Goal: Transaction & Acquisition: Book appointment/travel/reservation

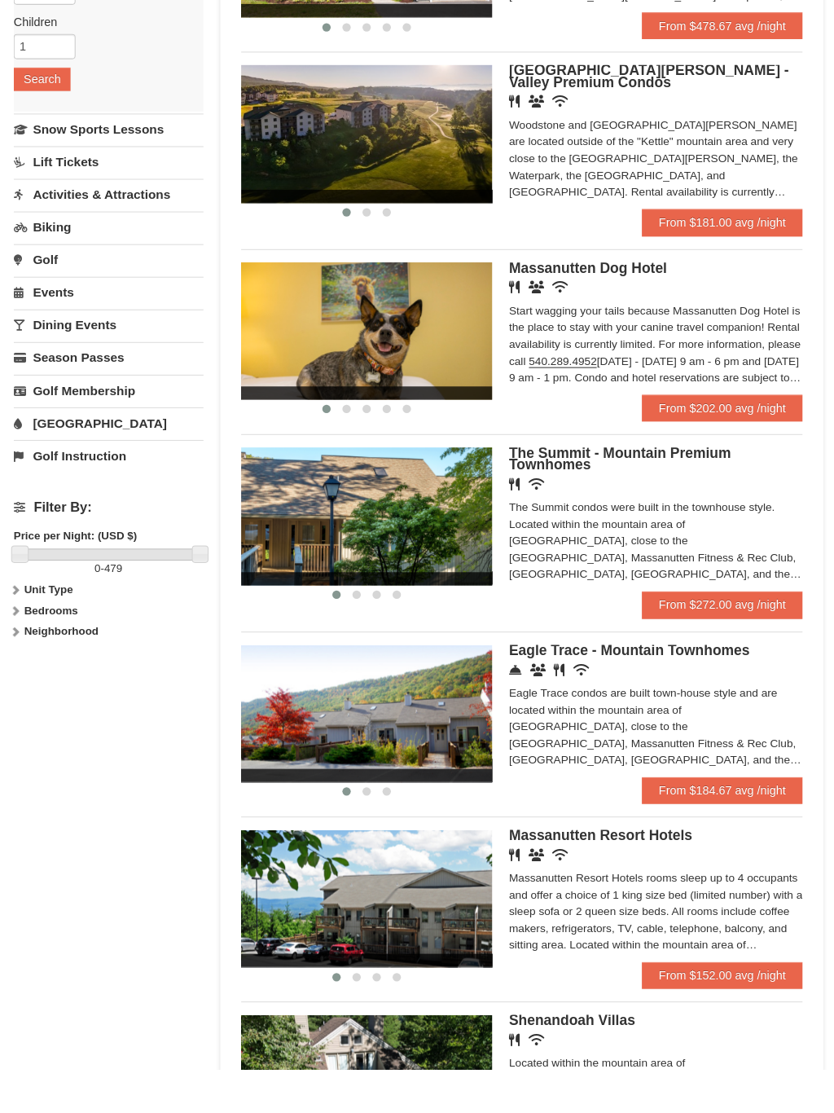
scroll to position [254, 0]
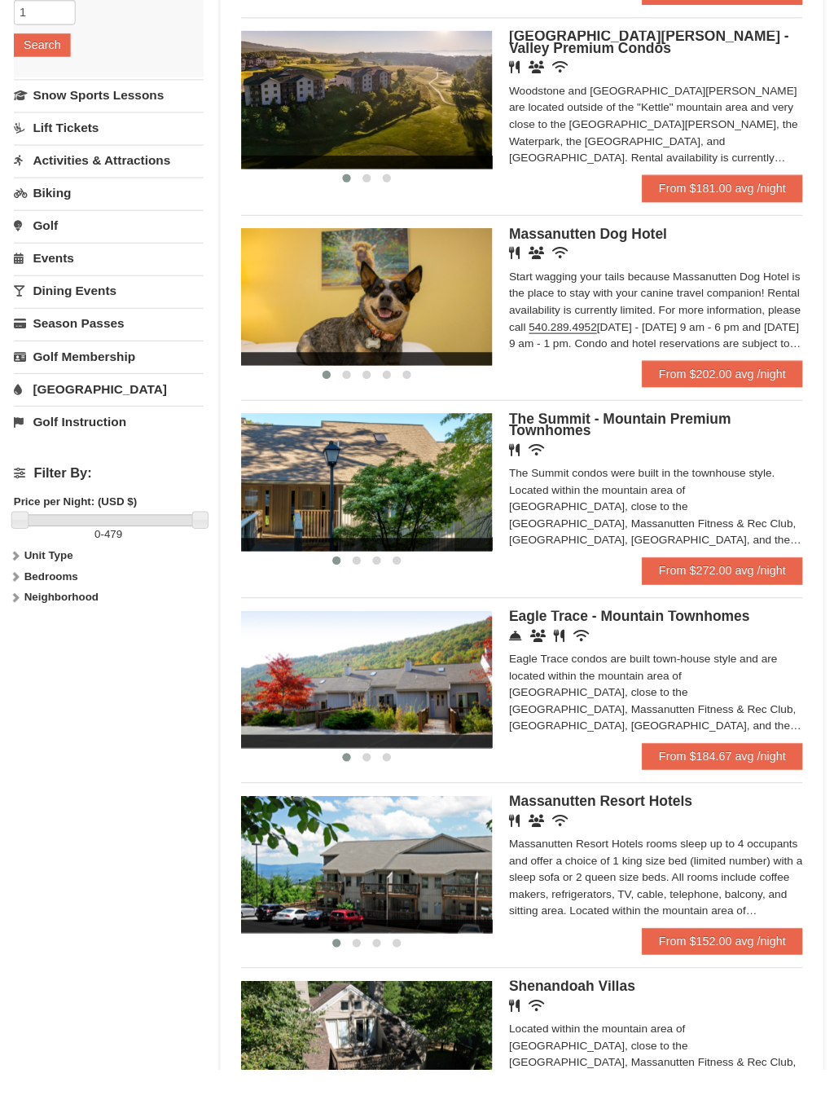
click at [709, 795] on link "From $184.67 avg /night" at bounding box center [713, 808] width 156 height 26
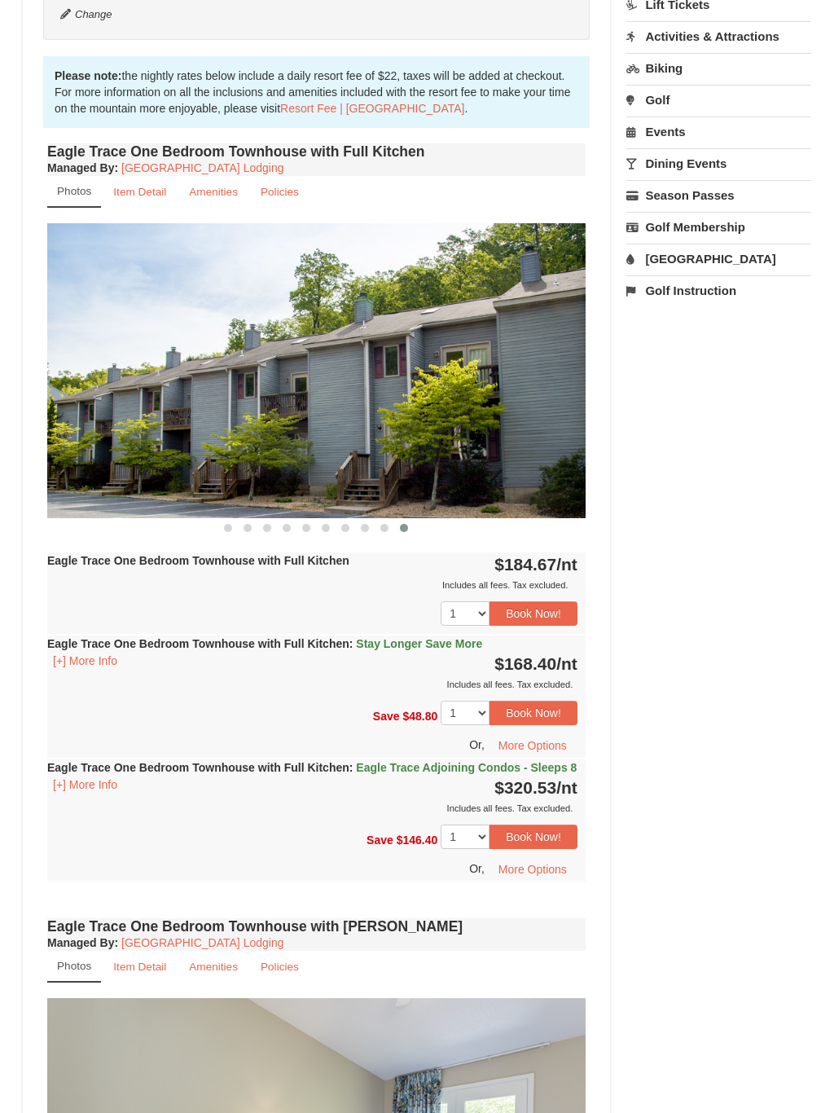
scroll to position [356, 0]
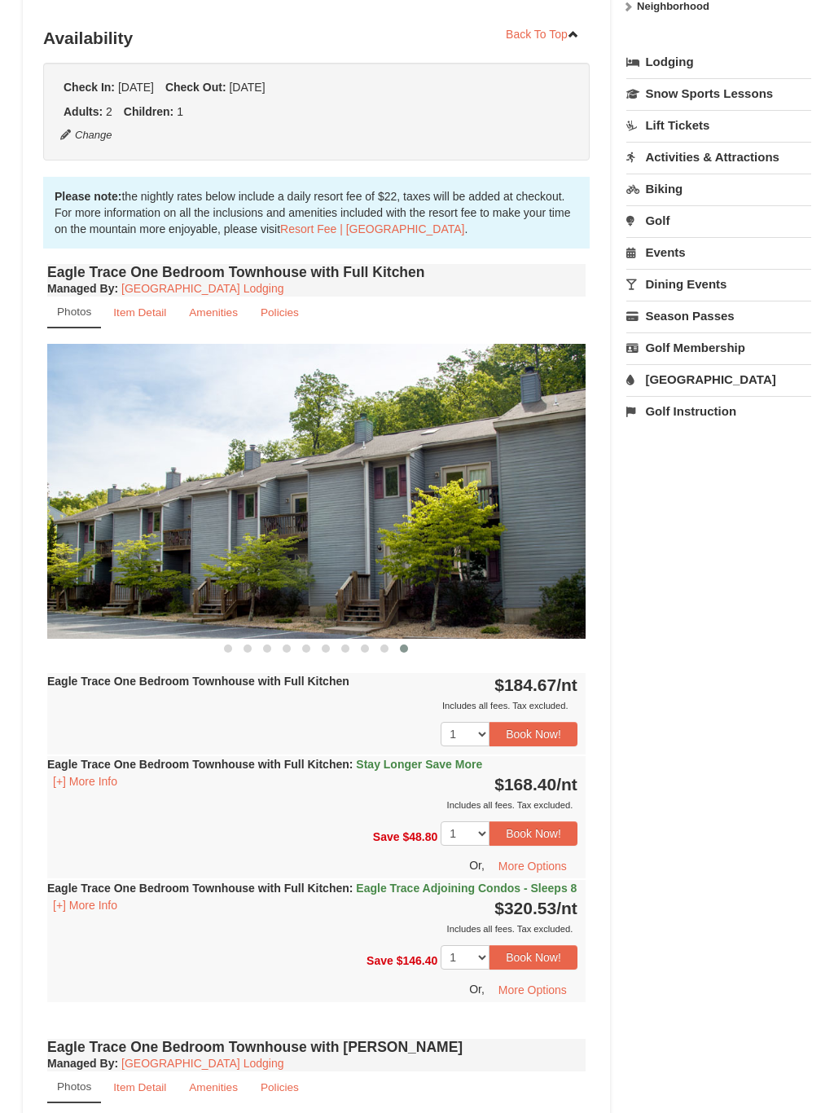
click at [138, 309] on small "Item Detail" at bounding box center [139, 312] width 53 height 12
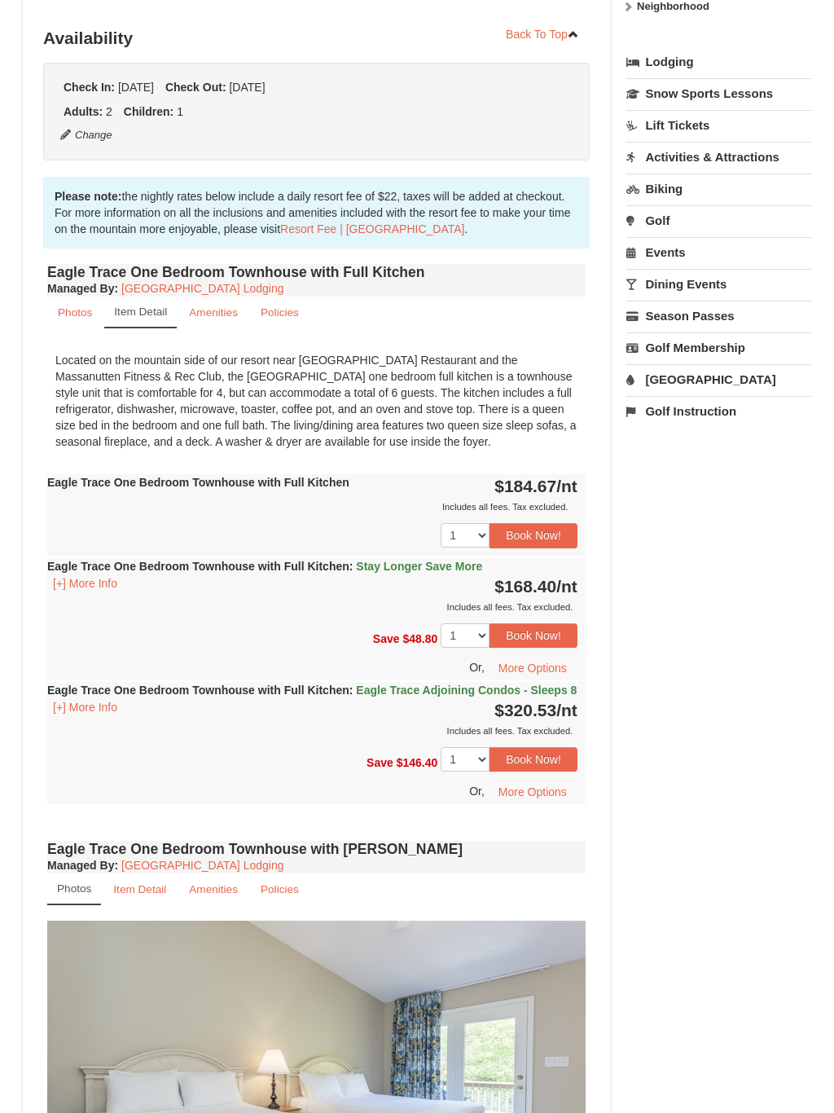
click at [217, 317] on small "Amenities" at bounding box center [213, 312] width 49 height 12
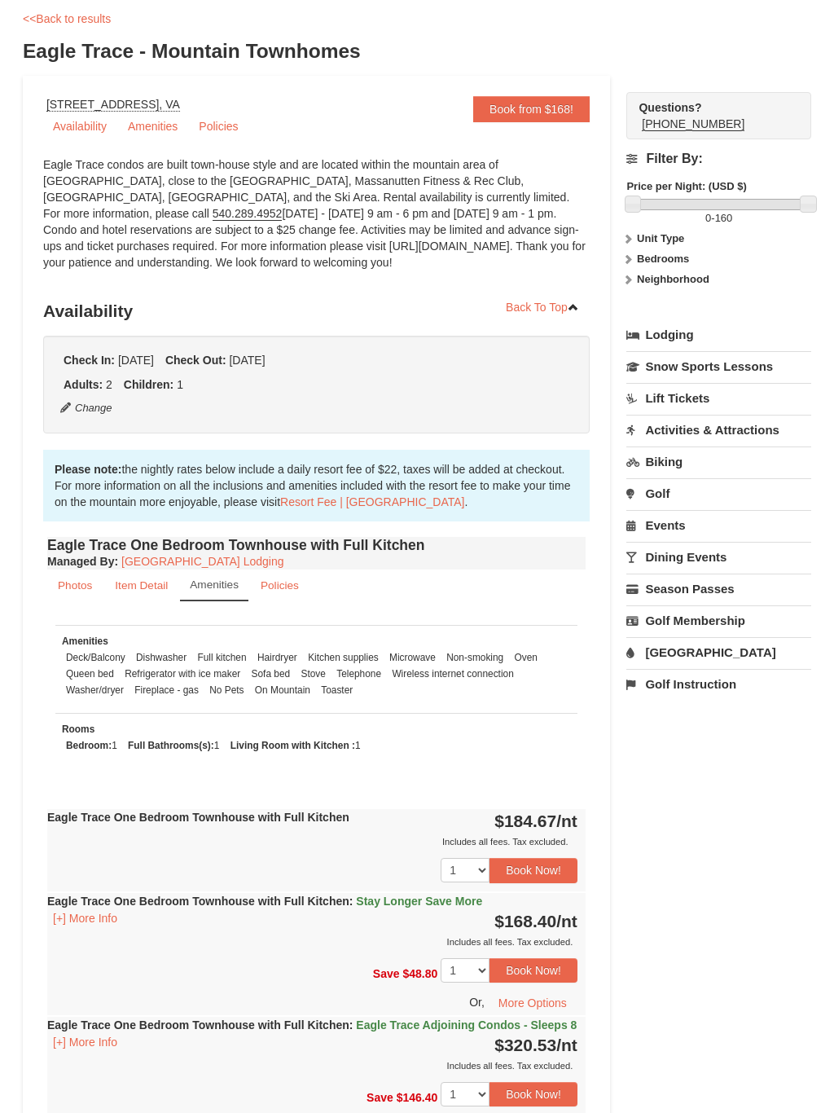
scroll to position [0, 0]
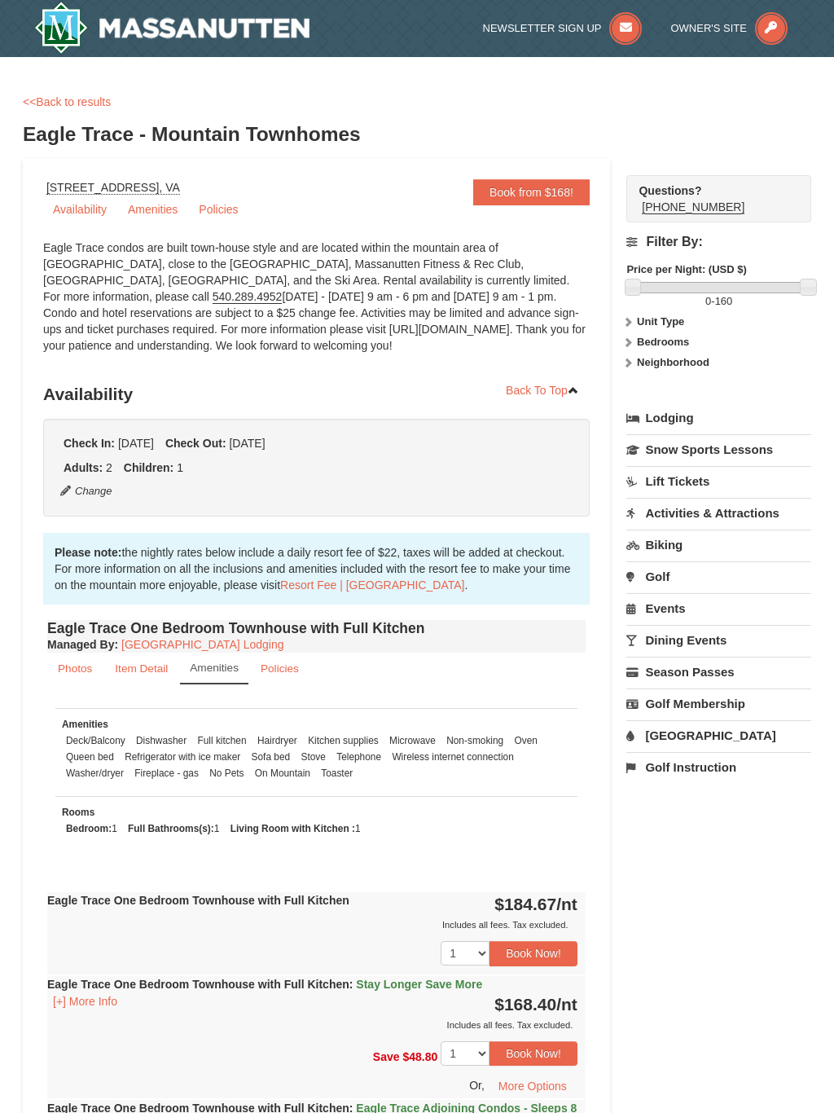
click at [156, 208] on link "Amenities" at bounding box center [152, 209] width 69 height 24
click at [684, 740] on link "[GEOGRAPHIC_DATA]" at bounding box center [718, 735] width 185 height 30
click at [665, 840] on button "Search" at bounding box center [653, 838] width 55 height 23
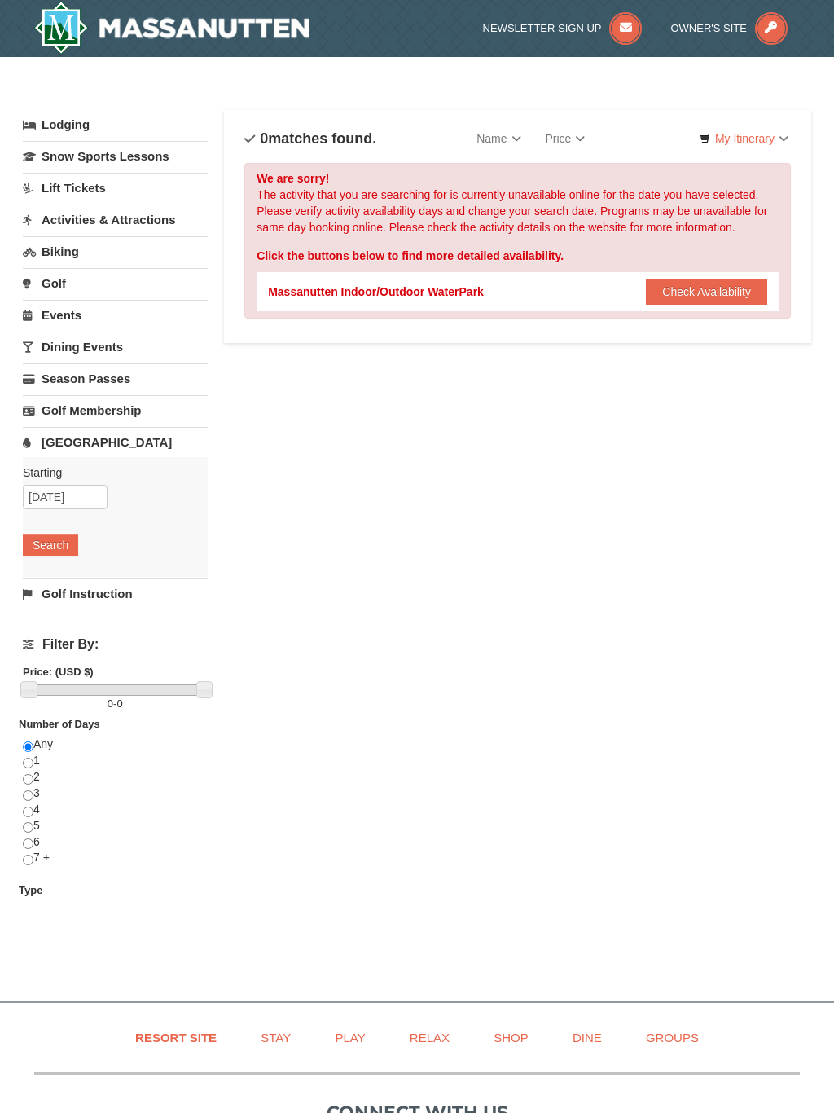
click at [696, 292] on button "Check Availability" at bounding box center [706, 292] width 121 height 26
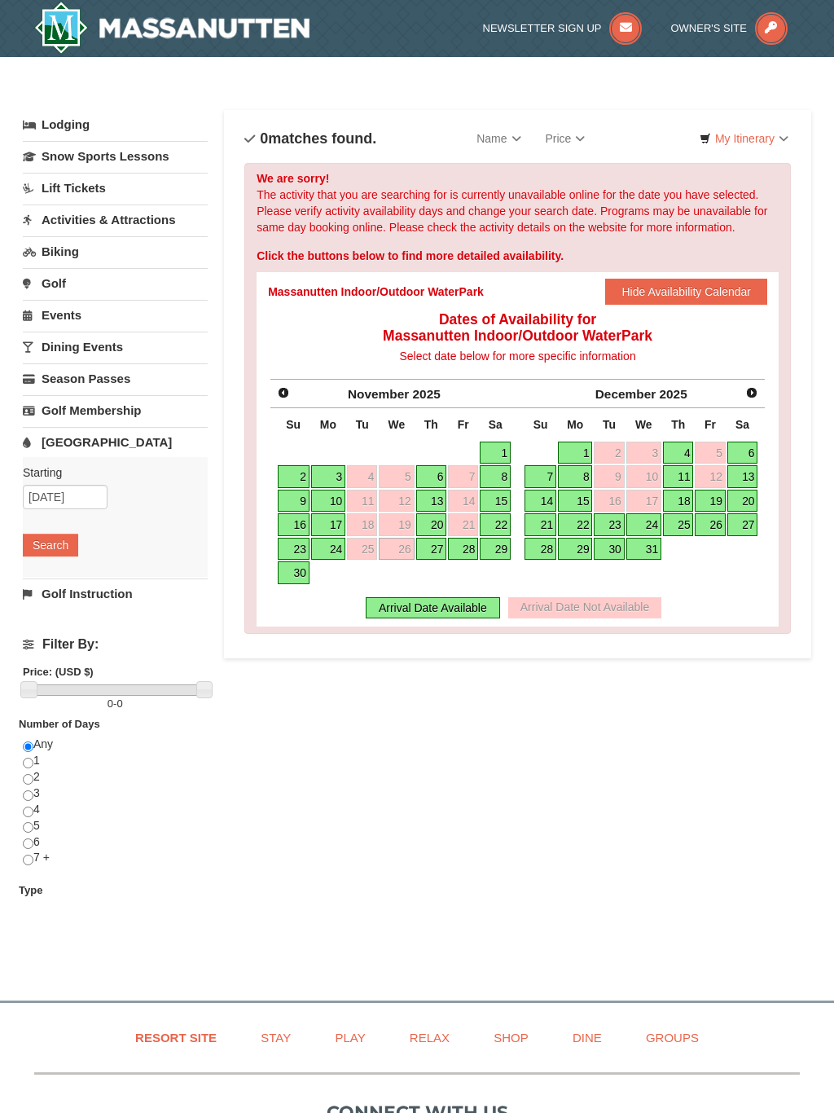
click at [433, 547] on link "27" at bounding box center [431, 549] width 31 height 23
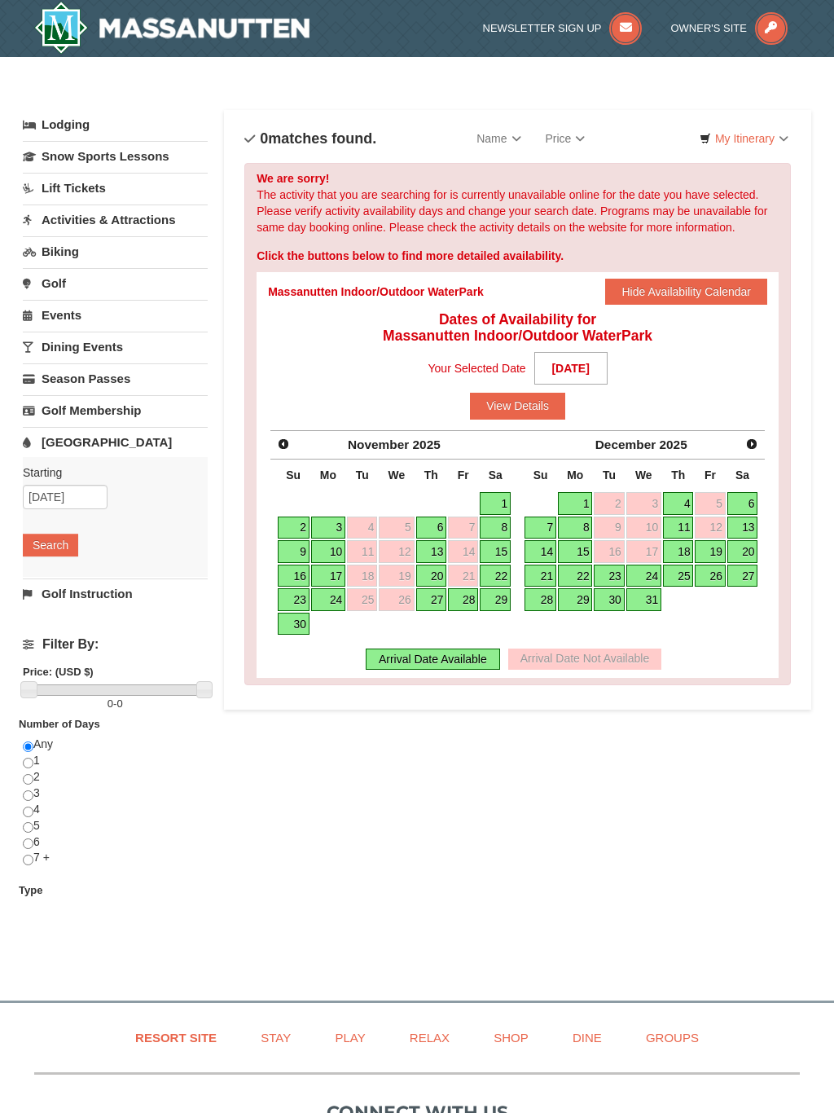
click at [529, 410] on button "View Details" at bounding box center [517, 406] width 95 height 26
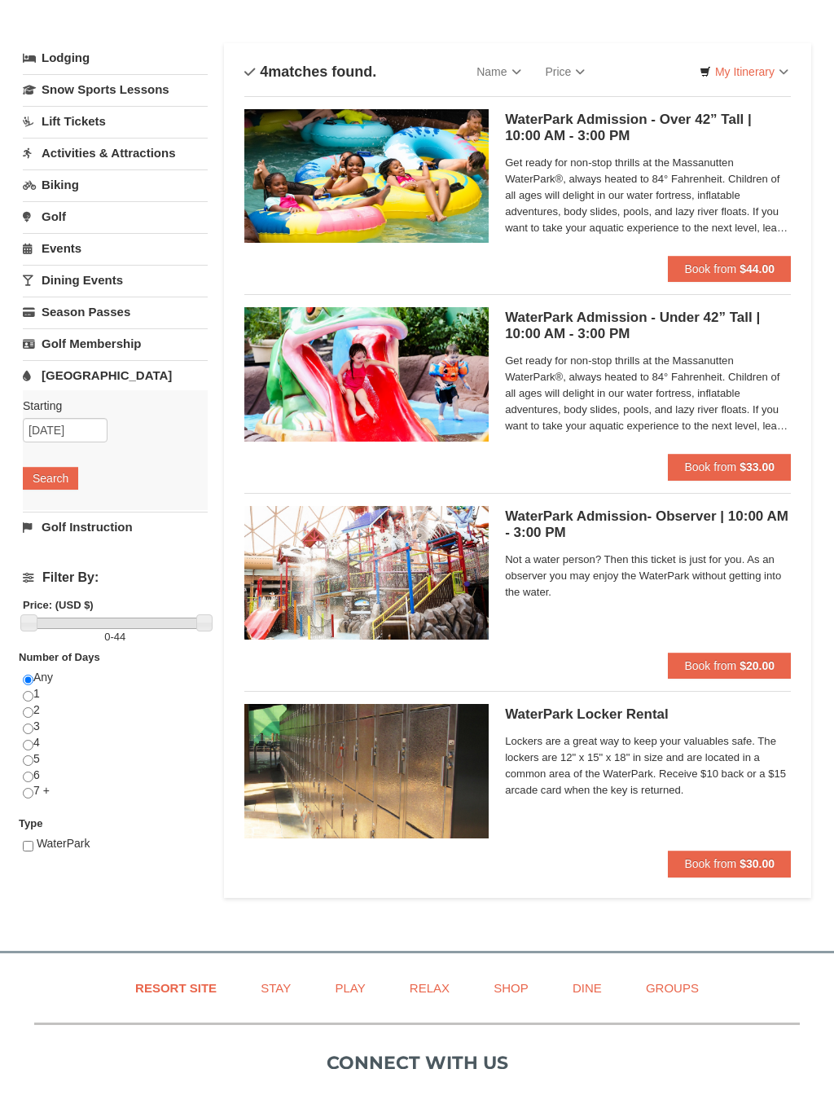
scroll to position [23, 0]
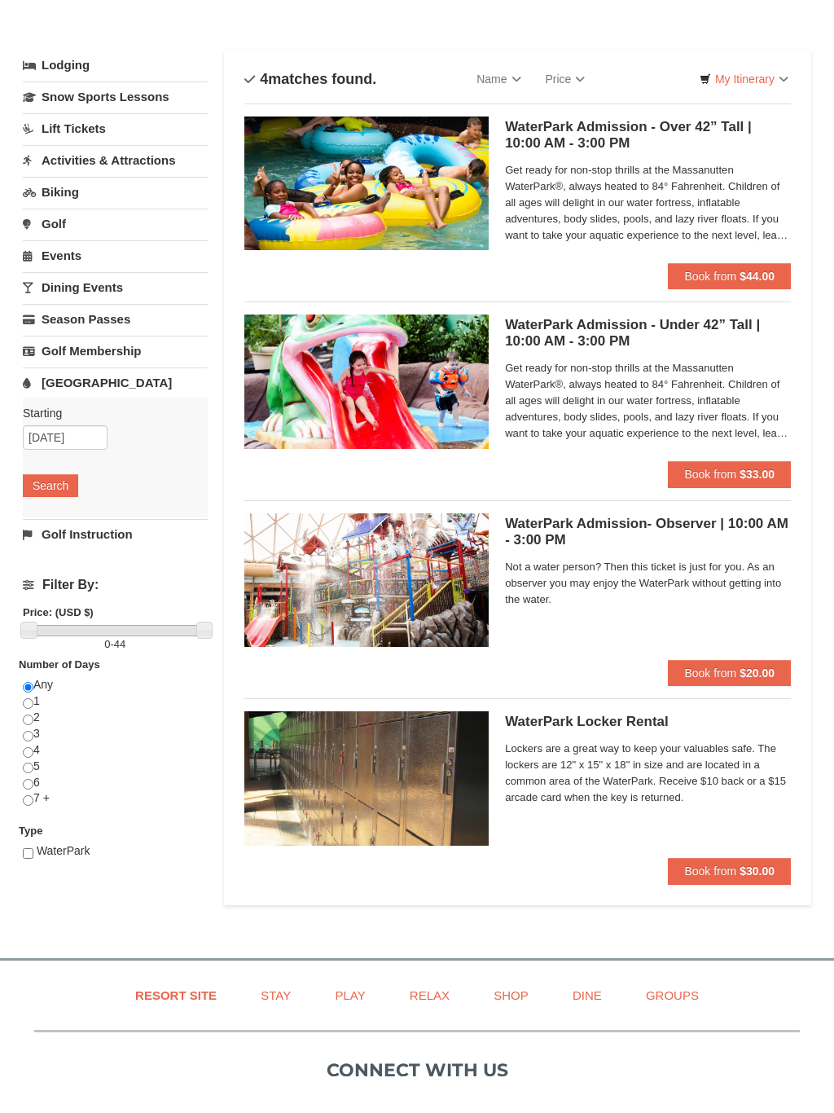
click at [636, 156] on h5 "WaterPark Admission - Over 42” Tall | 10:00 AM - 3:00 PM Massanutten Indoor/Out…" at bounding box center [648, 172] width 286 height 33
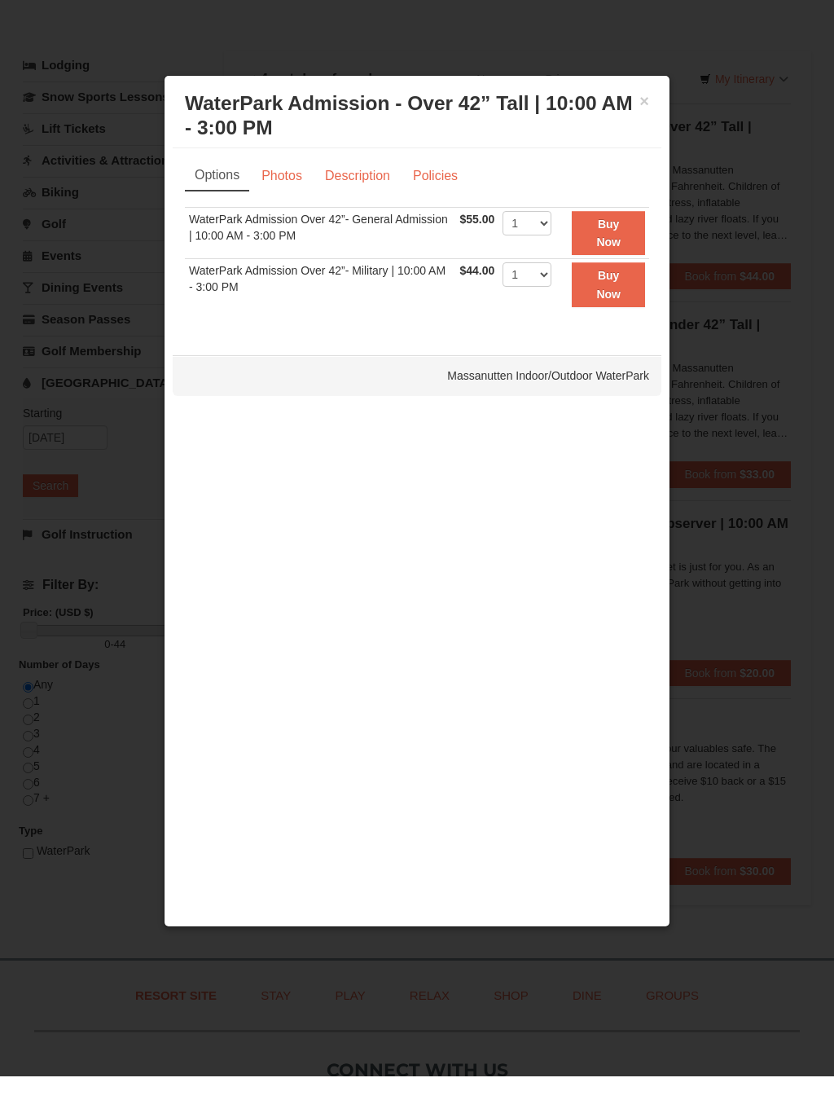
click at [749, 165] on div at bounding box center [417, 556] width 834 height 1113
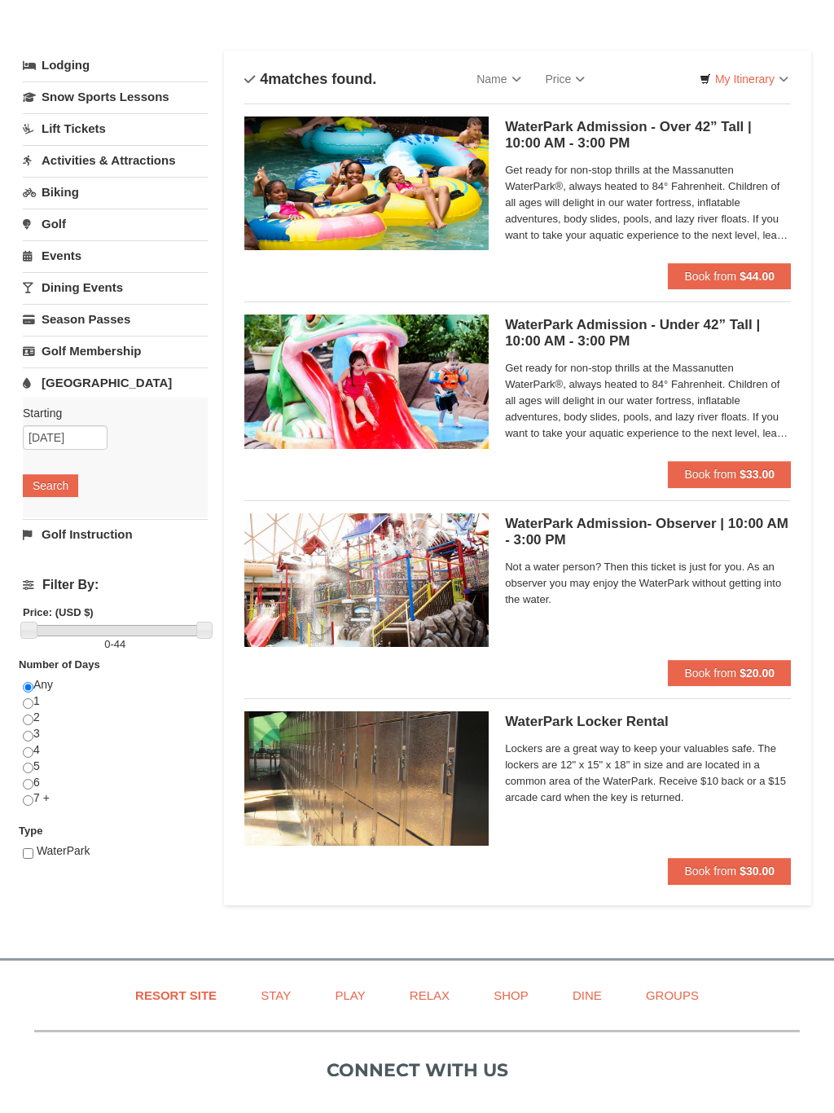
click at [428, 187] on img at bounding box center [366, 220] width 244 height 134
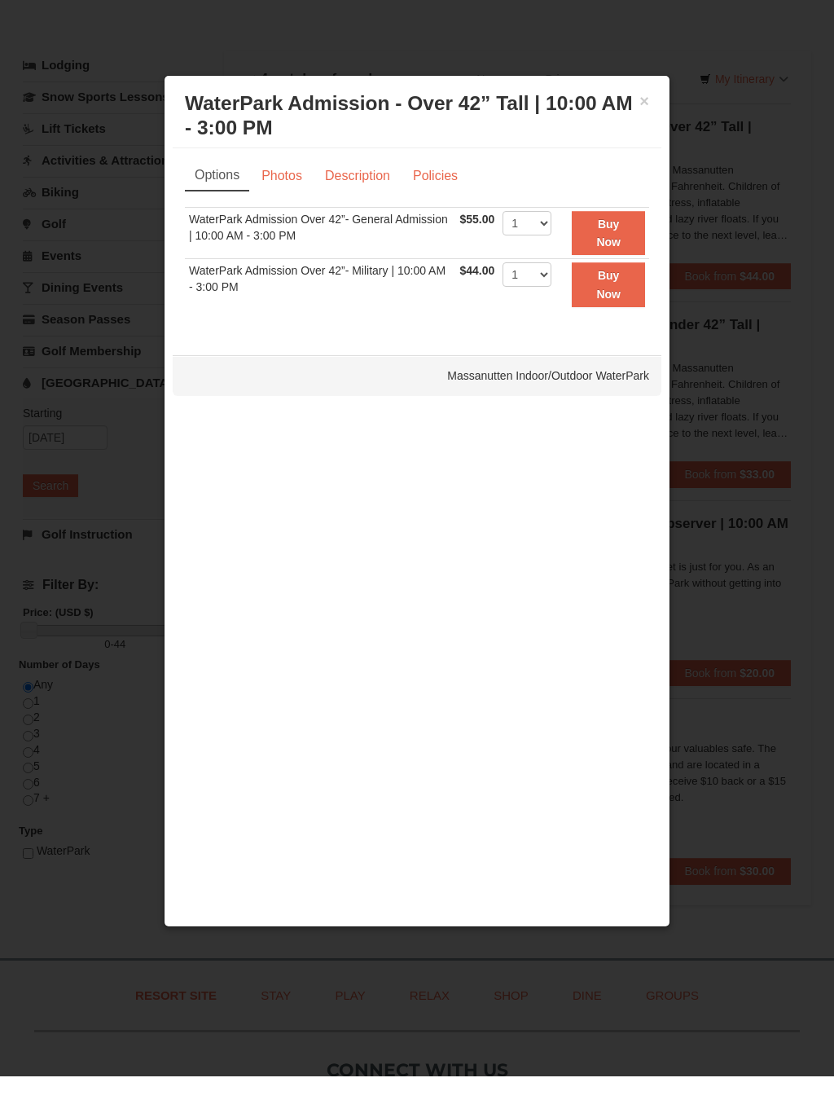
click at [760, 125] on div at bounding box center [417, 556] width 834 height 1113
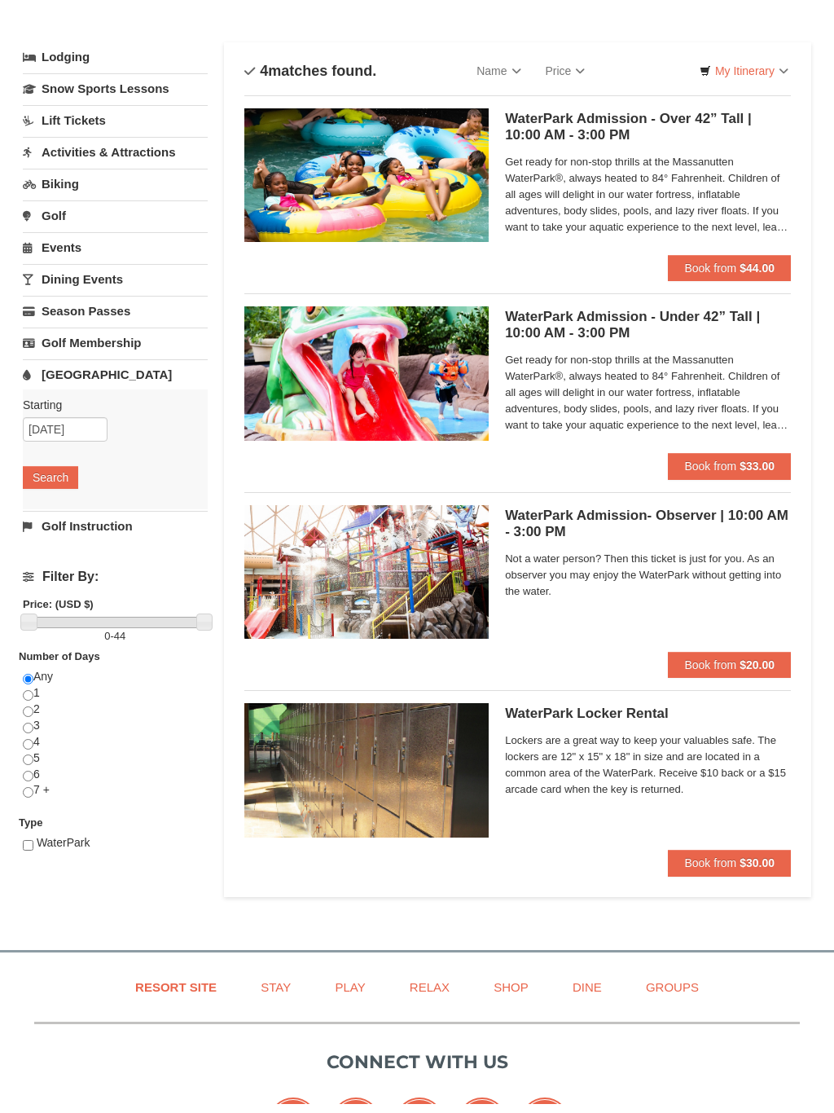
scroll to position [0, 0]
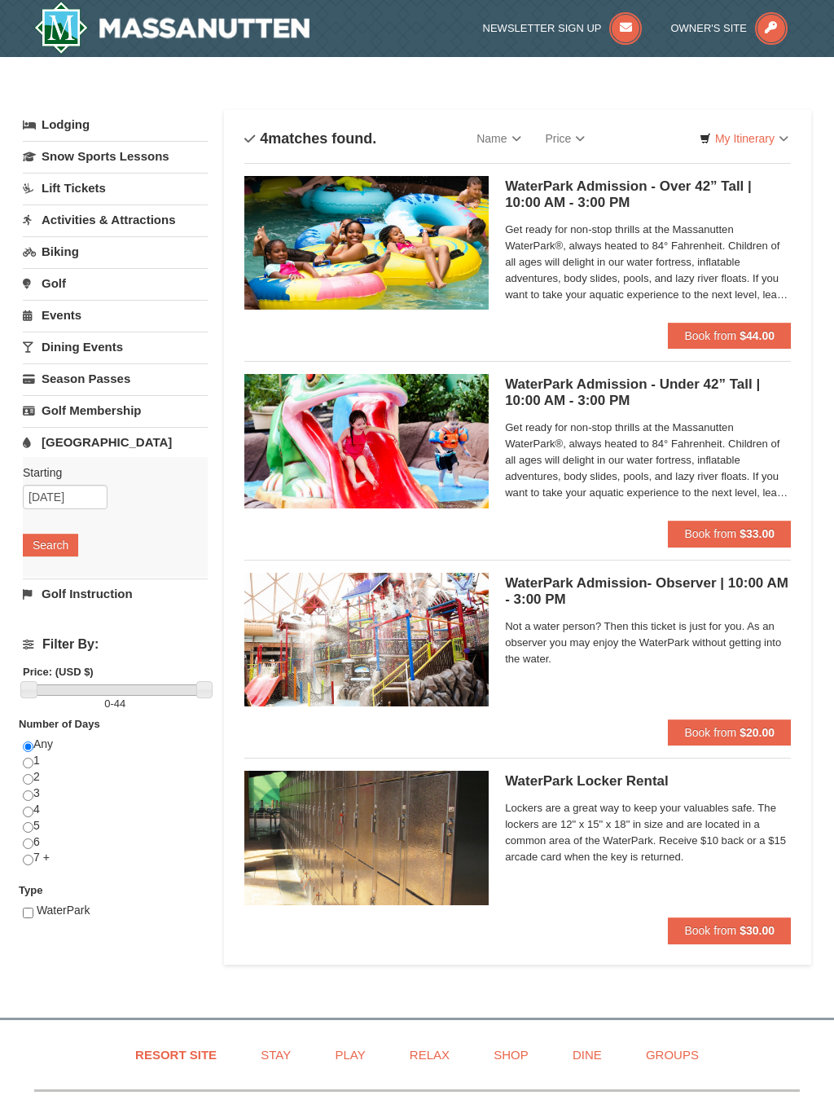
click at [262, 27] on img at bounding box center [171, 28] width 275 height 52
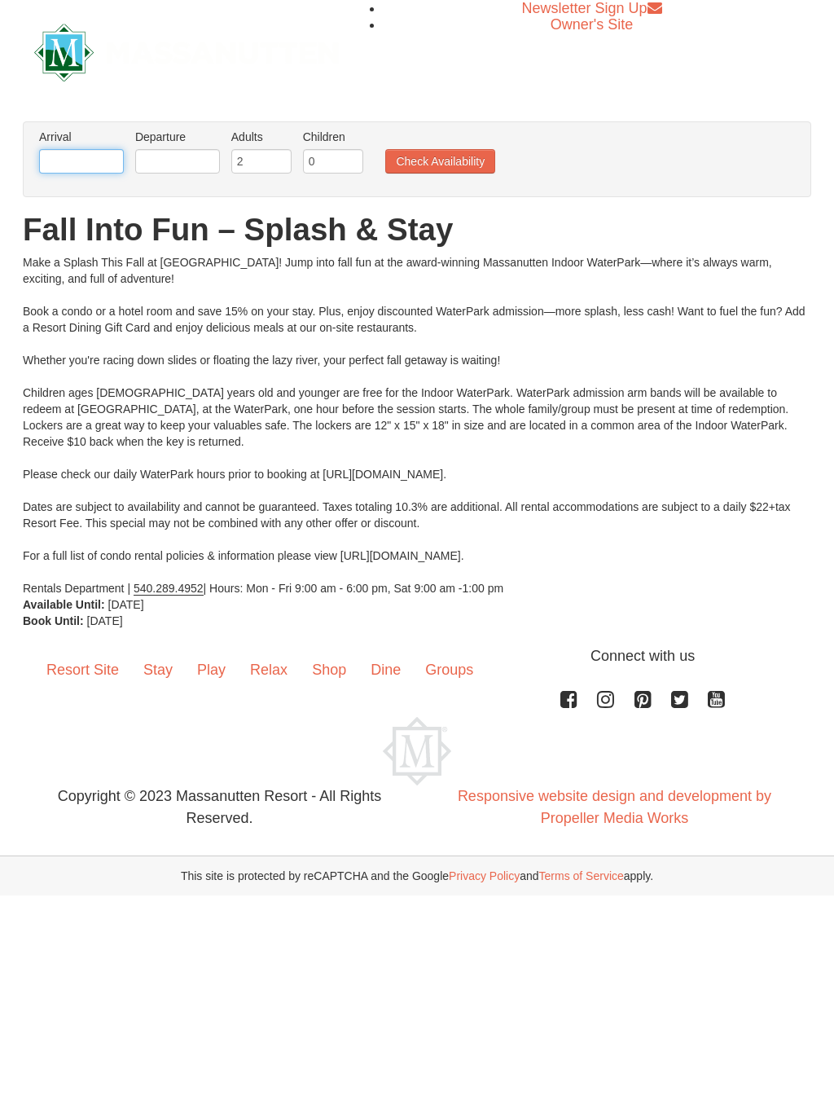
click at [60, 164] on input "text" at bounding box center [81, 161] width 85 height 24
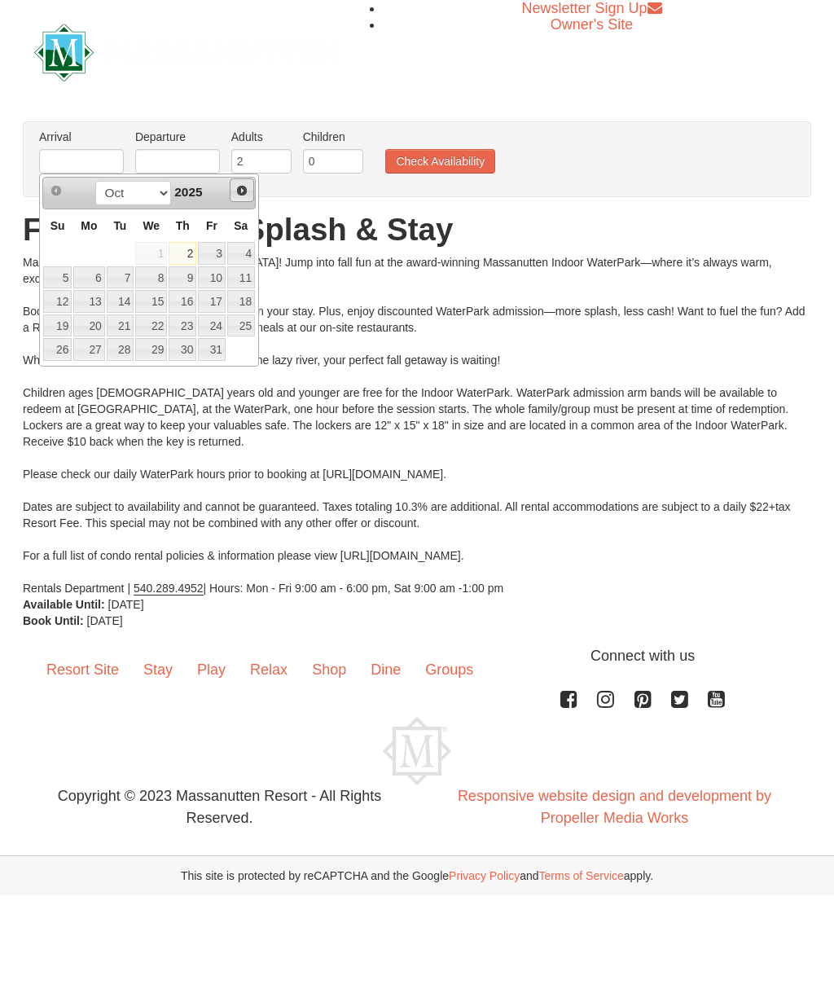
click at [246, 188] on span "Next" at bounding box center [241, 190] width 13 height 13
click at [153, 345] on link "26" at bounding box center [151, 349] width 32 height 23
type input "[DATE]"
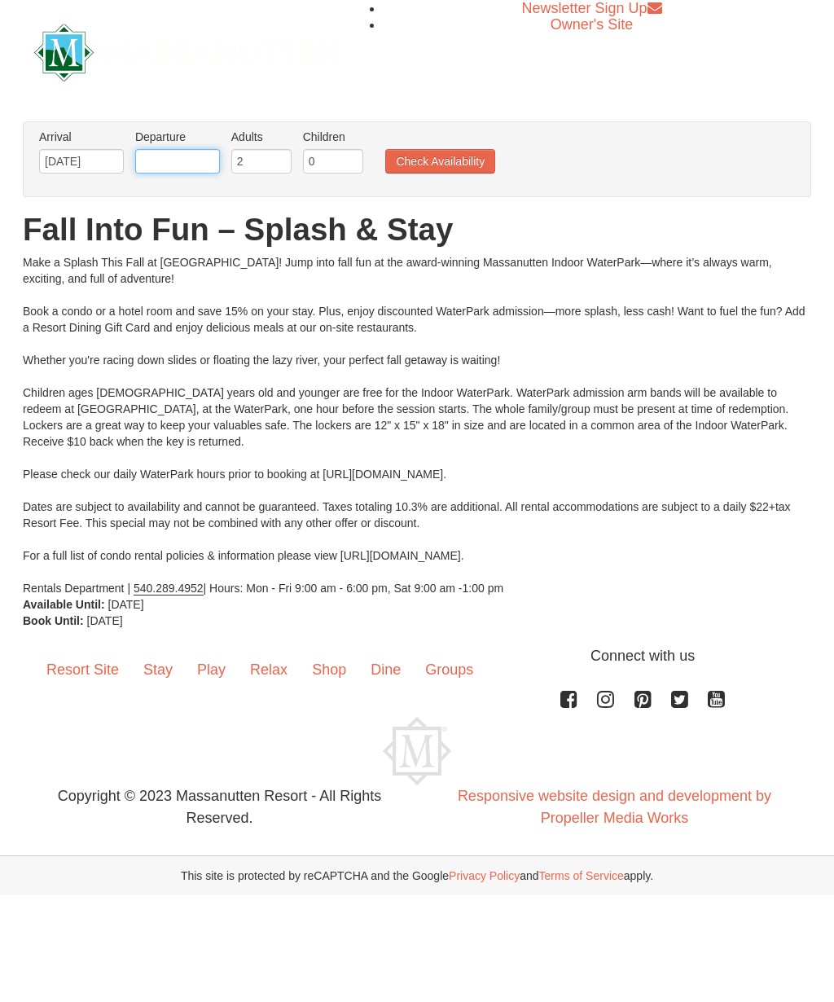
click at [181, 163] on input "text" at bounding box center [177, 161] width 85 height 24
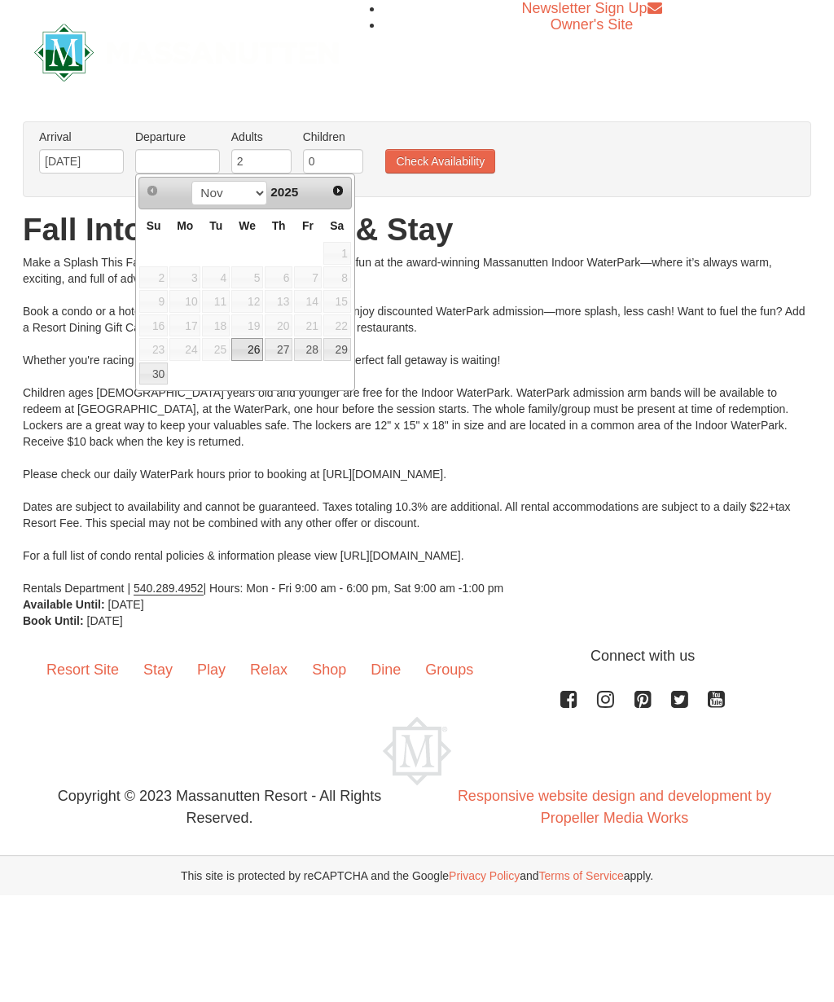
click at [339, 353] on link "29" at bounding box center [337, 349] width 28 height 23
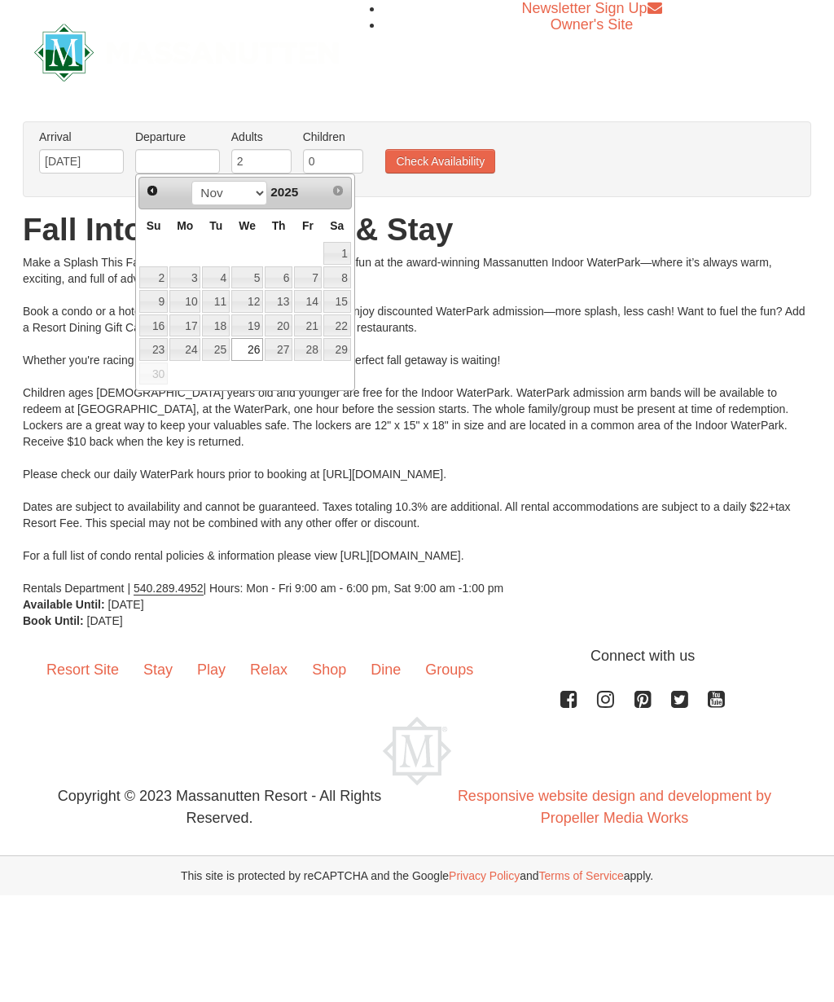
type input "[DATE]"
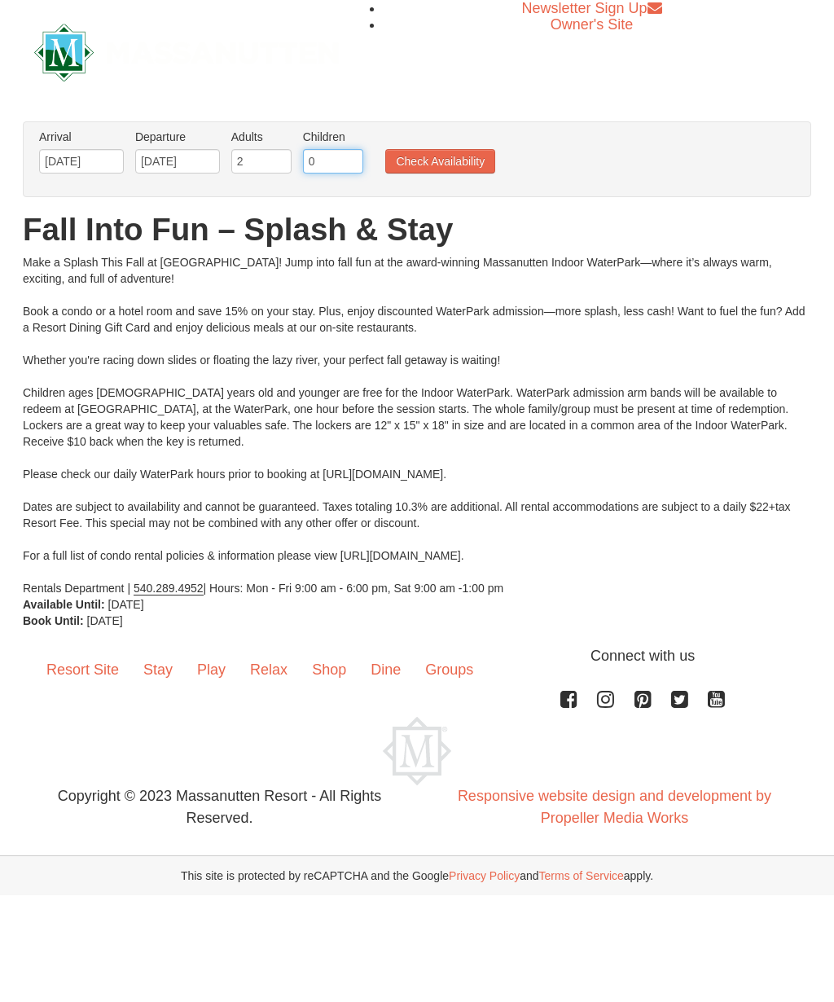
click at [342, 165] on input "0" at bounding box center [333, 161] width 60 height 24
type input "1"
click at [447, 163] on button "Check Availability" at bounding box center [440, 161] width 110 height 24
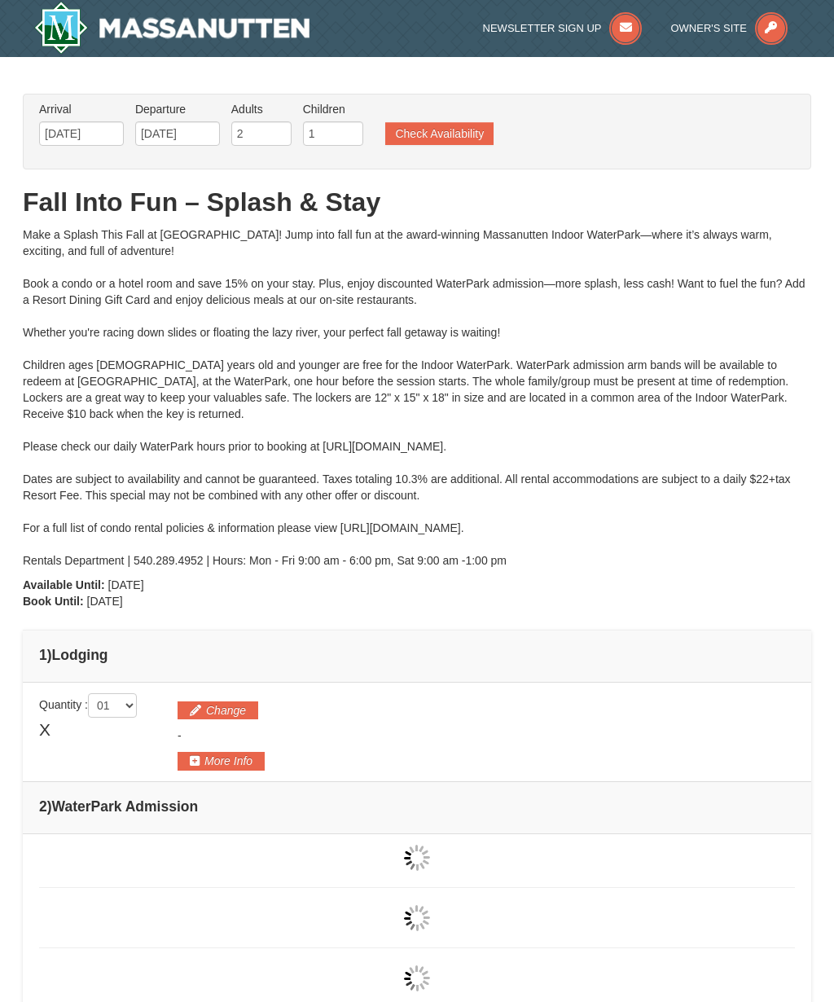
type input "[DATE]"
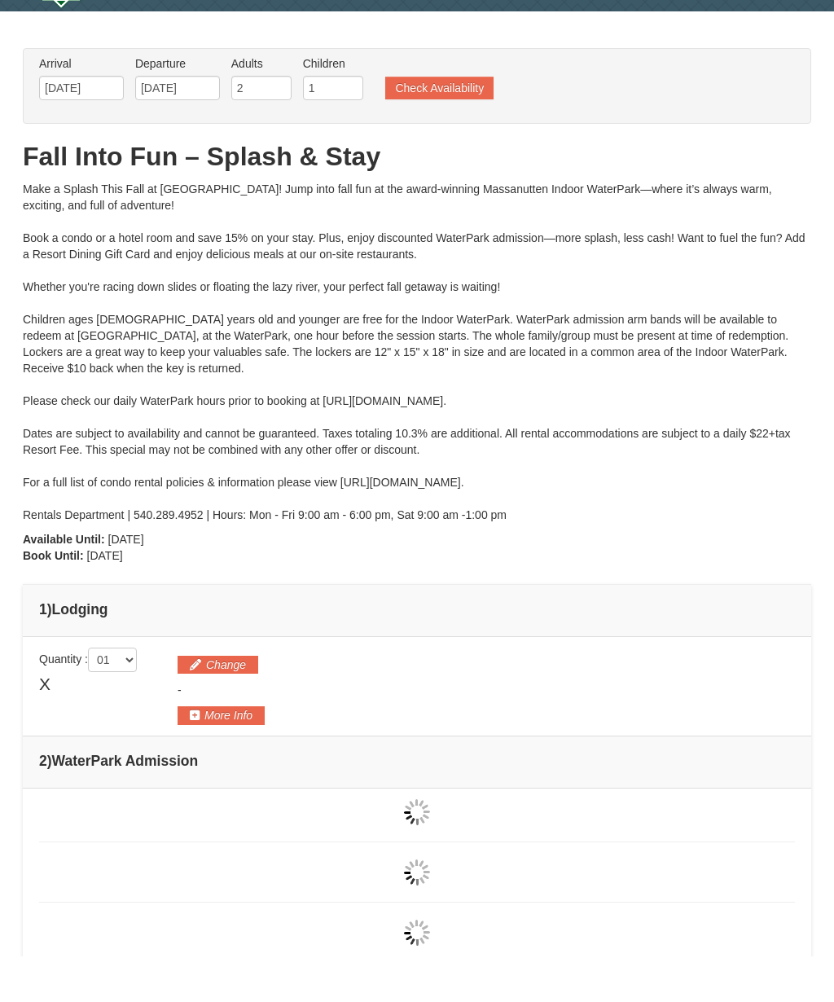
type input "[DATE]"
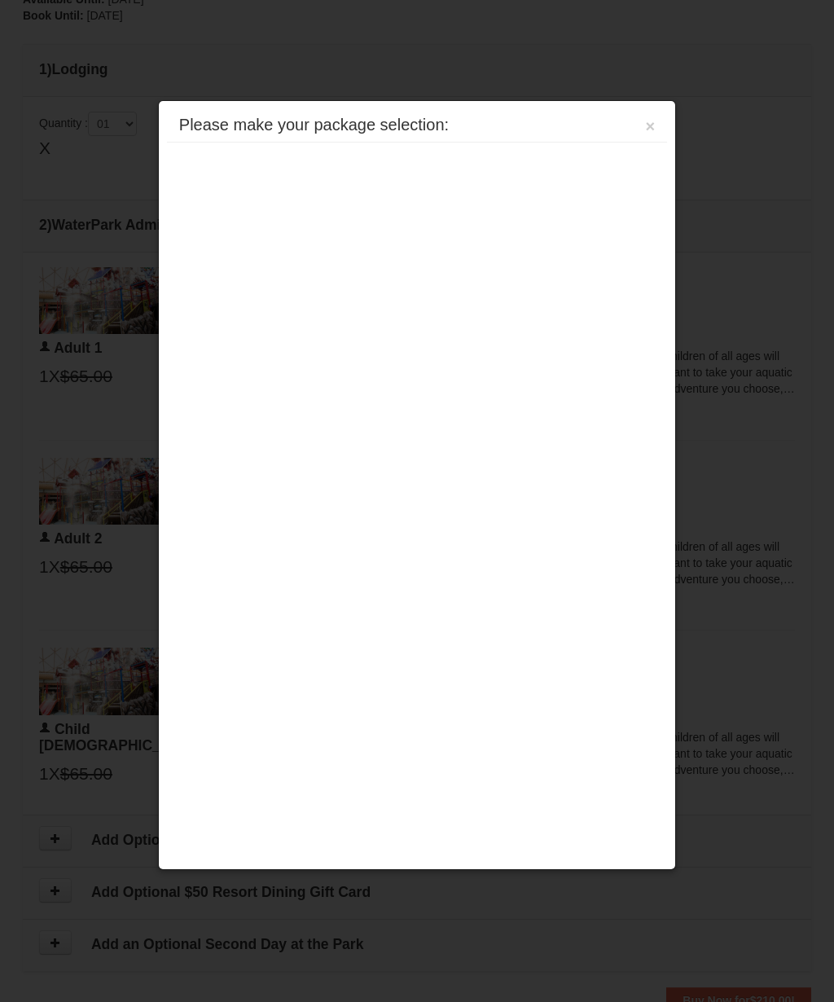
scroll to position [572, 0]
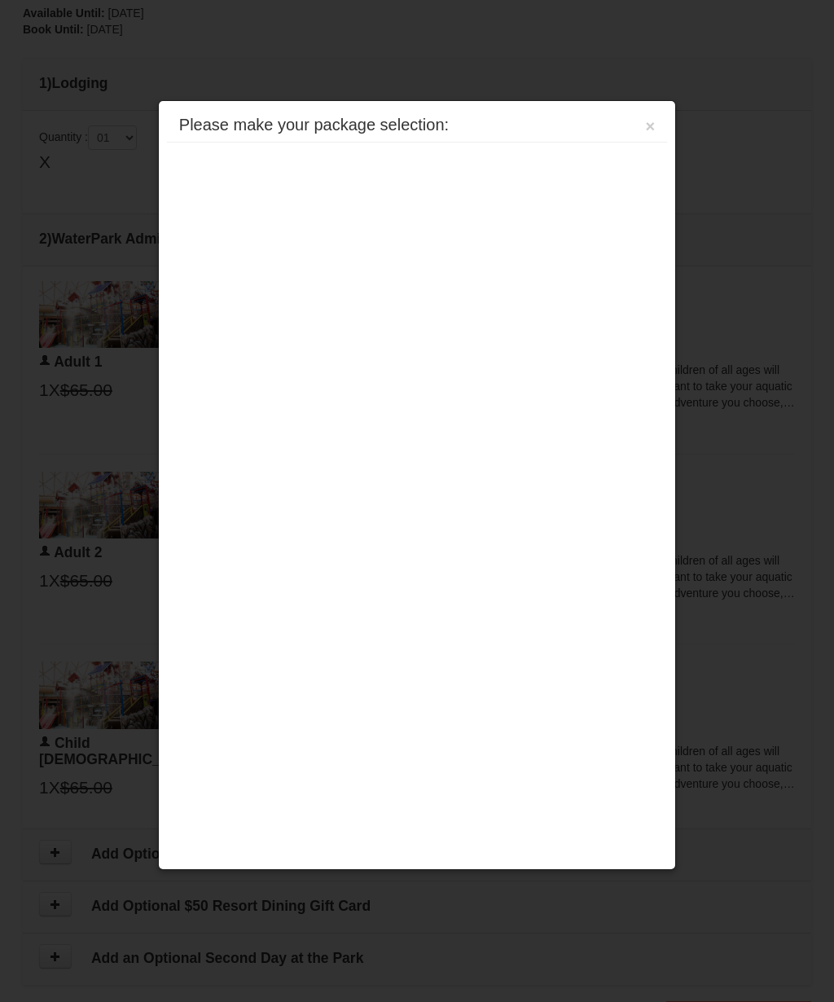
click at [629, 238] on div "Please make your package selection: × [GEOGRAPHIC_DATA] - [GEOGRAPHIC_DATA] Eag…" at bounding box center [417, 485] width 518 height 770
click at [654, 134] on button "×" at bounding box center [651, 126] width 10 height 16
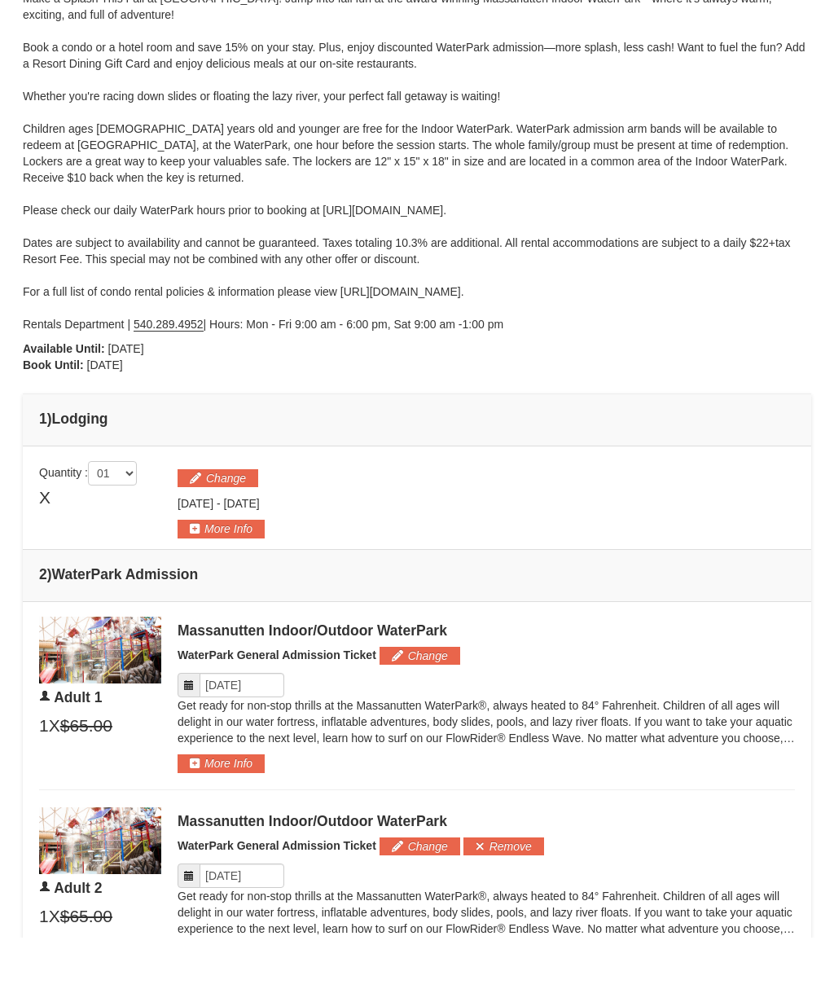
scroll to position [173, 0]
click at [206, 583] on button "More Info" at bounding box center [221, 592] width 87 height 18
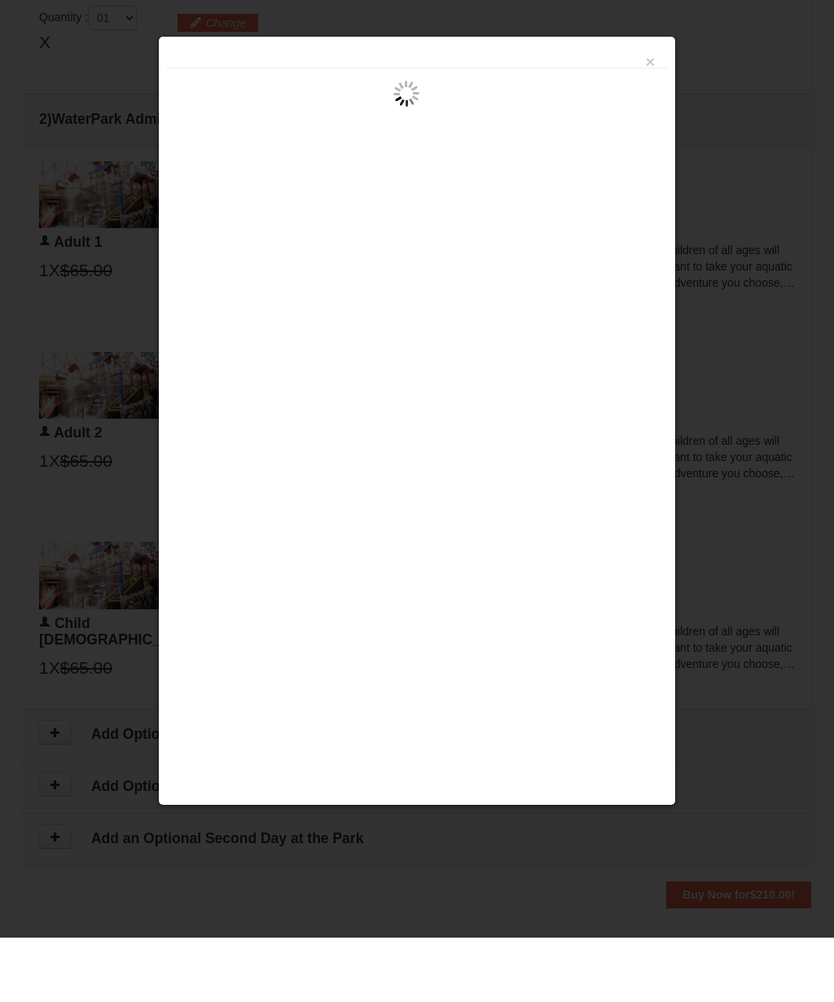
scroll to position [655, 0]
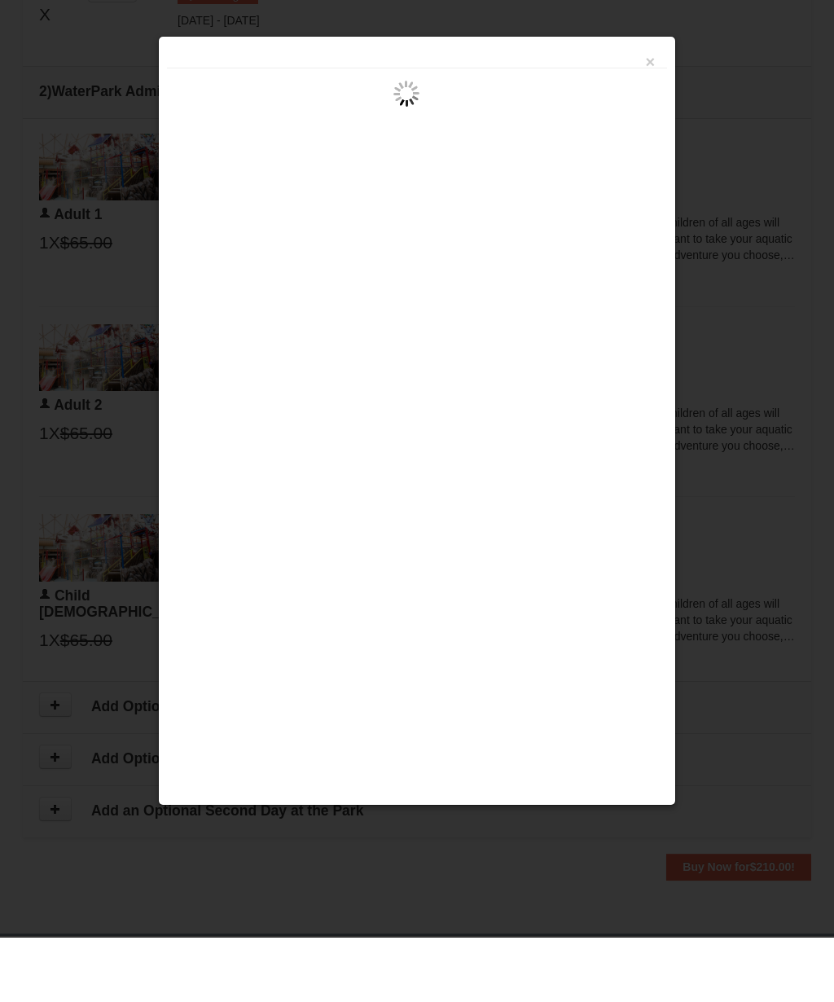
click at [652, 118] on button "×" at bounding box center [651, 126] width 10 height 16
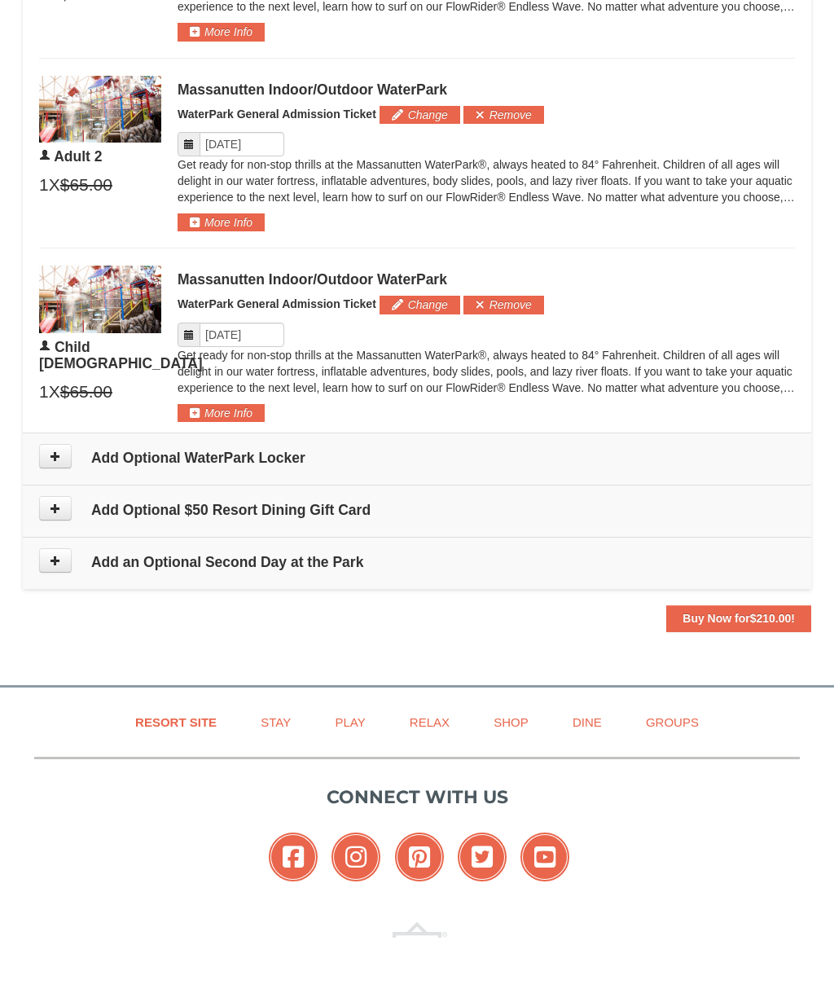
scroll to position [904, 0]
click at [55, 507] on button at bounding box center [55, 519] width 33 height 24
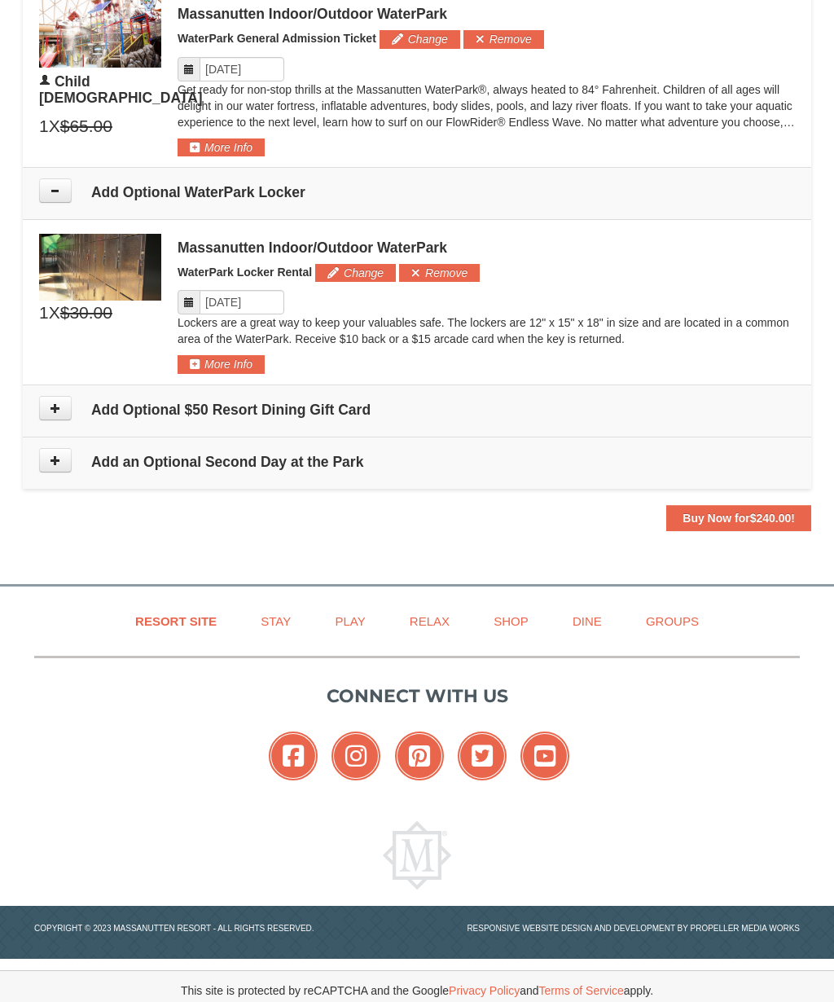
scroll to position [1236, 0]
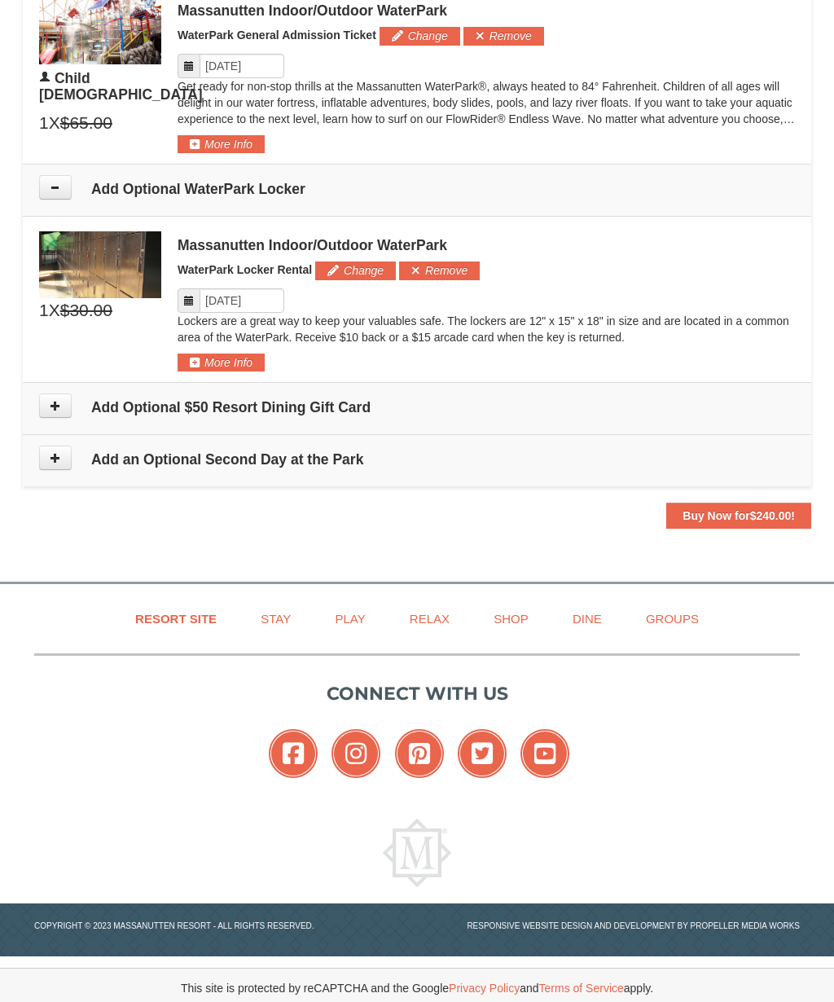
click at [51, 406] on icon at bounding box center [55, 405] width 11 height 11
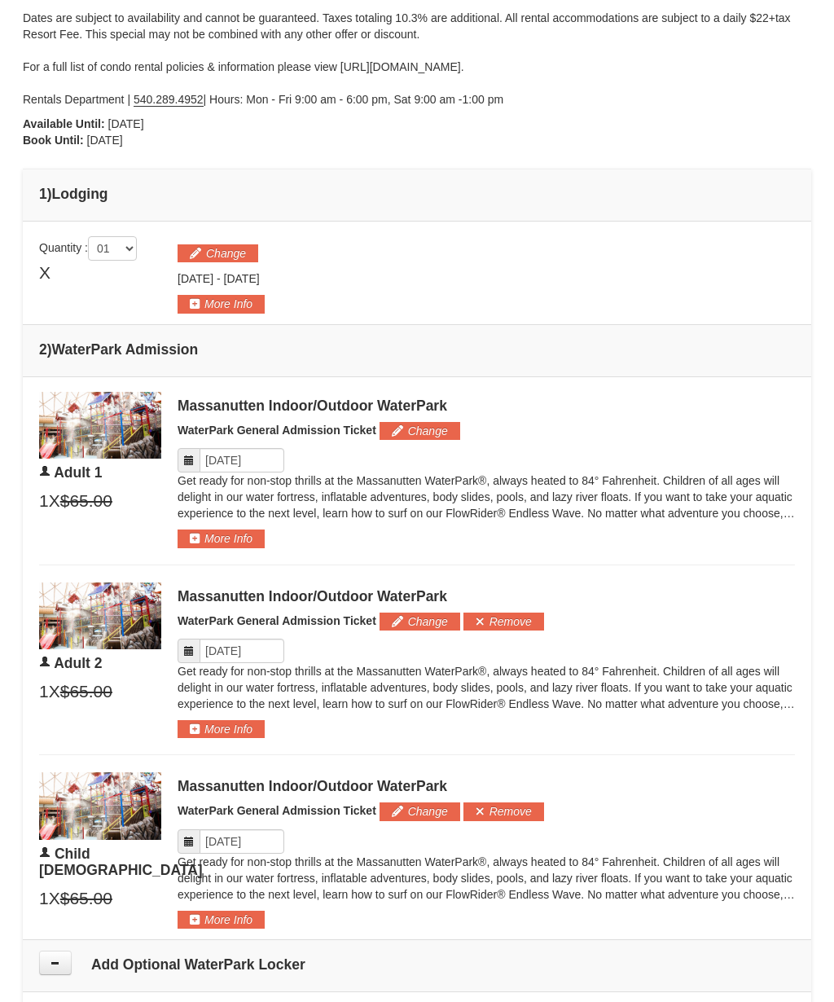
scroll to position [460, 0]
click at [211, 248] on button "Change" at bounding box center [218, 254] width 81 height 18
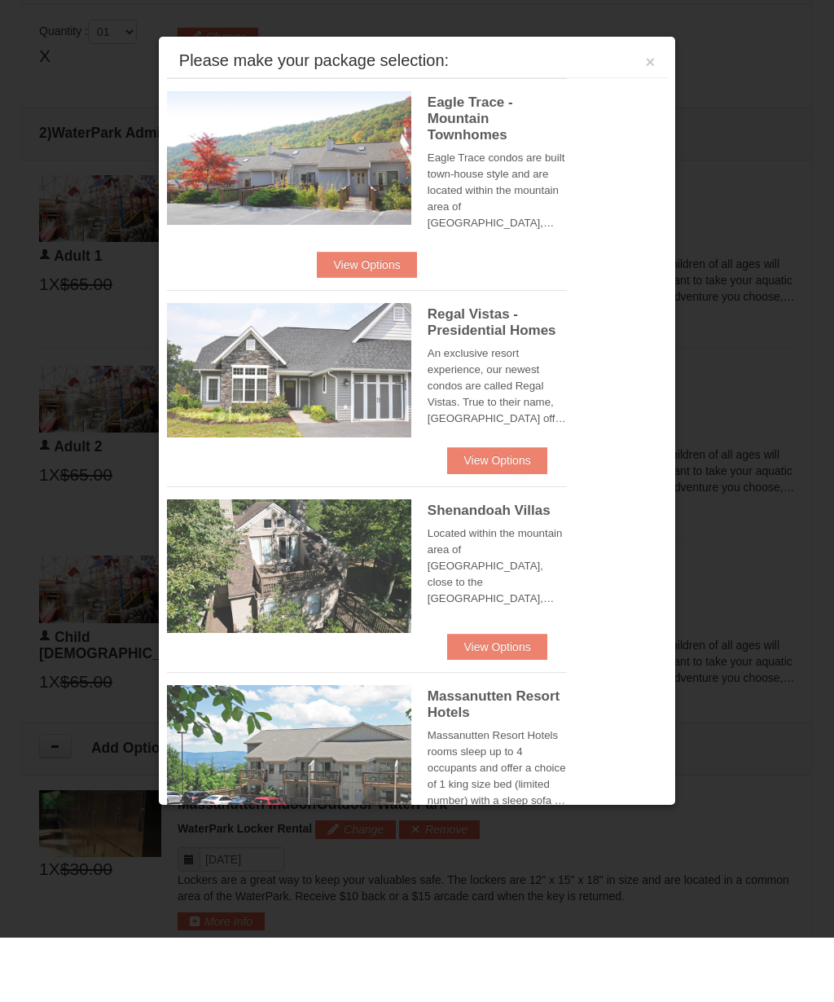
scroll to position [633, 0]
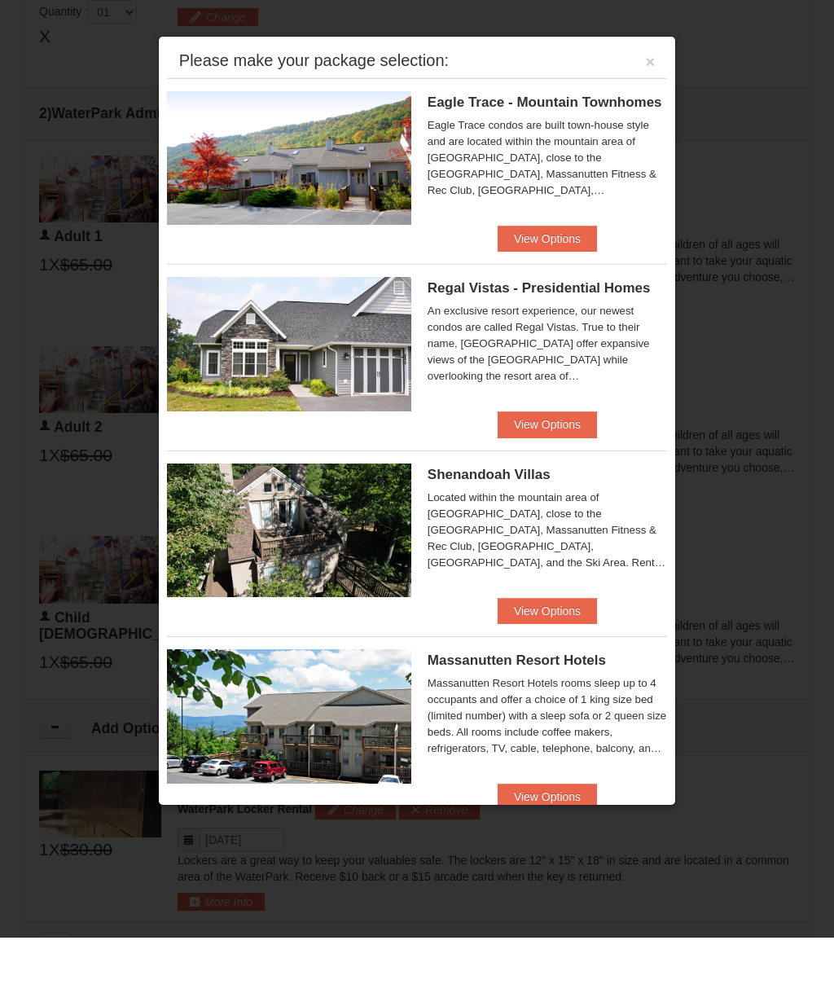
click at [550, 290] on button "View Options" at bounding box center [547, 303] width 99 height 26
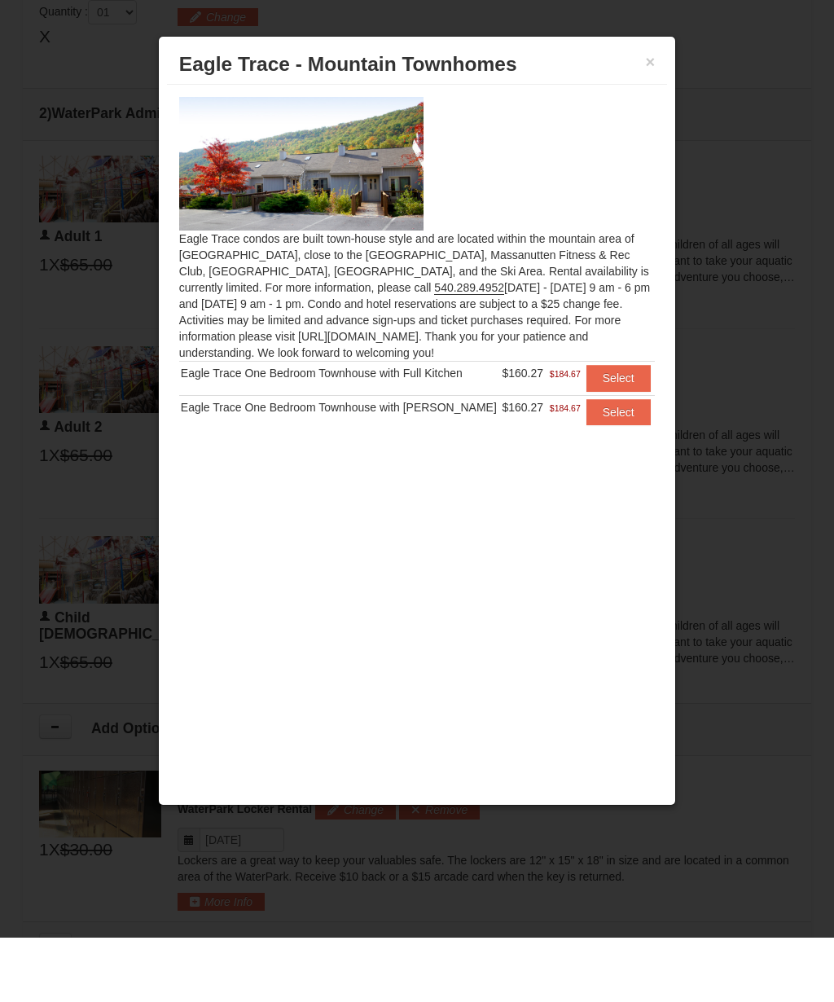
click at [609, 429] on button "Select" at bounding box center [618, 442] width 64 height 26
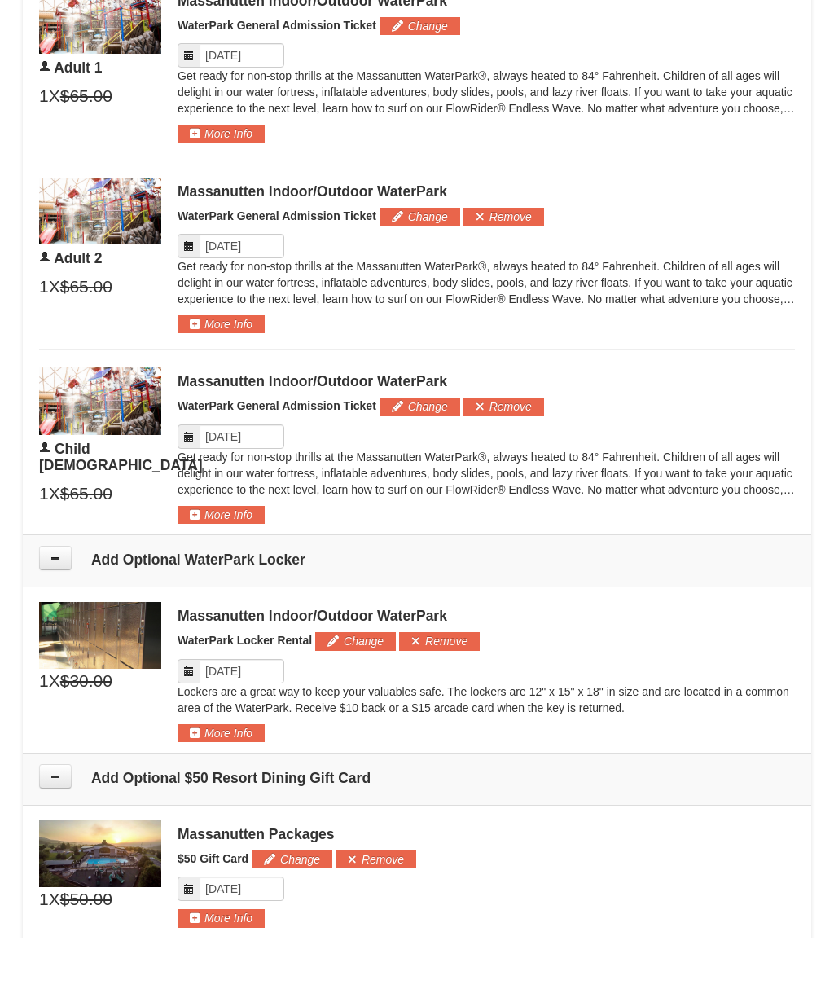
scroll to position [875, 0]
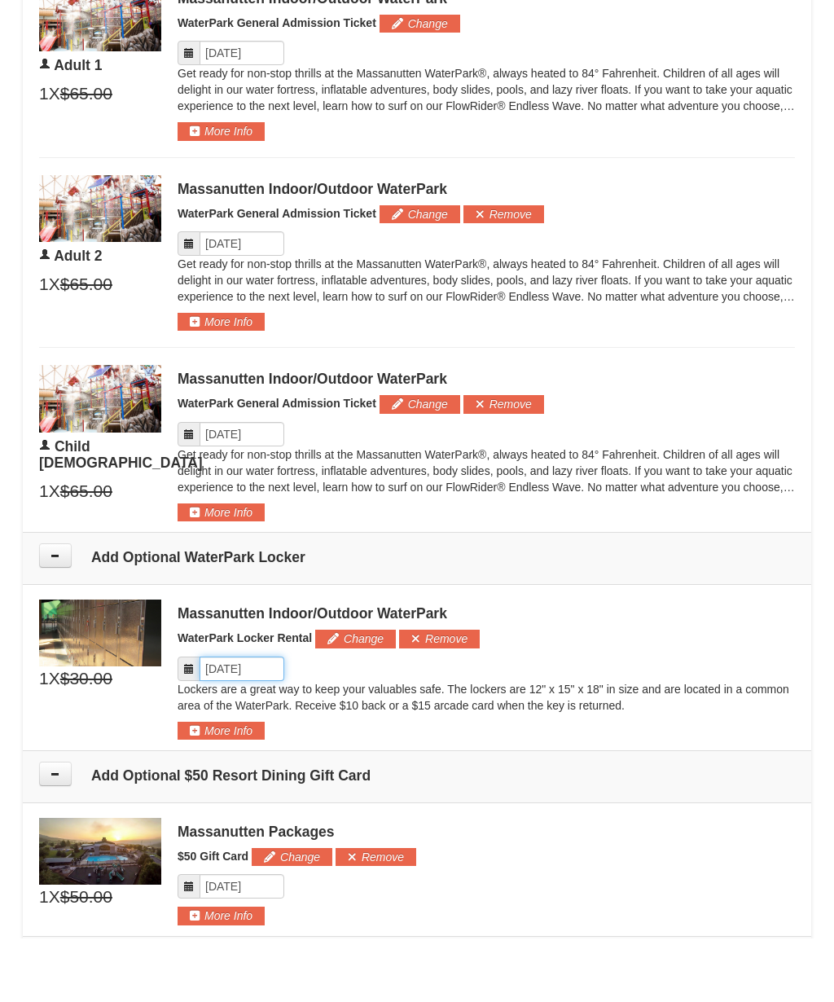
click at [254, 721] on input "Please format dates MM/DD/YYYY" at bounding box center [242, 733] width 85 height 24
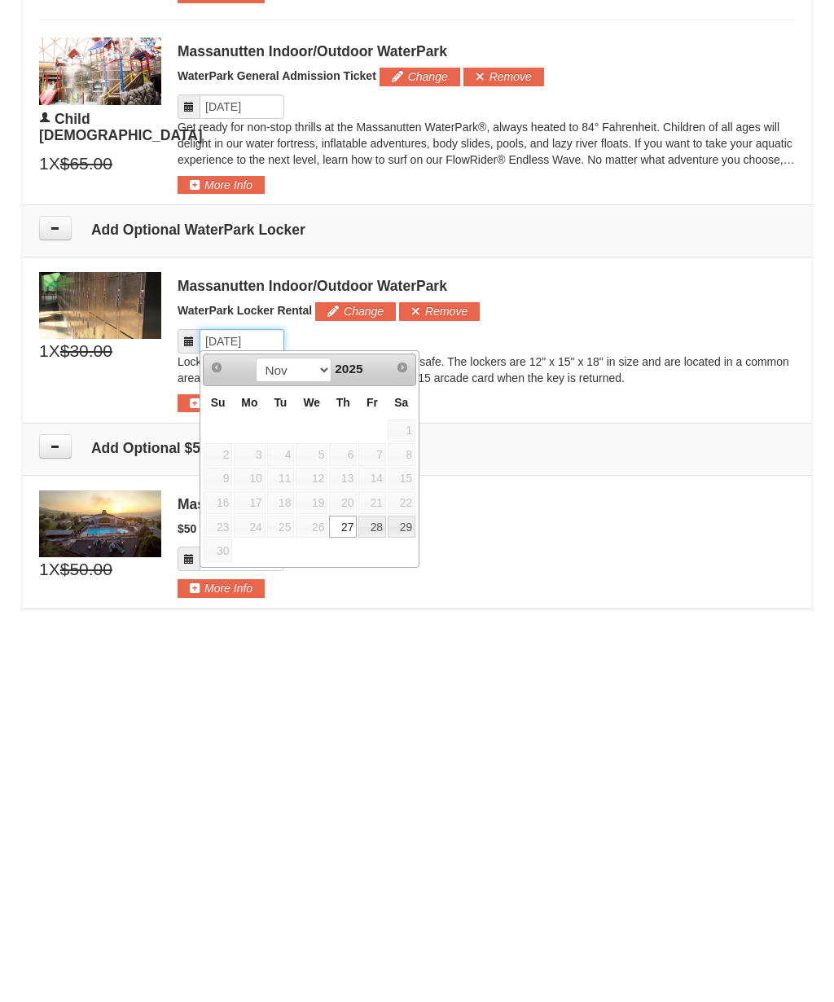
scroll to position [880, 0]
click at [407, 902] on link "29" at bounding box center [402, 913] width 28 height 23
type input "[DATE]"
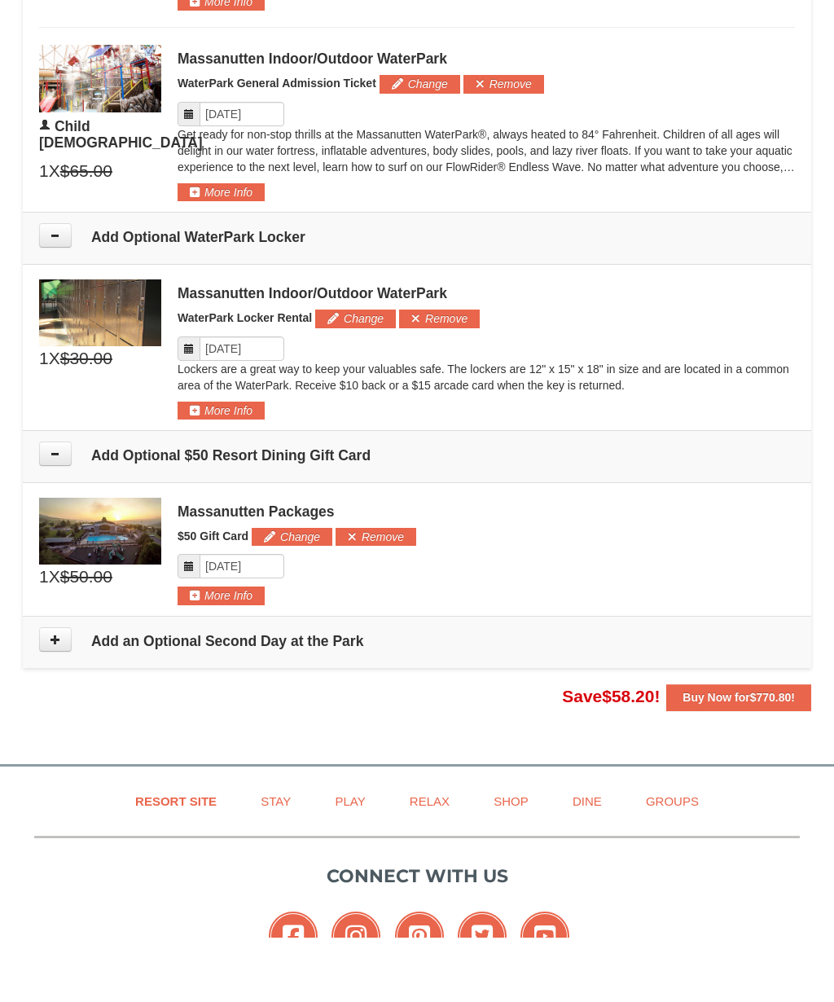
scroll to position [1206, 0]
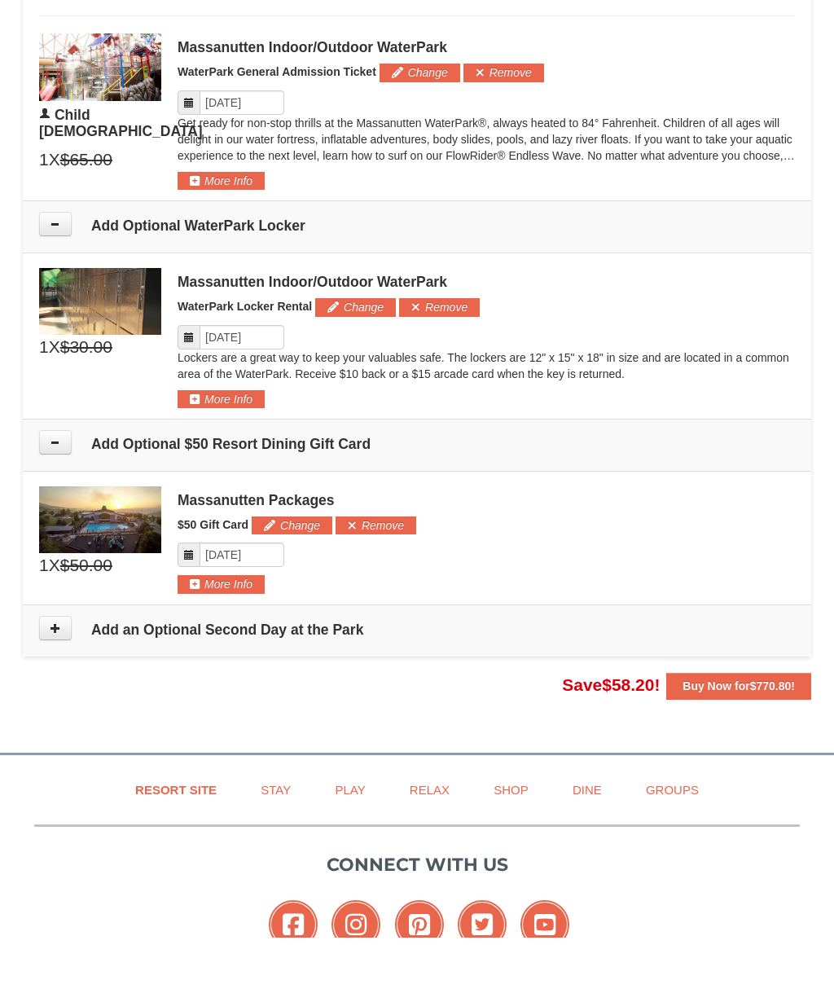
click at [56, 494] on button at bounding box center [55, 506] width 33 height 24
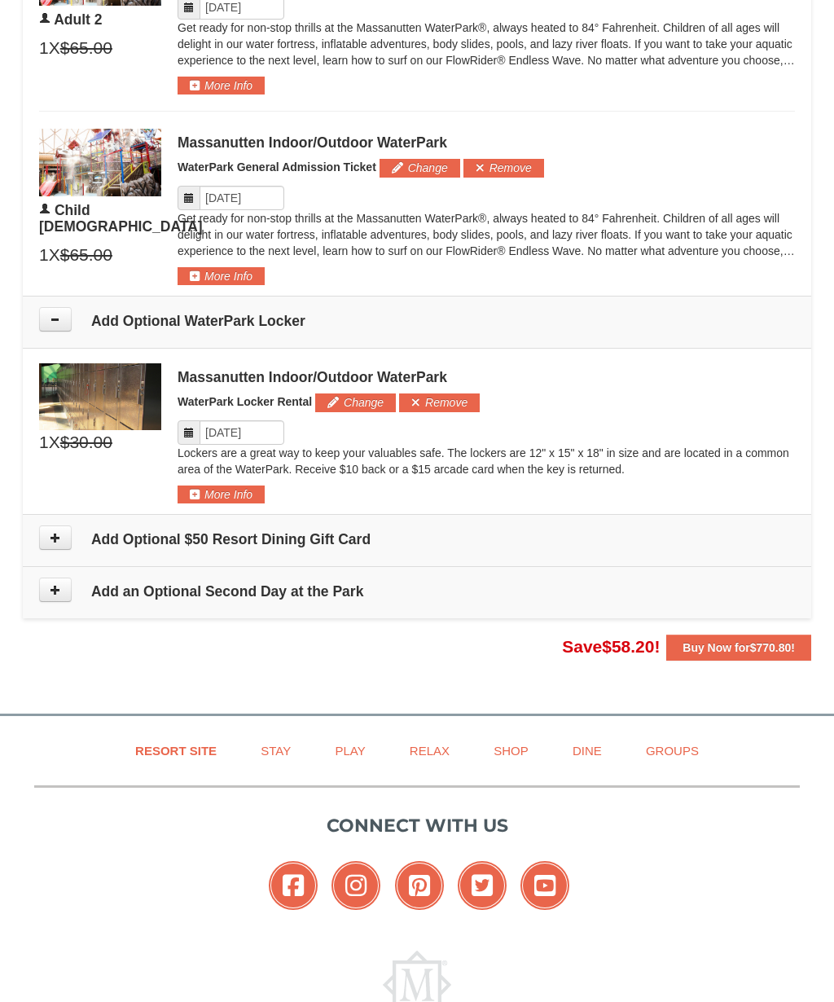
scroll to position [1162, 0]
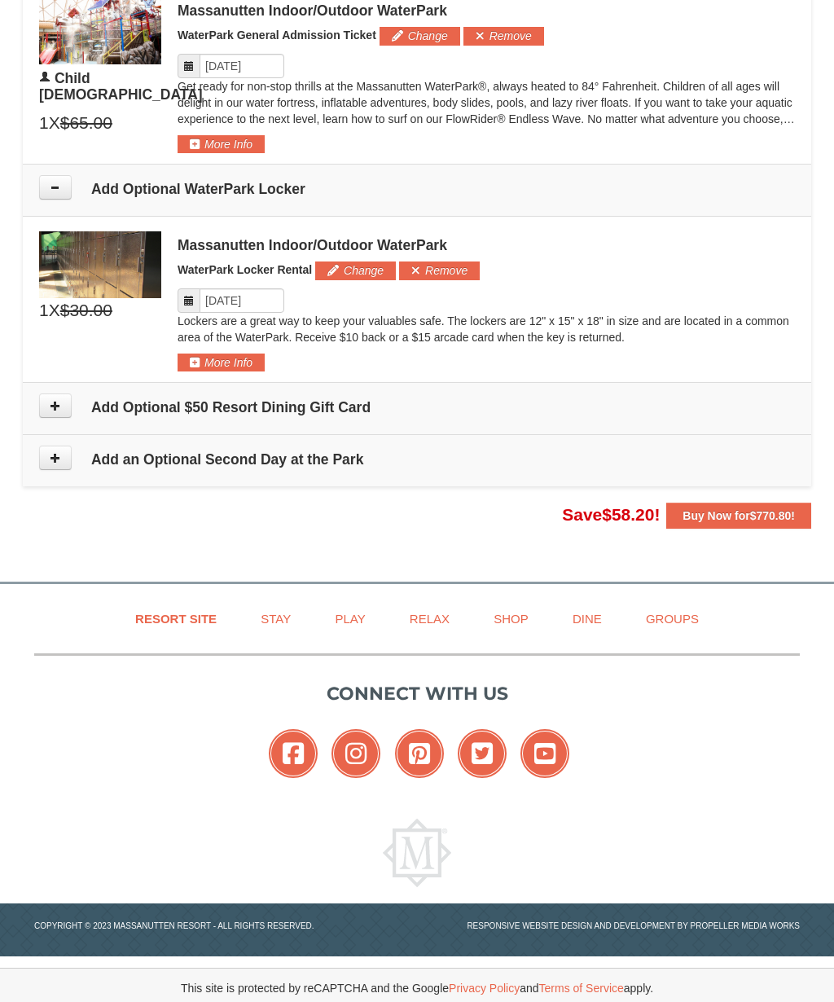
click at [55, 446] on button at bounding box center [55, 458] width 33 height 24
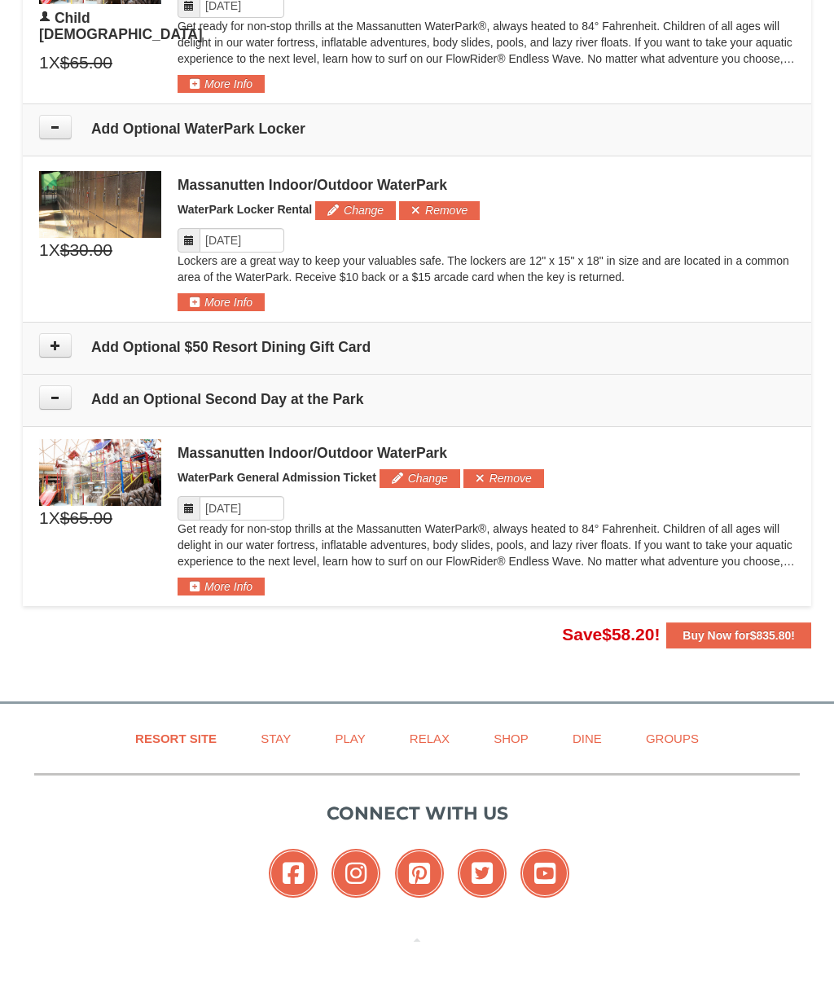
scroll to position [1489, 0]
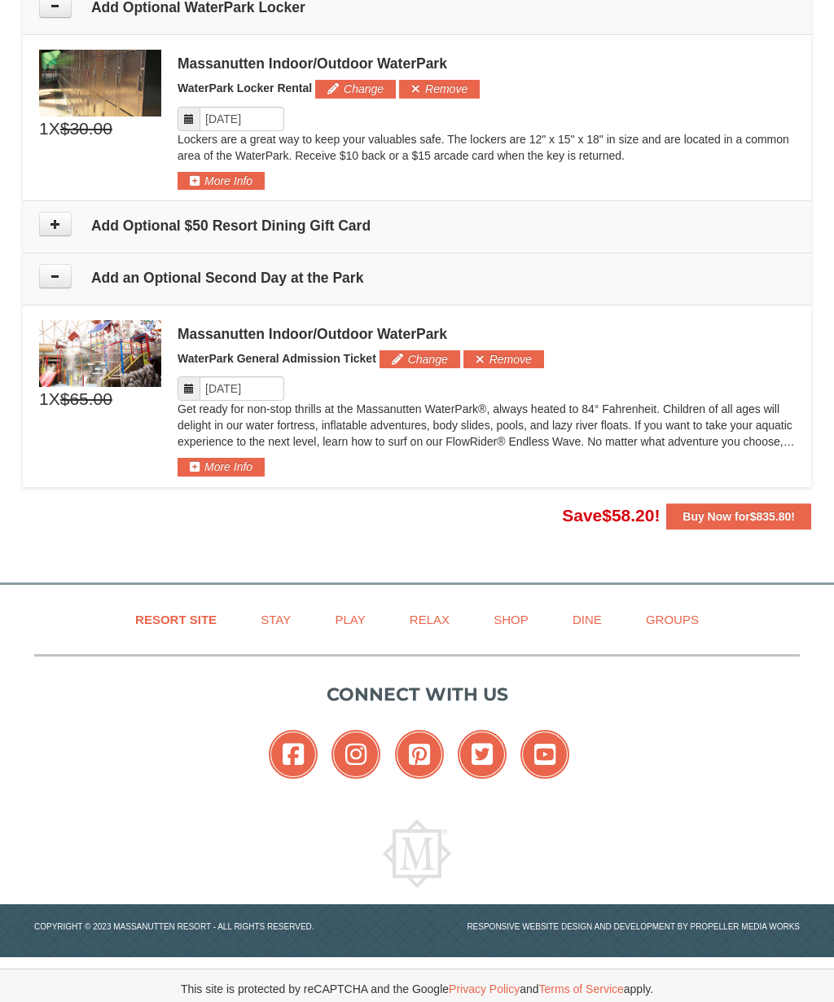
click at [55, 222] on icon at bounding box center [55, 223] width 11 height 11
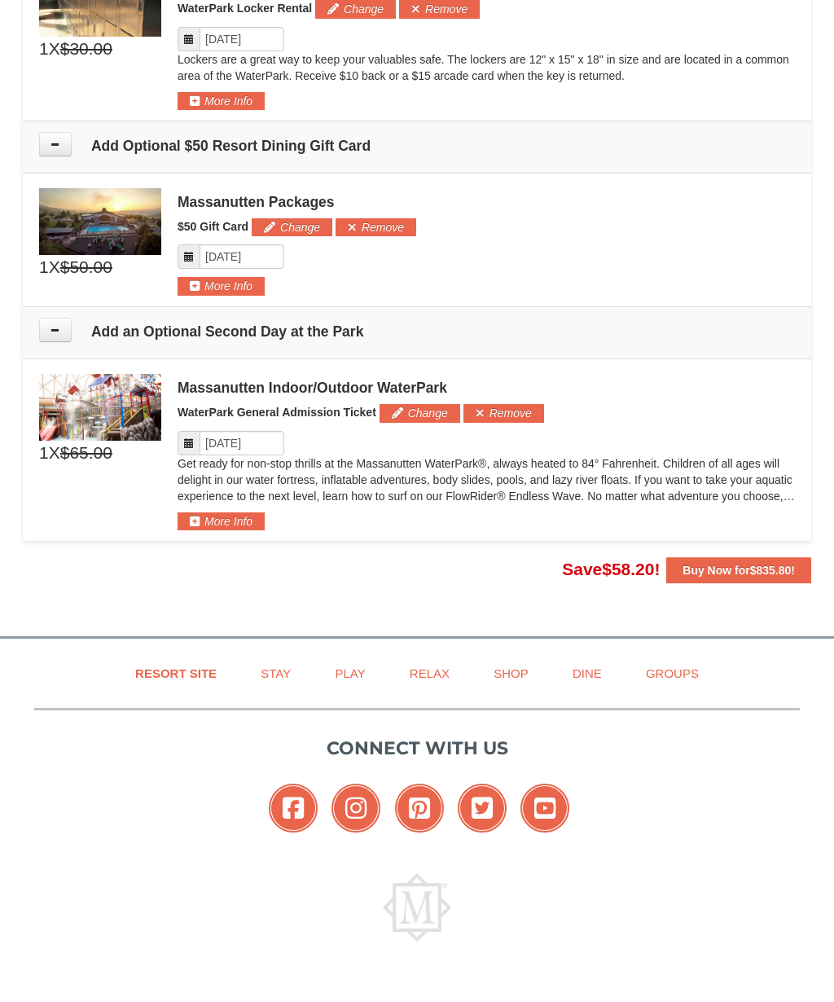
scroll to position [1623, 0]
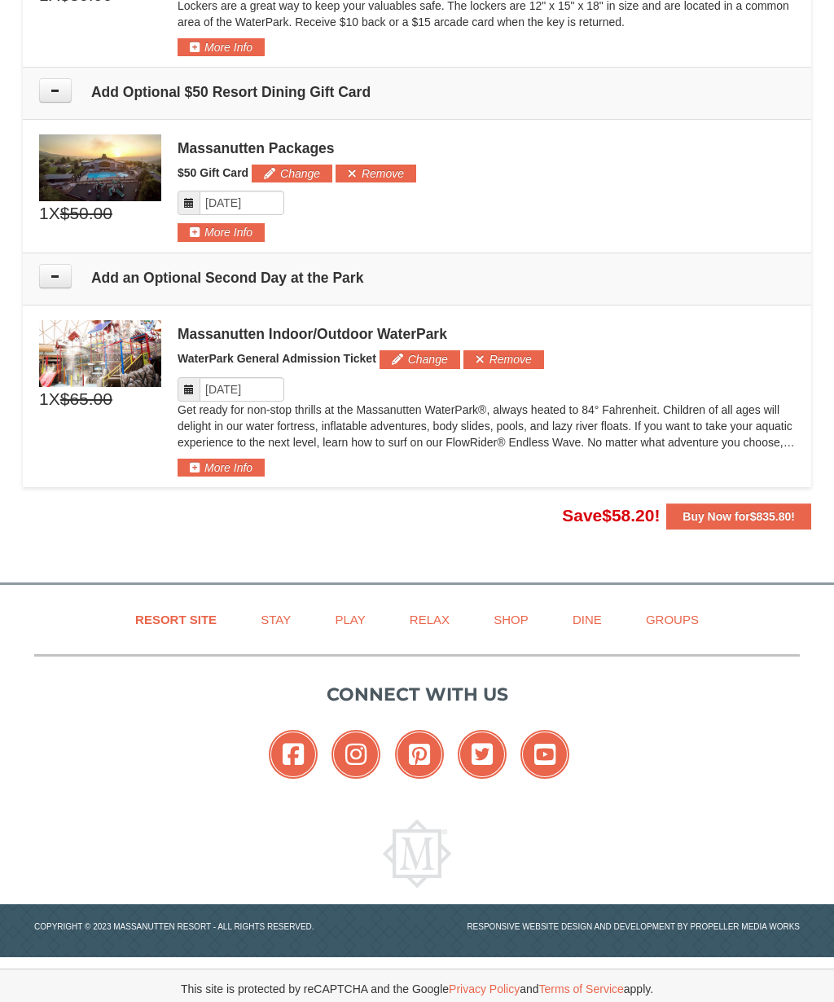
click at [59, 277] on icon at bounding box center [55, 275] width 11 height 11
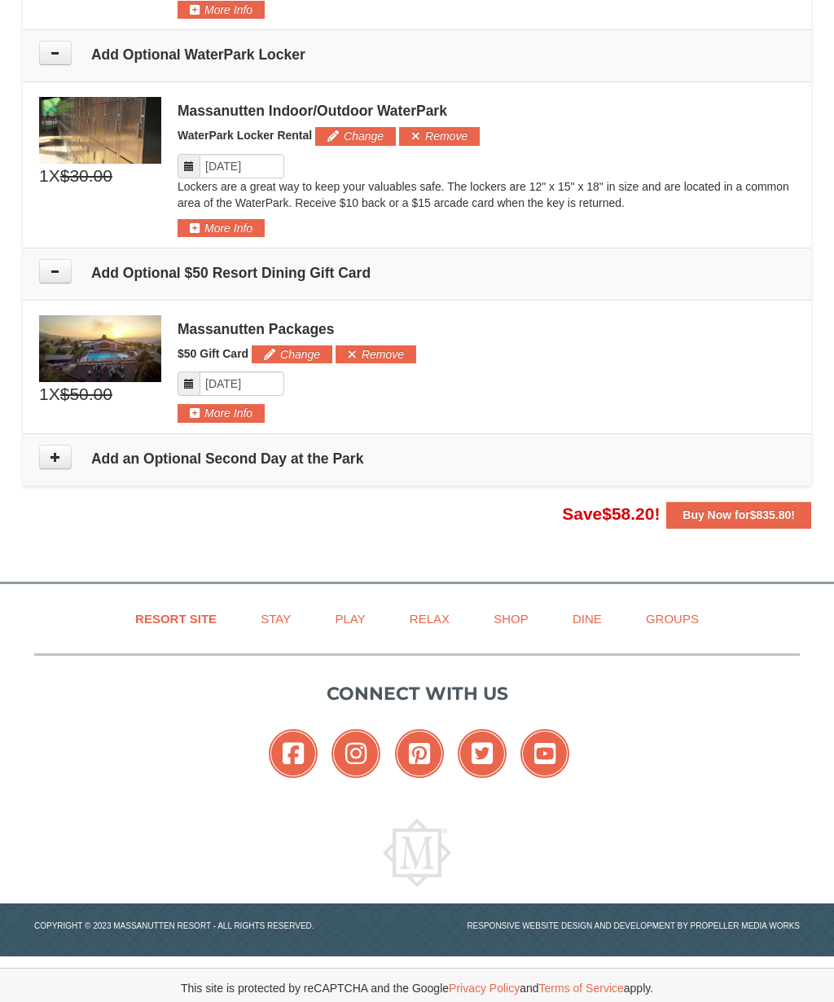
click at [61, 269] on button at bounding box center [55, 271] width 33 height 24
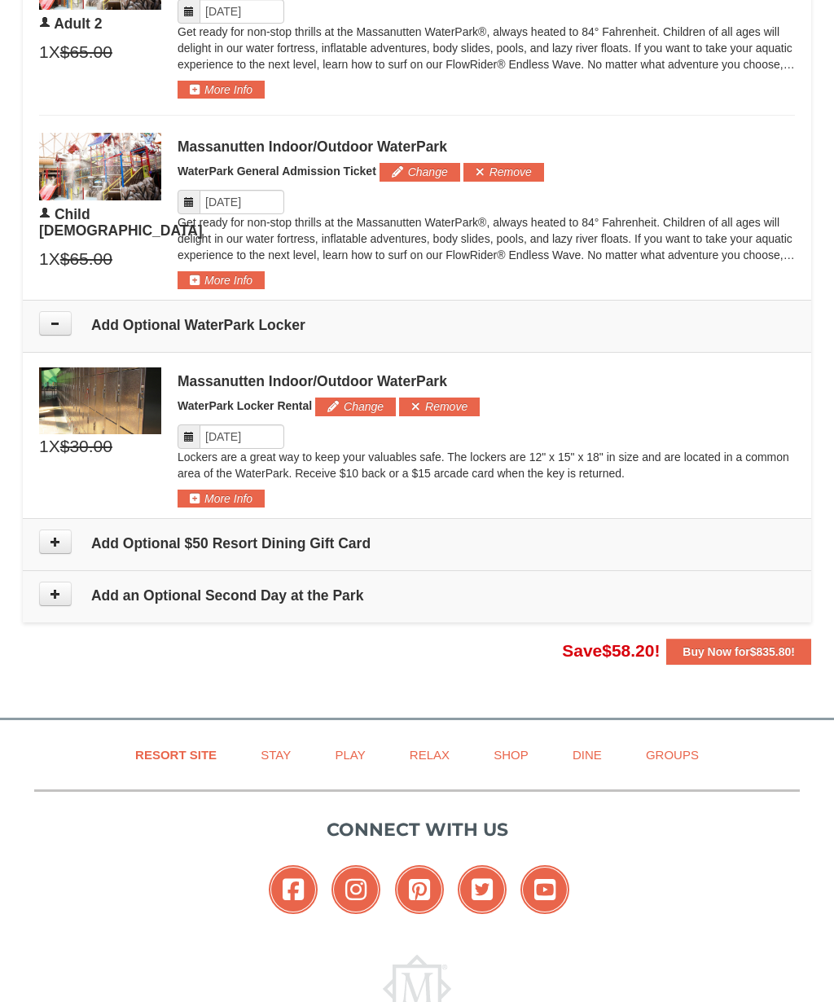
scroll to position [1167, 0]
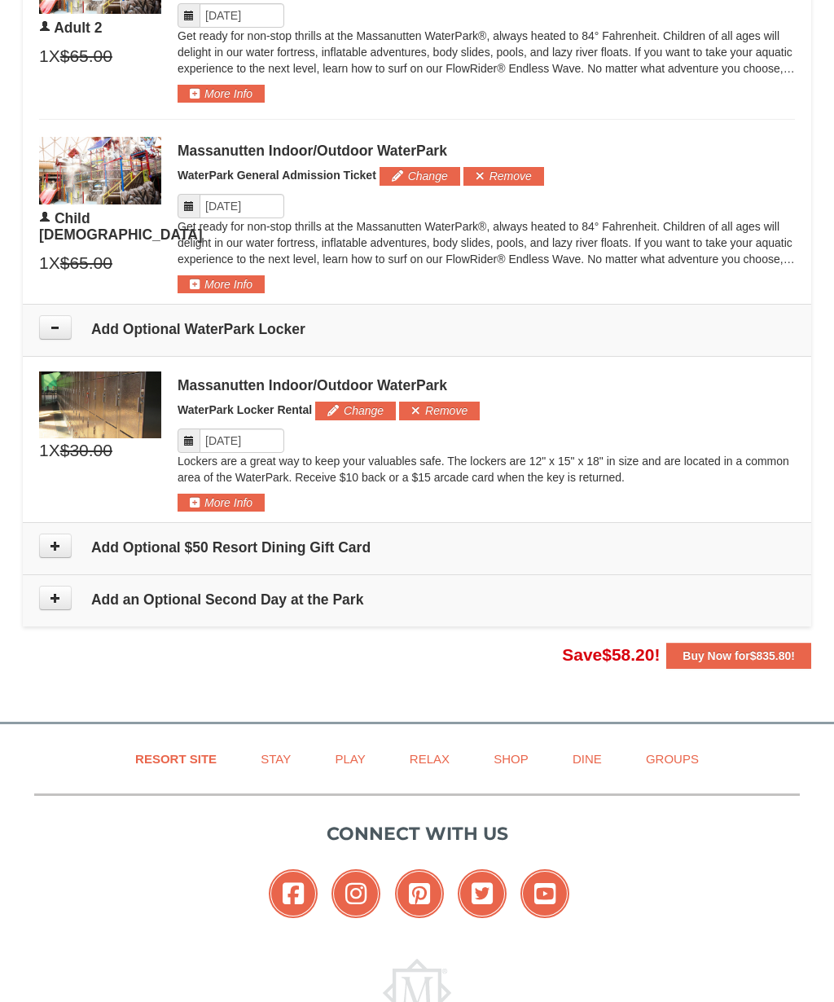
click at [60, 327] on icon at bounding box center [55, 327] width 11 height 11
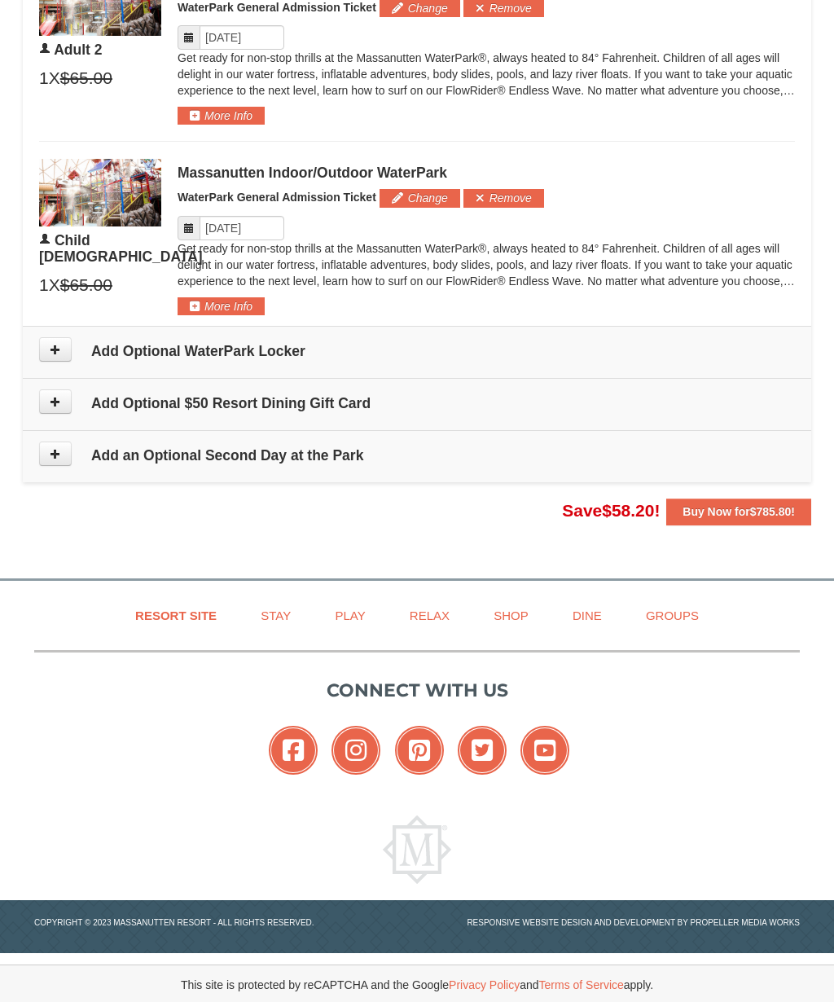
click at [55, 398] on icon at bounding box center [55, 401] width 11 height 11
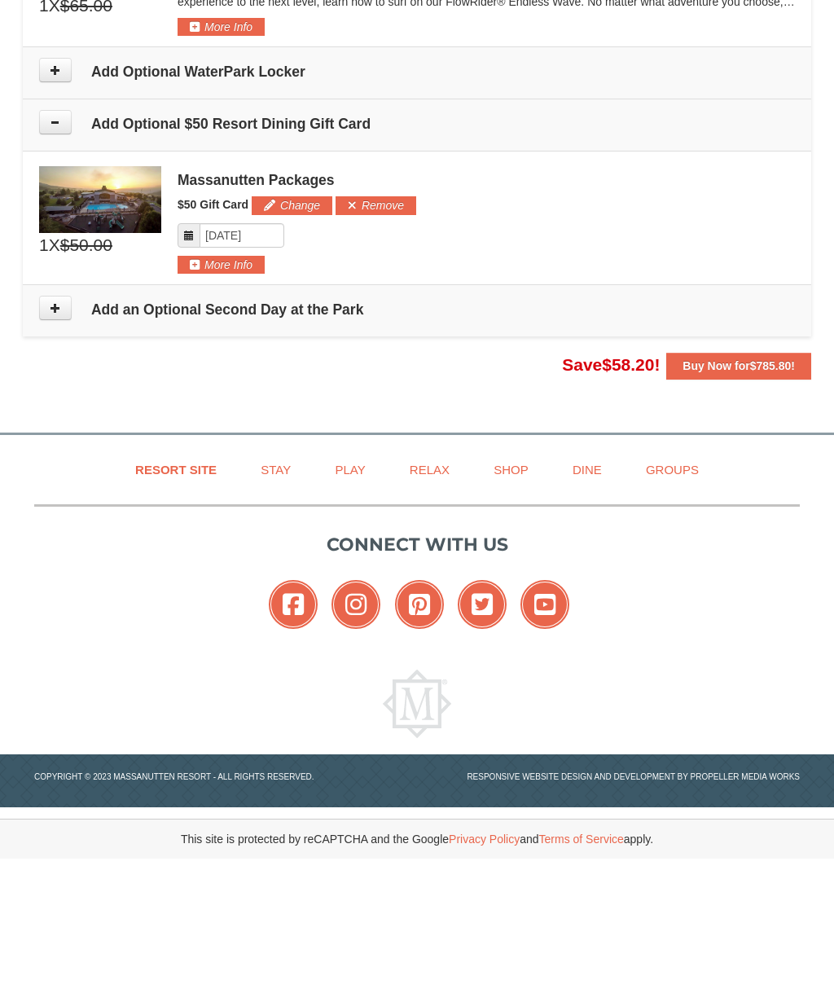
scroll to position [1279, 0]
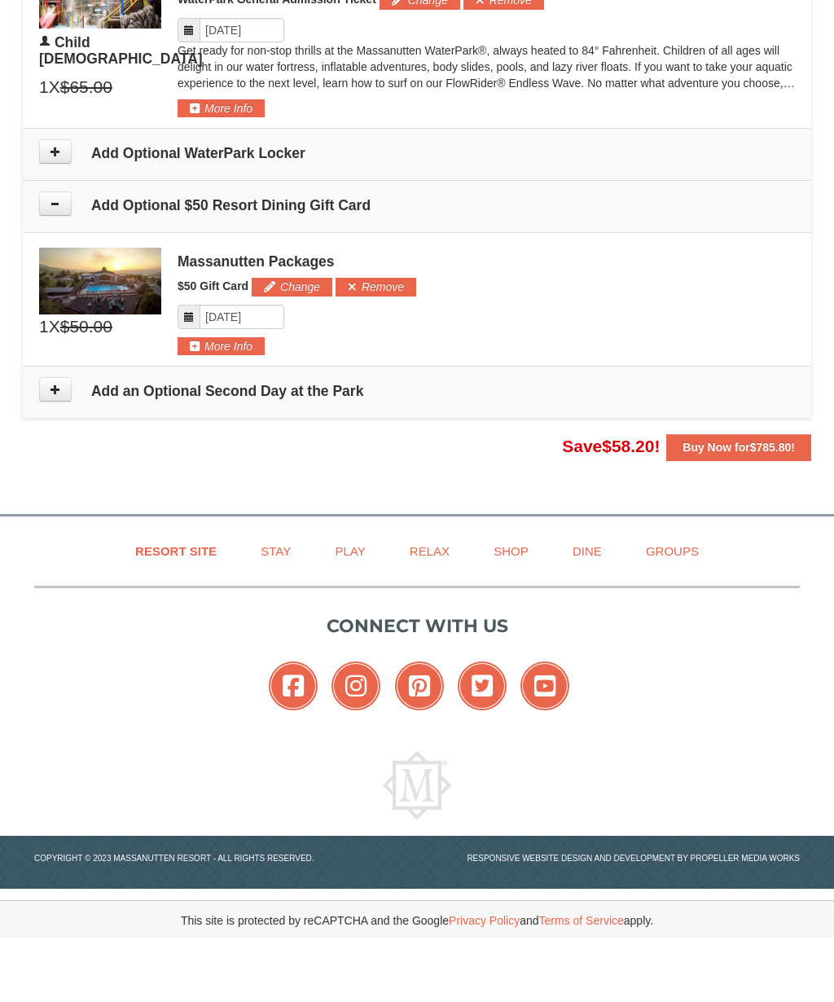
click at [57, 262] on icon at bounding box center [55, 267] width 11 height 11
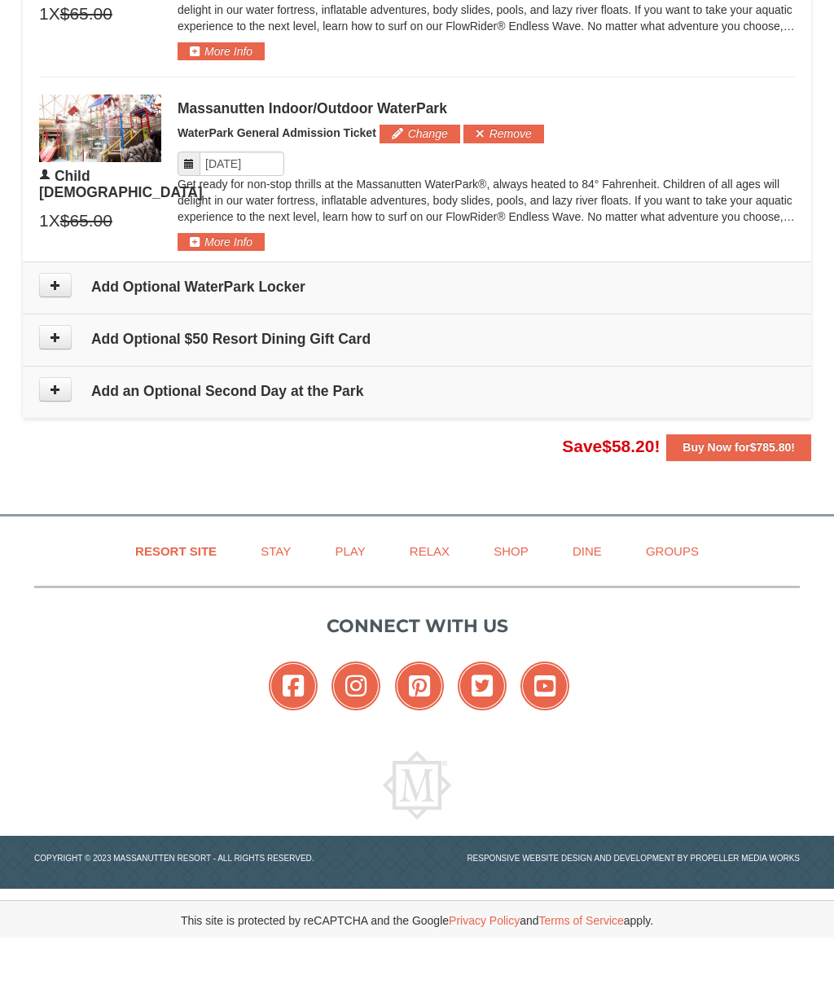
click at [59, 389] on button at bounding box center [55, 401] width 33 height 24
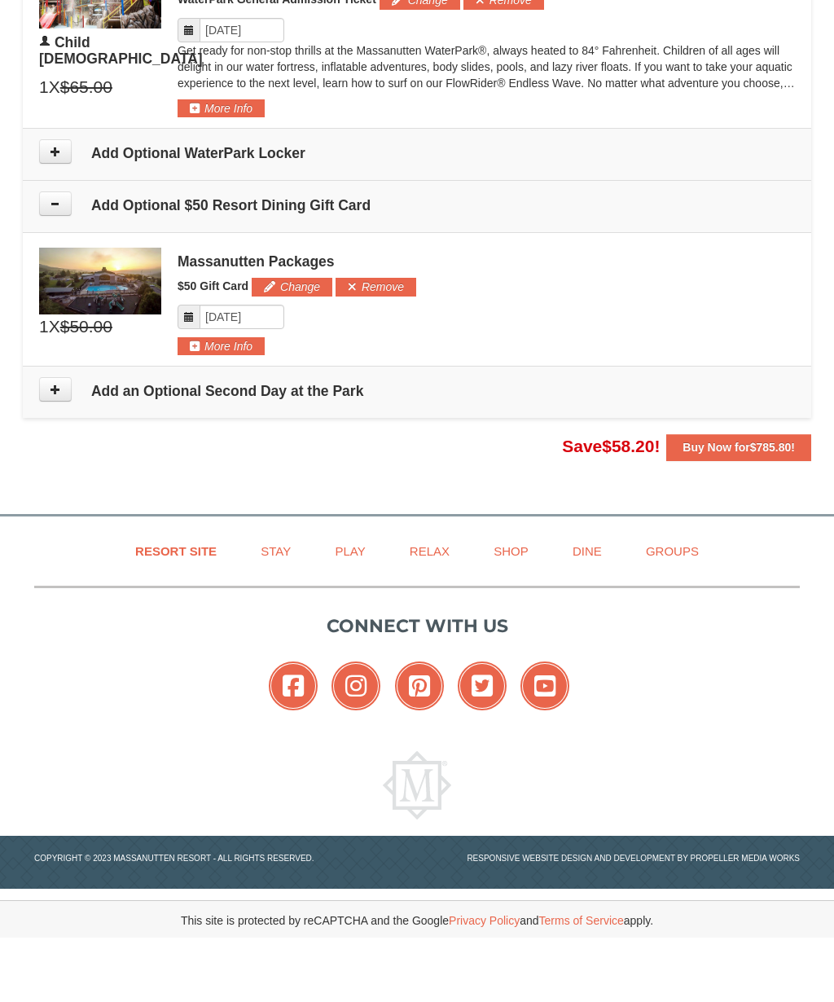
click at [51, 210] on icon at bounding box center [55, 215] width 11 height 11
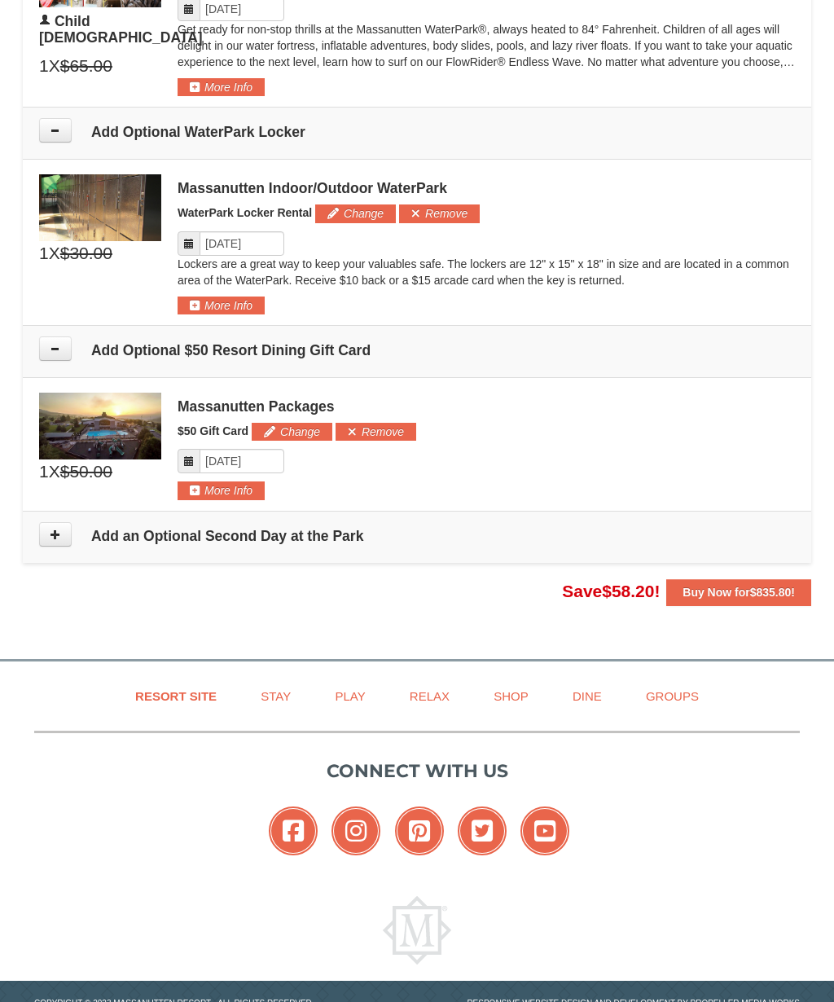
scroll to position [1360, 0]
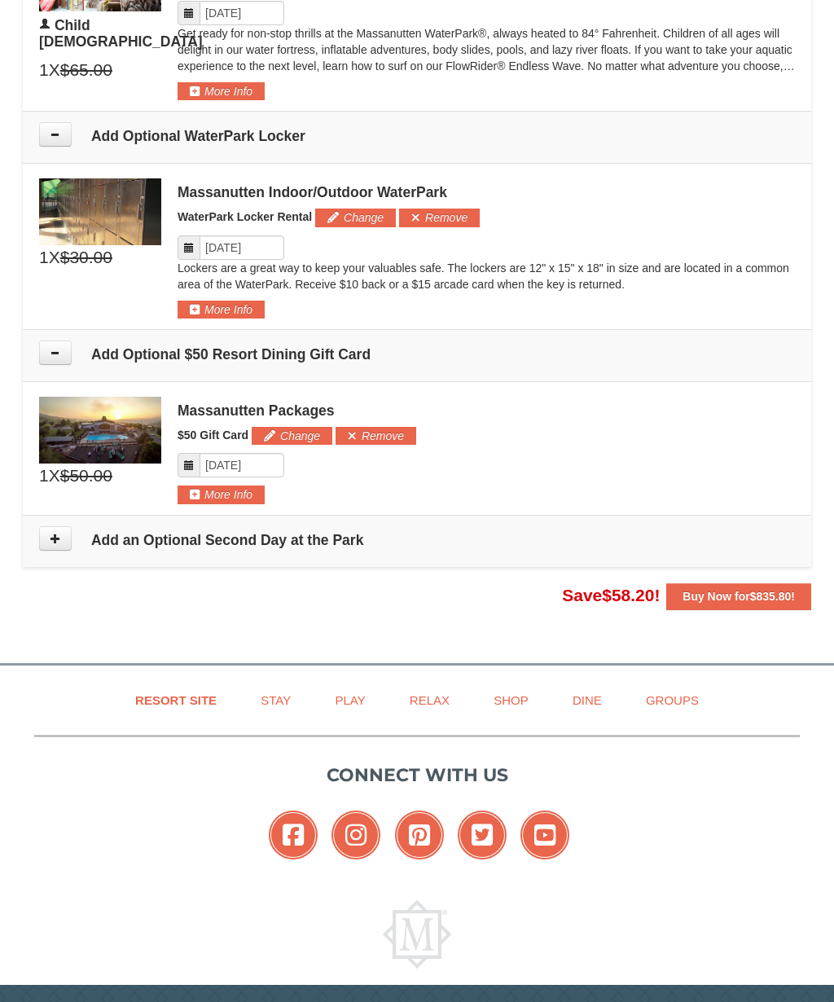
click at [57, 132] on icon at bounding box center [55, 134] width 11 height 11
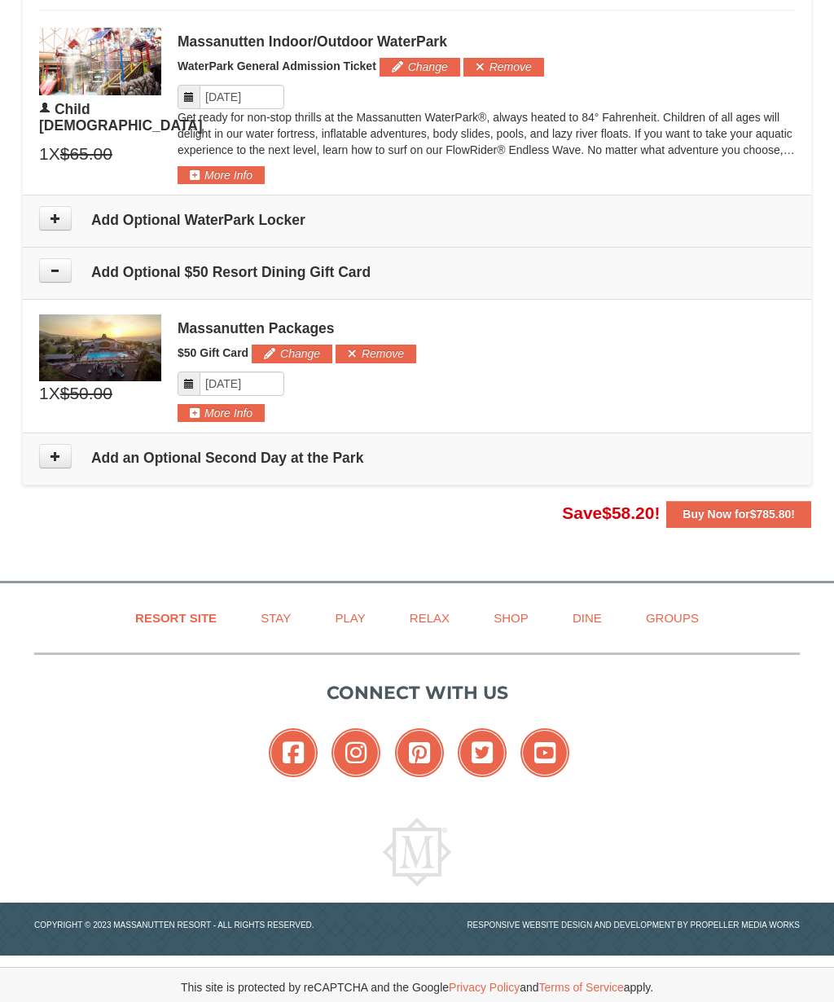
scroll to position [1279, 0]
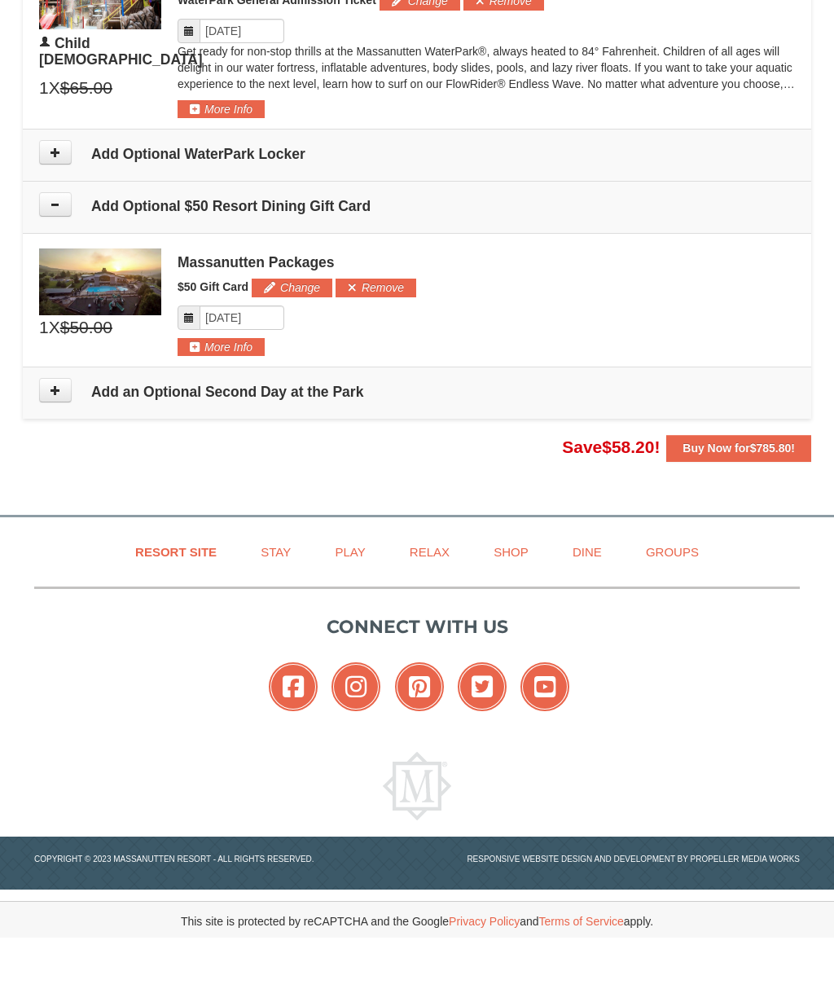
click at [51, 449] on icon at bounding box center [55, 454] width 11 height 11
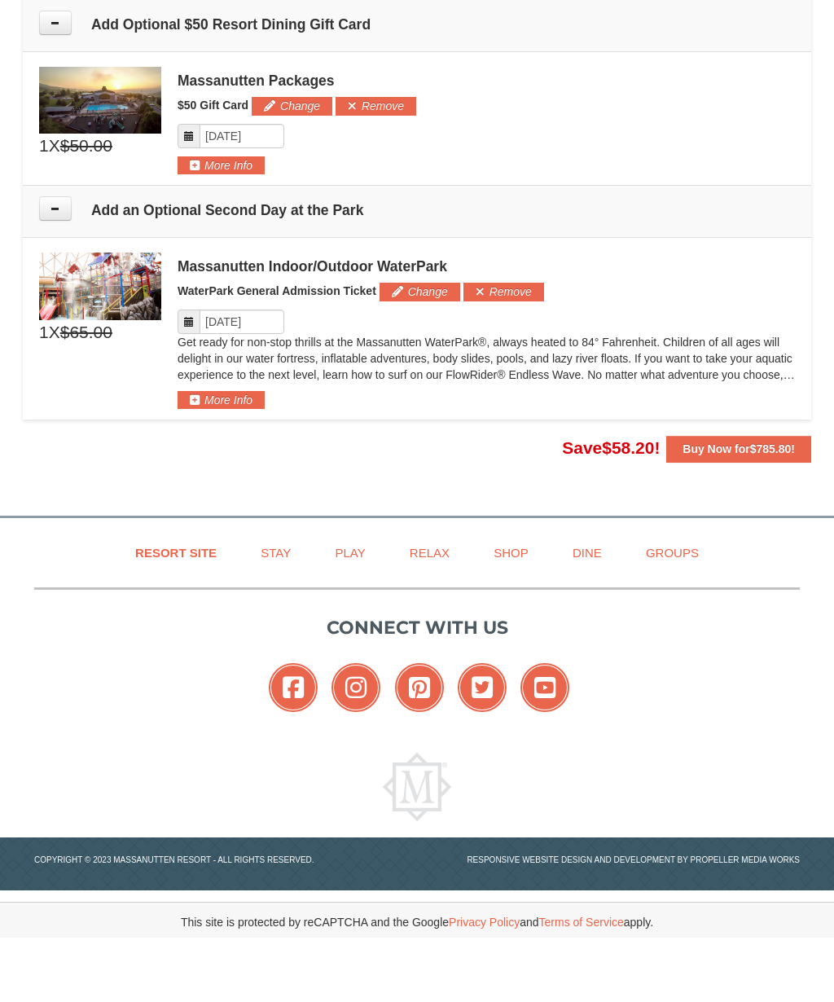
scroll to position [1460, 0]
click at [62, 261] on button at bounding box center [55, 273] width 33 height 24
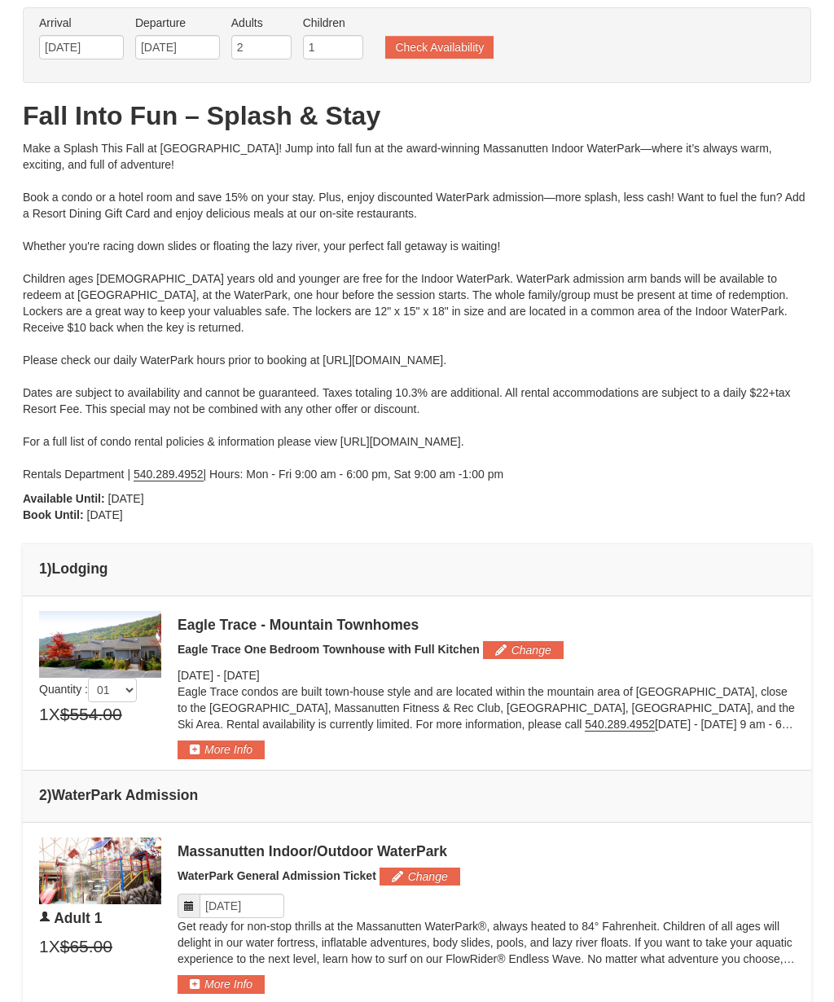
scroll to position [0, 0]
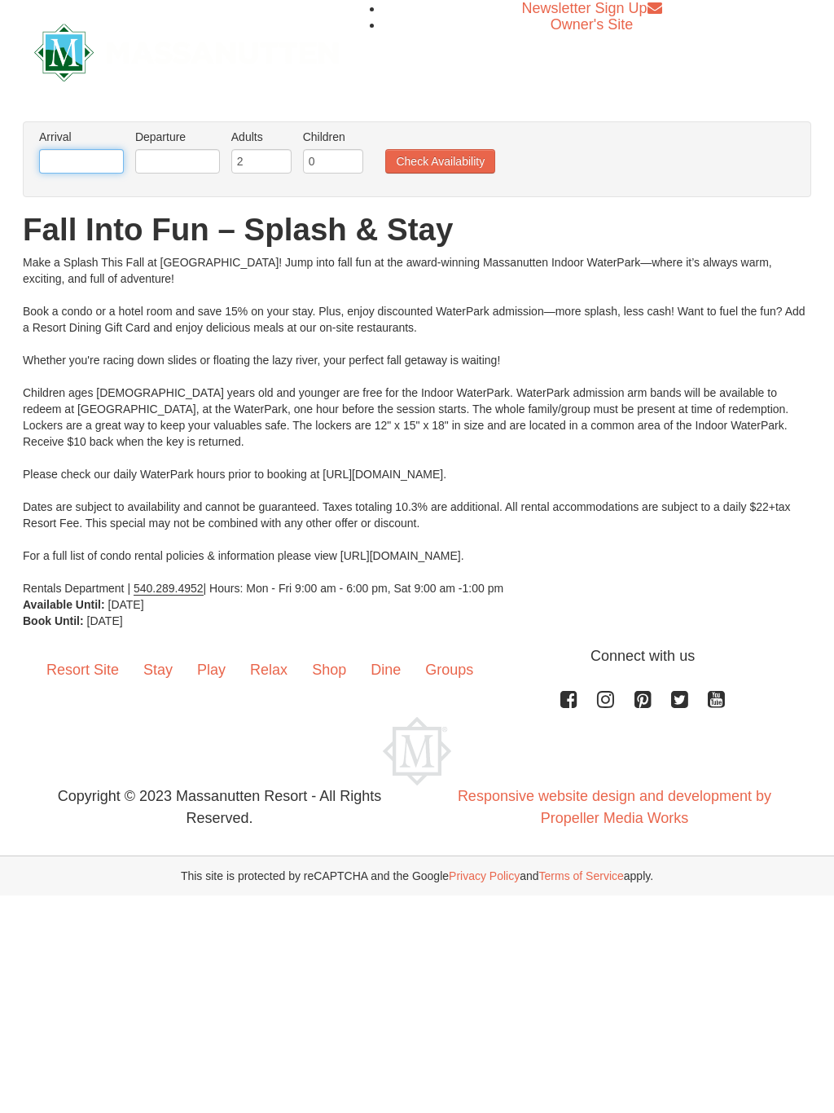
click at [50, 163] on input "text" at bounding box center [81, 161] width 85 height 24
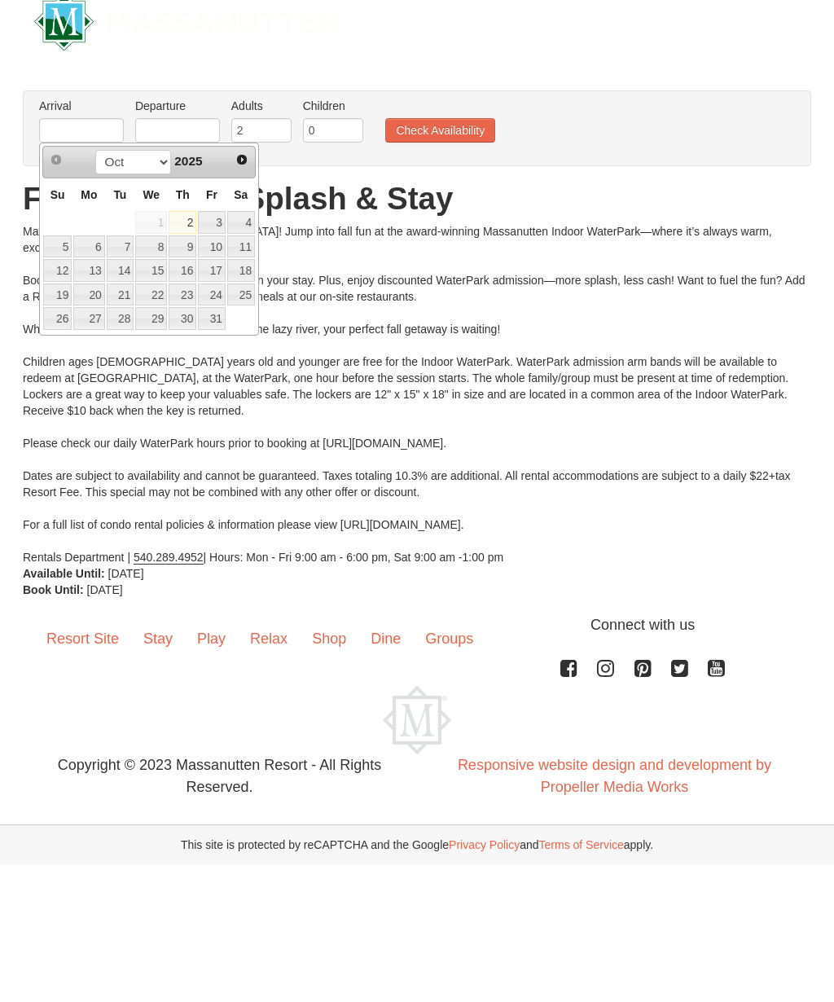
click at [248, 184] on span "Next" at bounding box center [241, 190] width 13 height 13
click at [186, 338] on link "27" at bounding box center [183, 349] width 28 height 23
type input "[DATE]"
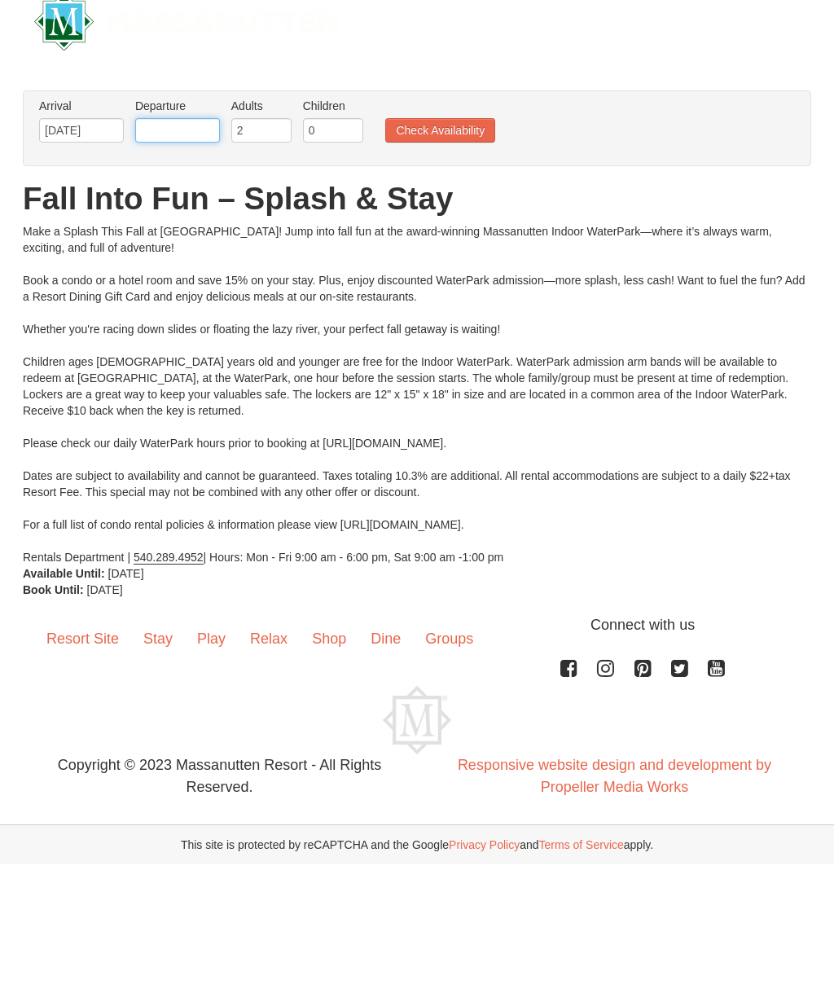
click at [167, 149] on input "text" at bounding box center [177, 161] width 85 height 24
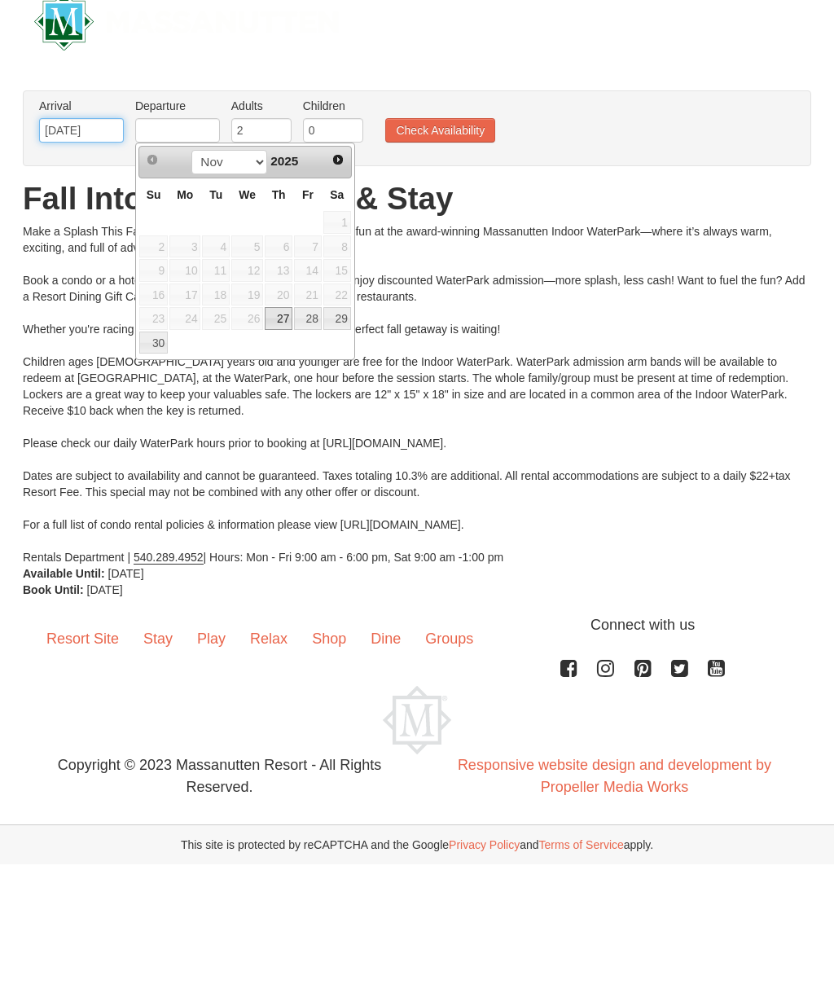
click at [70, 149] on input "[DATE]" at bounding box center [81, 161] width 85 height 24
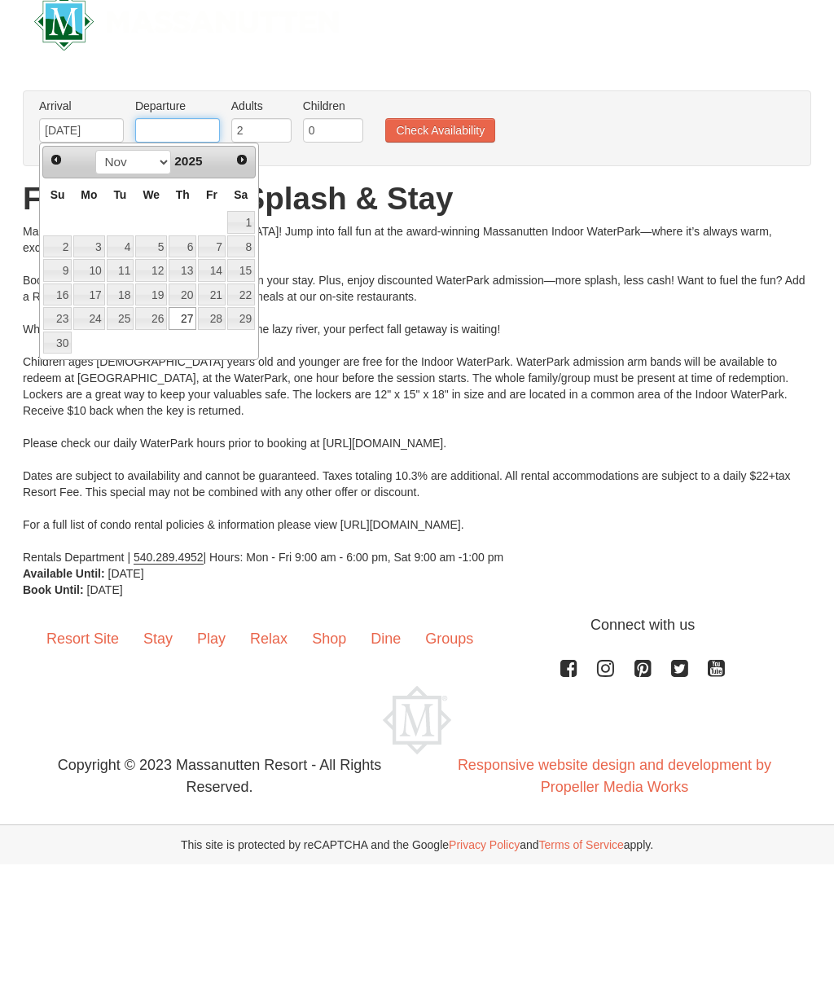
click at [173, 149] on input "text" at bounding box center [177, 161] width 85 height 24
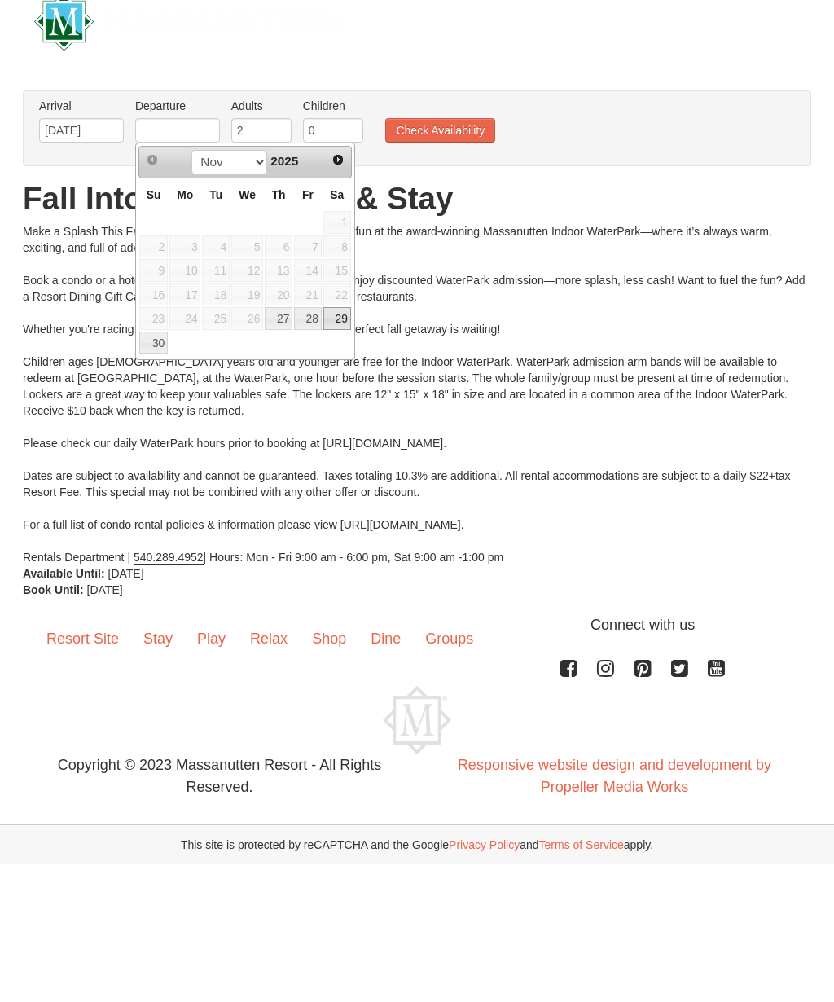
click at [343, 338] on link "29" at bounding box center [337, 349] width 28 height 23
type input "[DATE]"
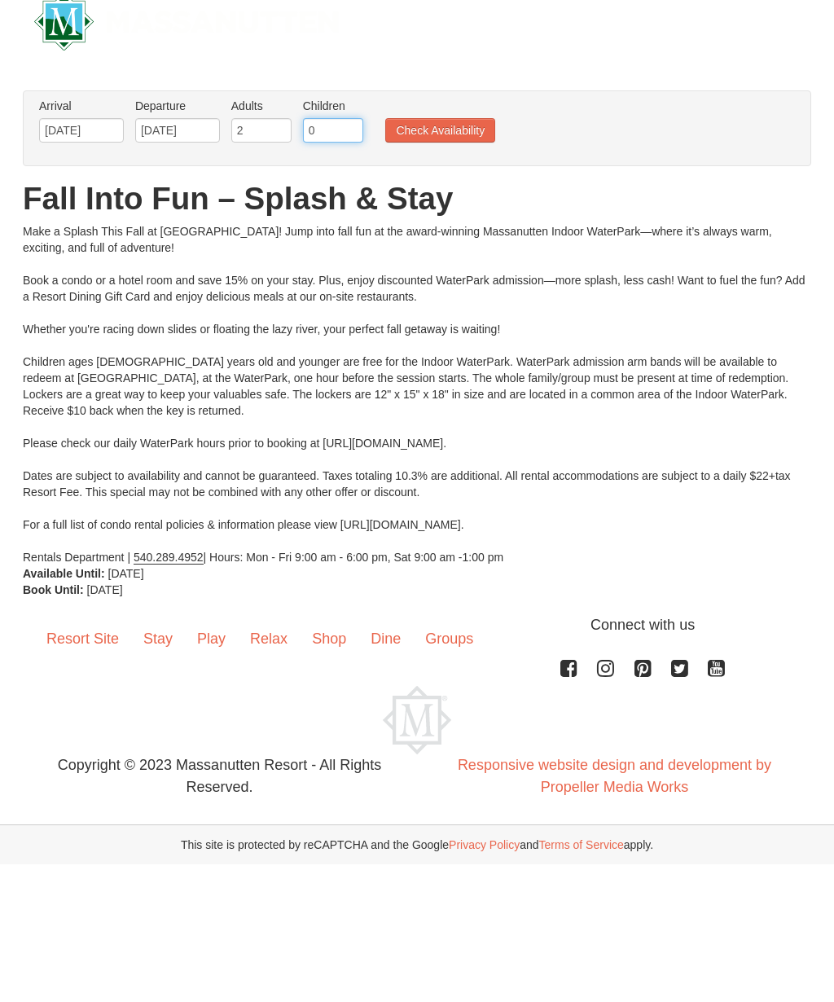
click at [330, 149] on input "0" at bounding box center [333, 161] width 60 height 24
click at [169, 149] on input "[DATE]" at bounding box center [177, 161] width 85 height 24
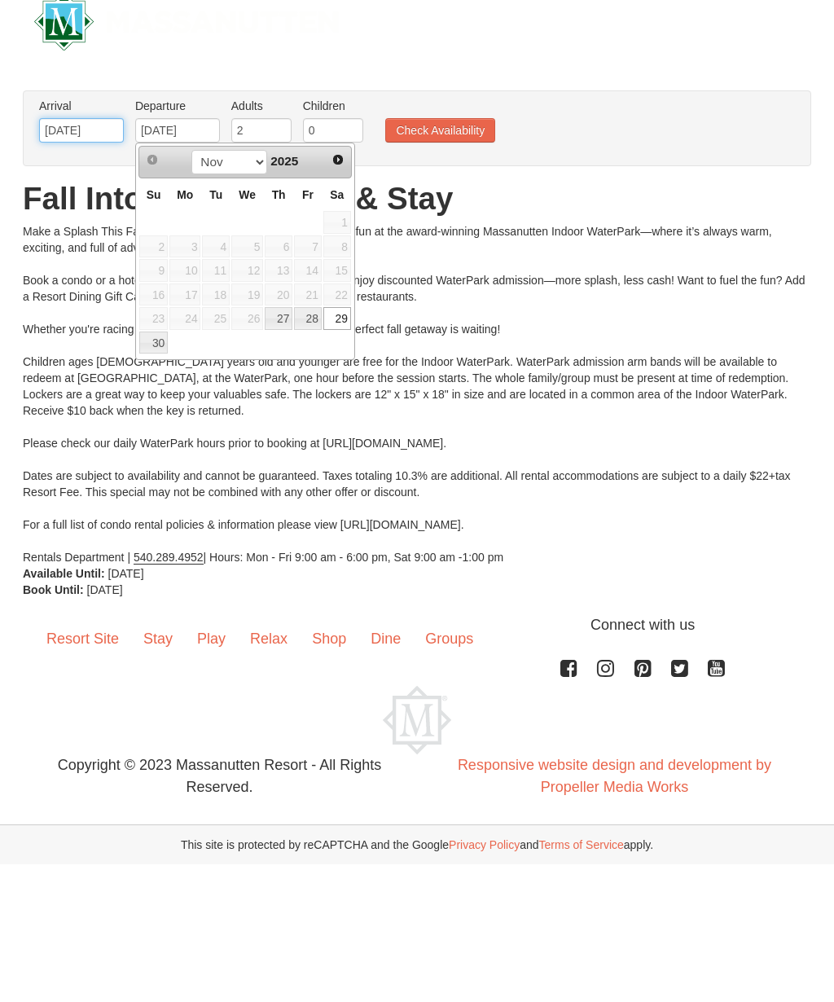
click at [98, 149] on input "11/27/2025" at bounding box center [81, 161] width 85 height 24
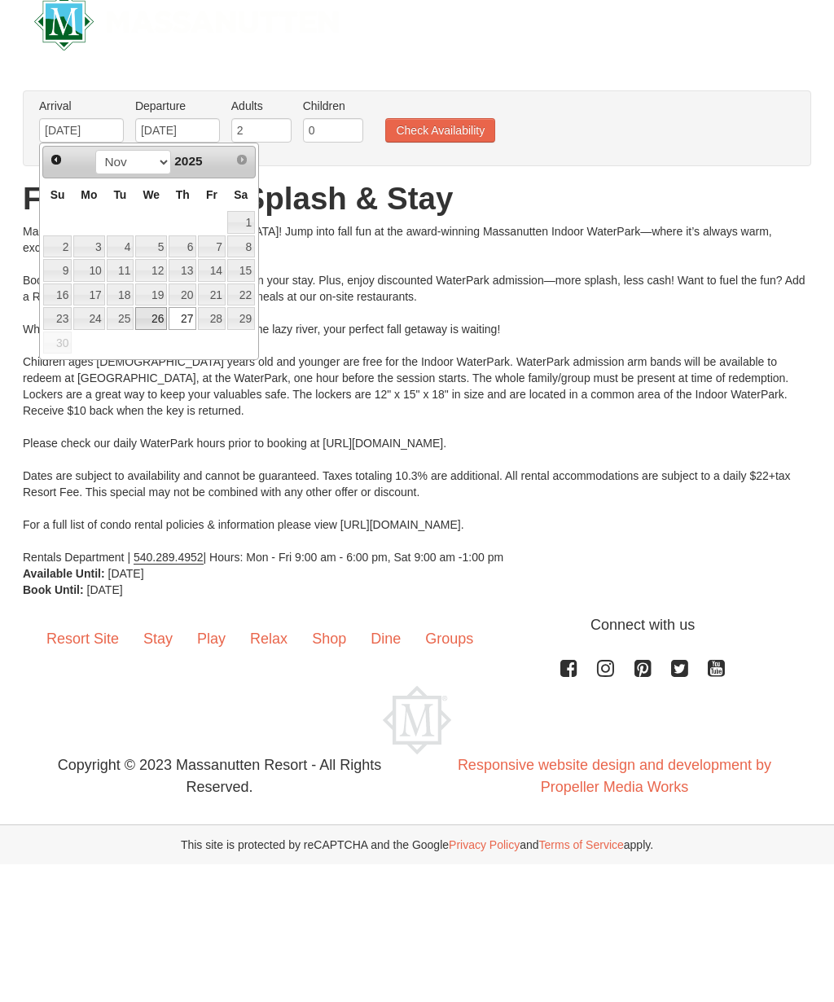
click at [167, 338] on link "26" at bounding box center [151, 349] width 32 height 23
type input "[DATE]"
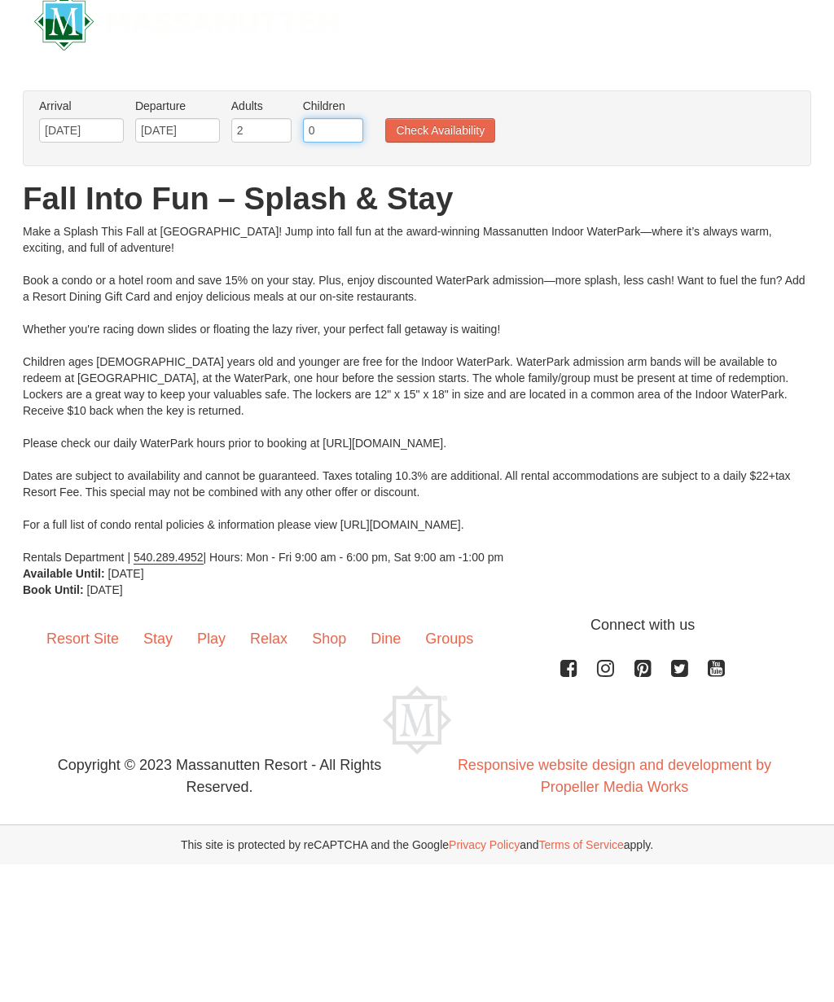
click at [344, 149] on input "0" at bounding box center [333, 161] width 60 height 24
type input "1"
click at [441, 149] on button "Check Availability" at bounding box center [440, 161] width 110 height 24
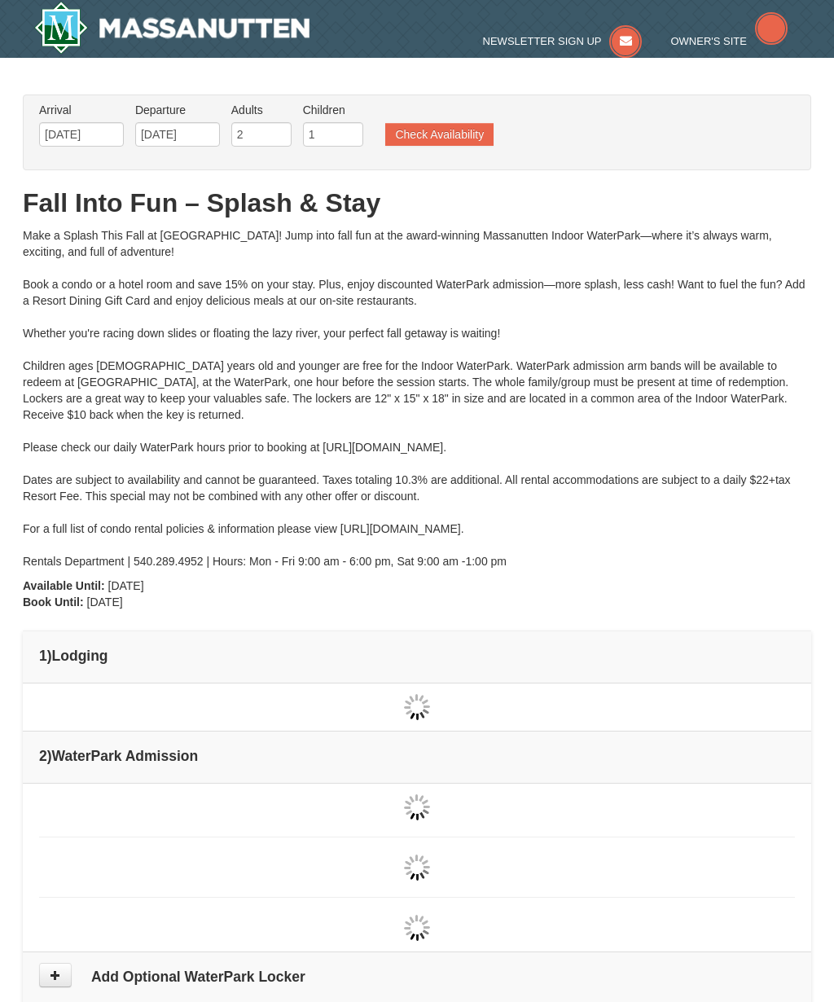
type input "[DATE]"
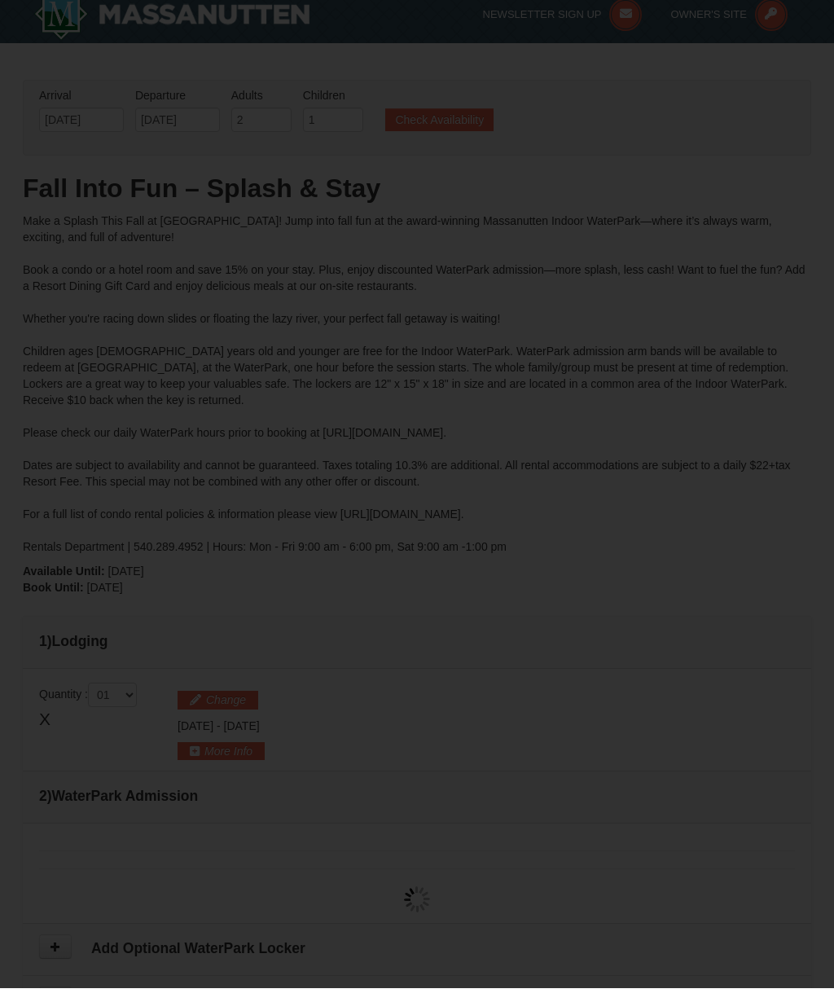
type input "[DATE]"
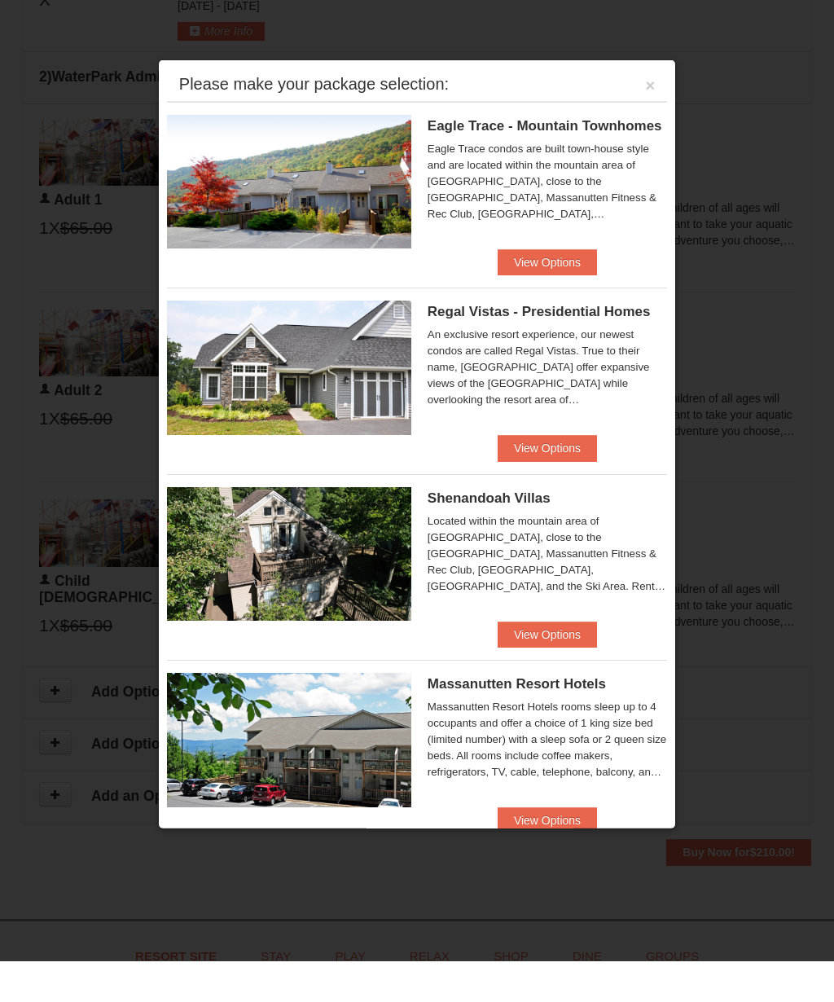
click at [568, 290] on button "View Options" at bounding box center [547, 303] width 99 height 26
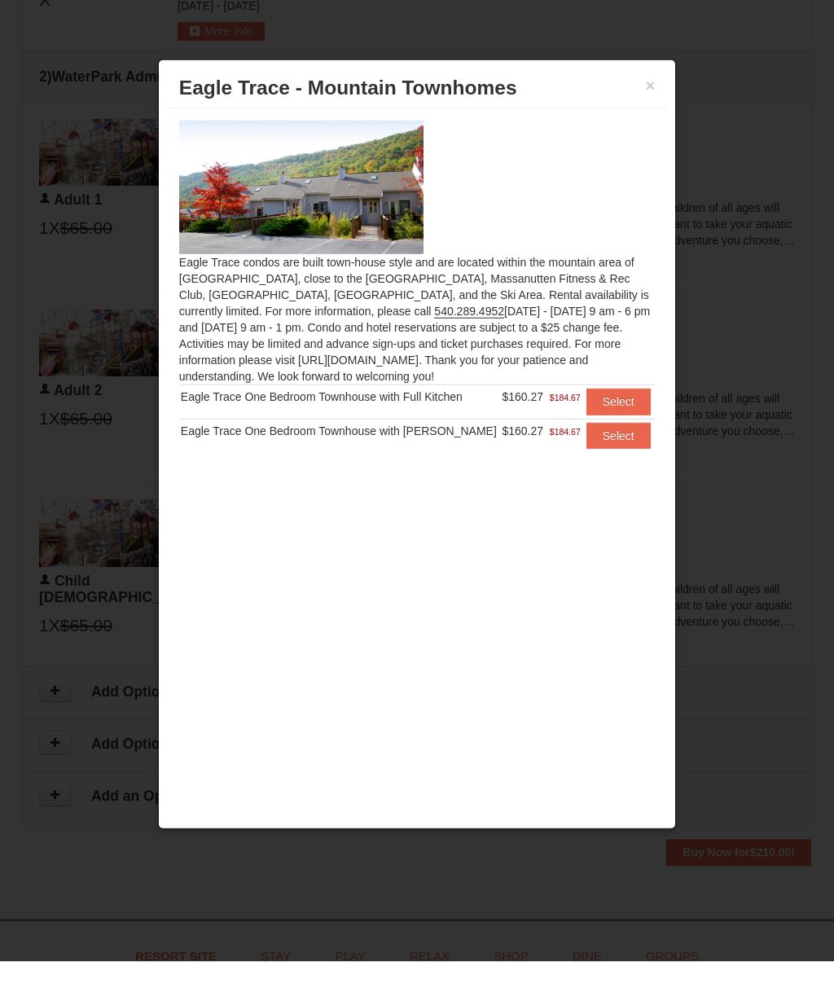
click at [652, 118] on button "×" at bounding box center [651, 126] width 10 height 16
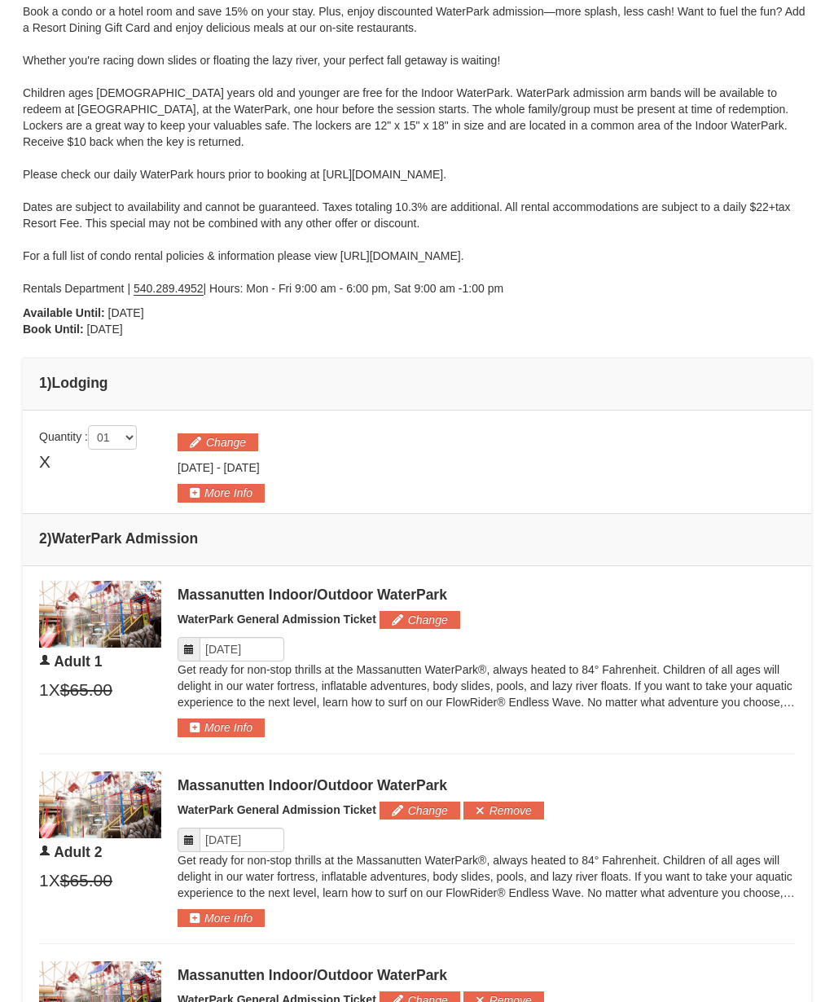
scroll to position [268, 0]
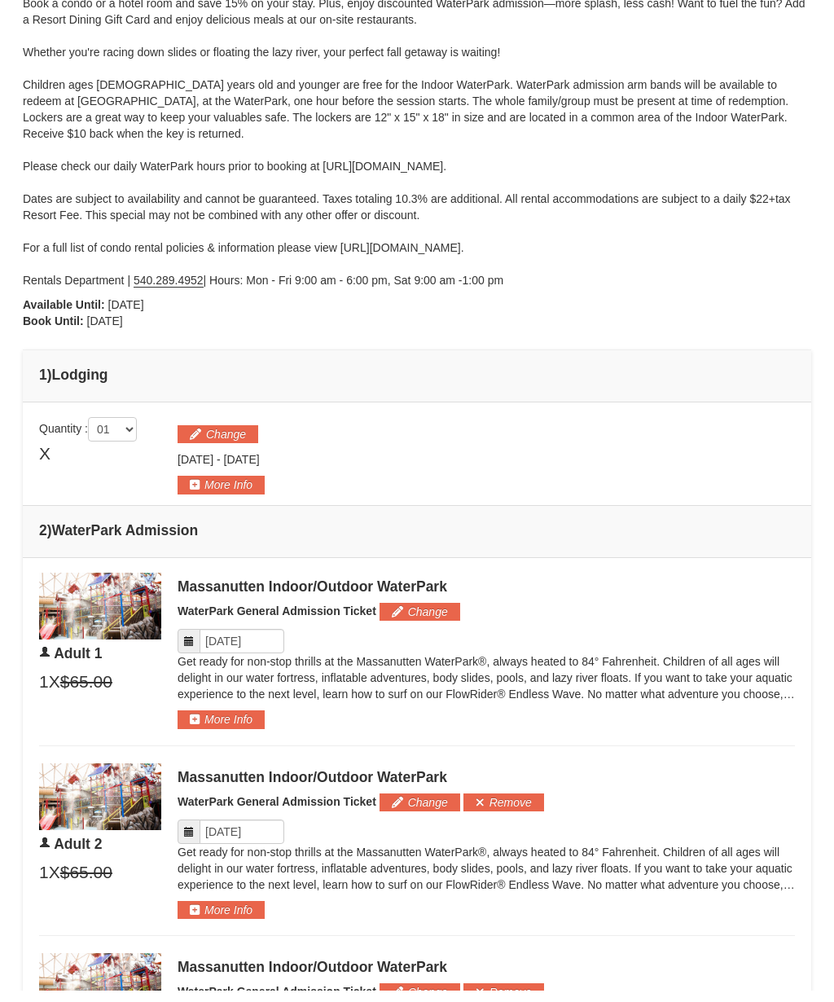
click at [49, 454] on span "X" at bounding box center [44, 466] width 11 height 24
click at [51, 454] on span "X" at bounding box center [44, 466] width 11 height 24
click at [232, 437] on button "Change" at bounding box center [218, 446] width 81 height 18
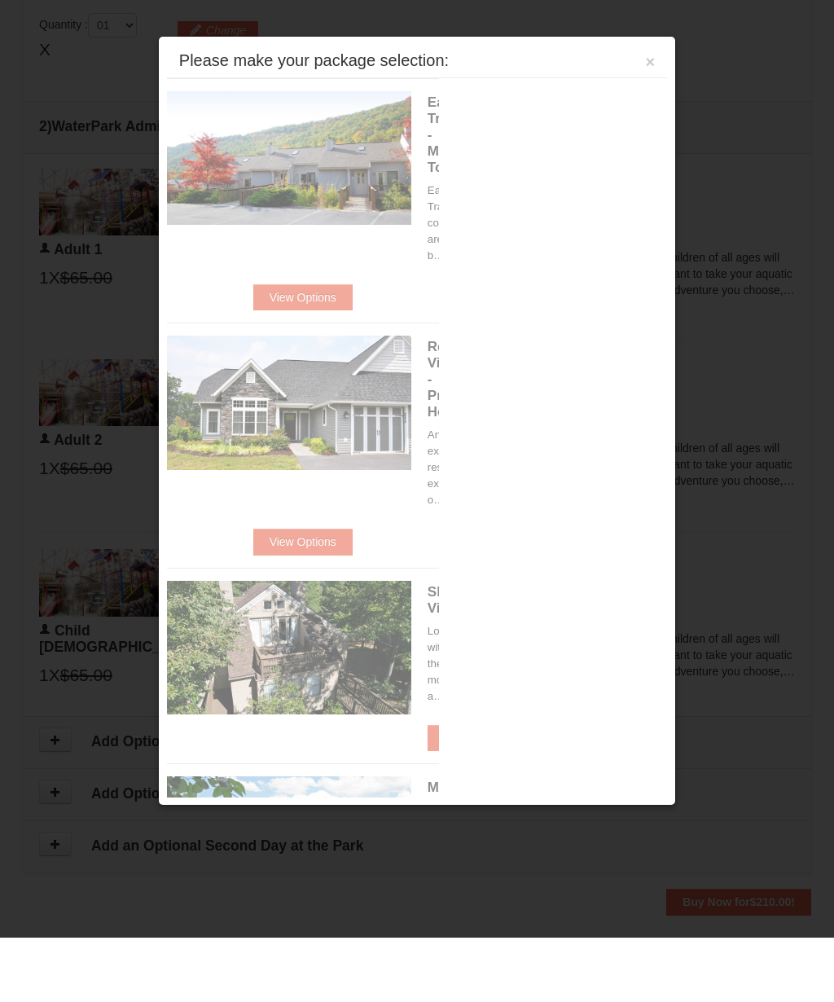
scroll to position [633, 0]
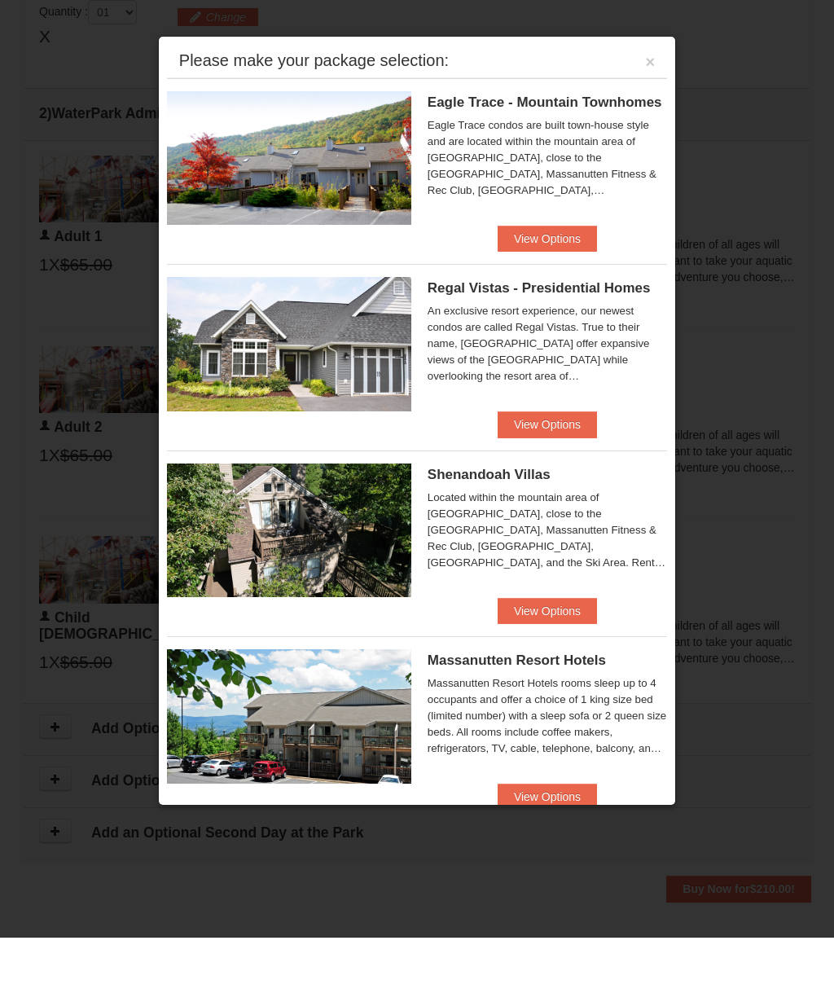
click at [563, 662] on button "View Options" at bounding box center [547, 675] width 99 height 26
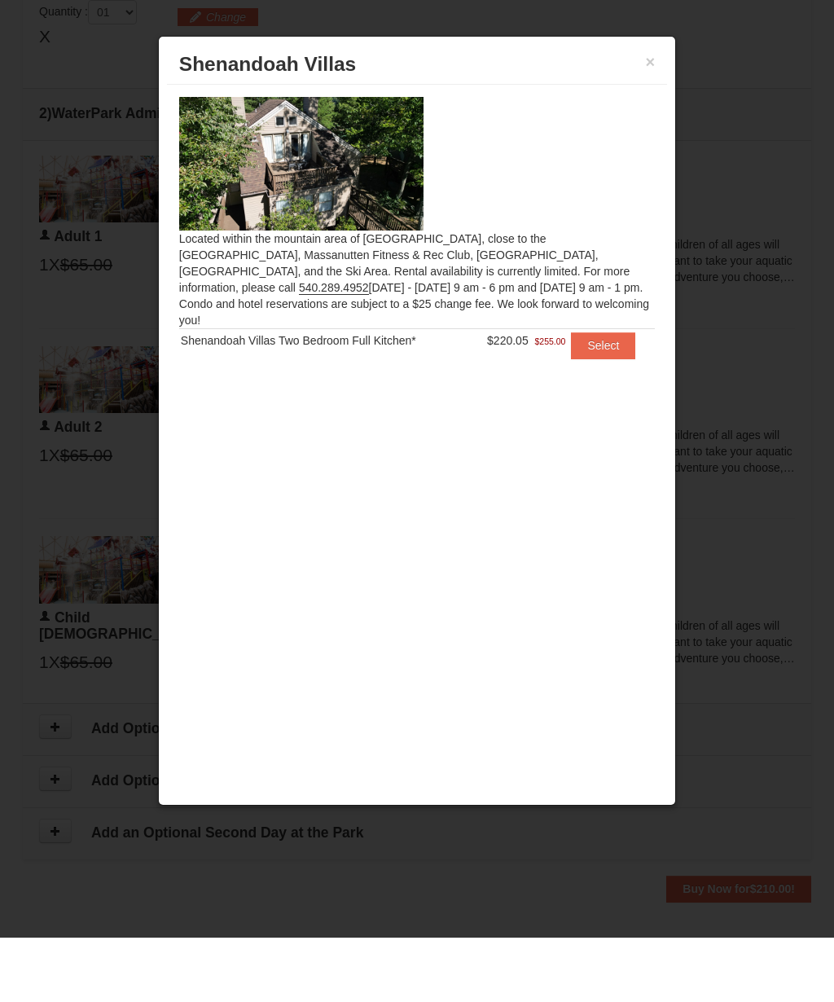
click at [612, 397] on button "Select" at bounding box center [603, 410] width 64 height 26
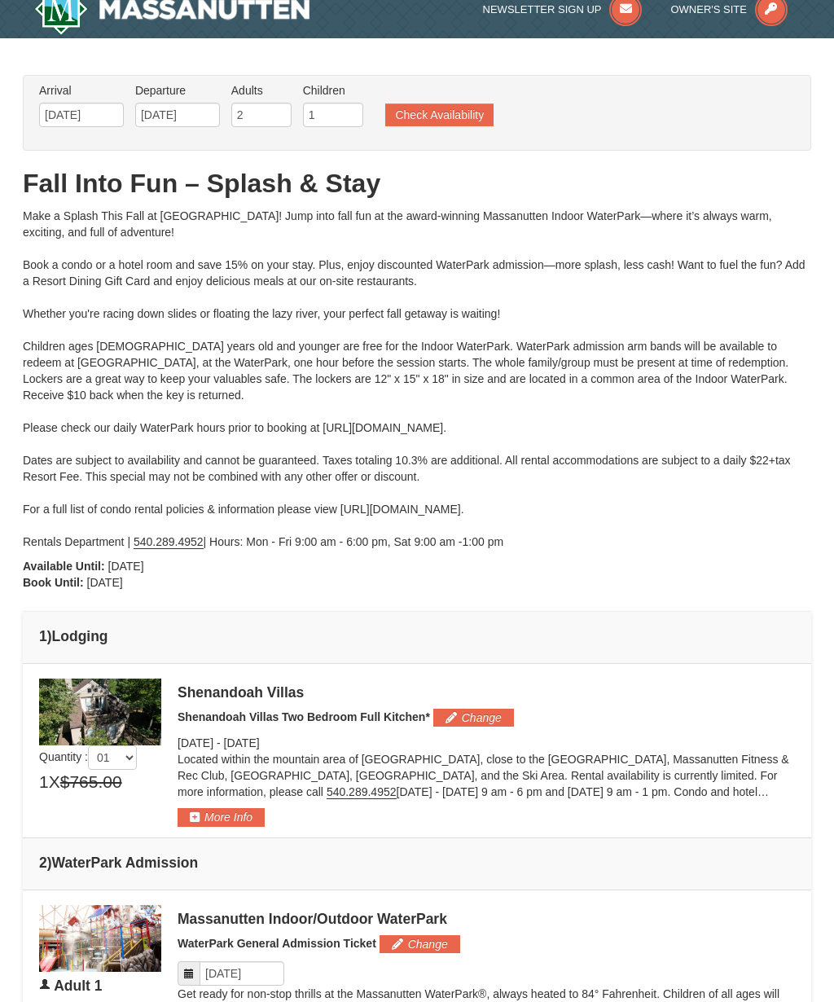
scroll to position [0, 0]
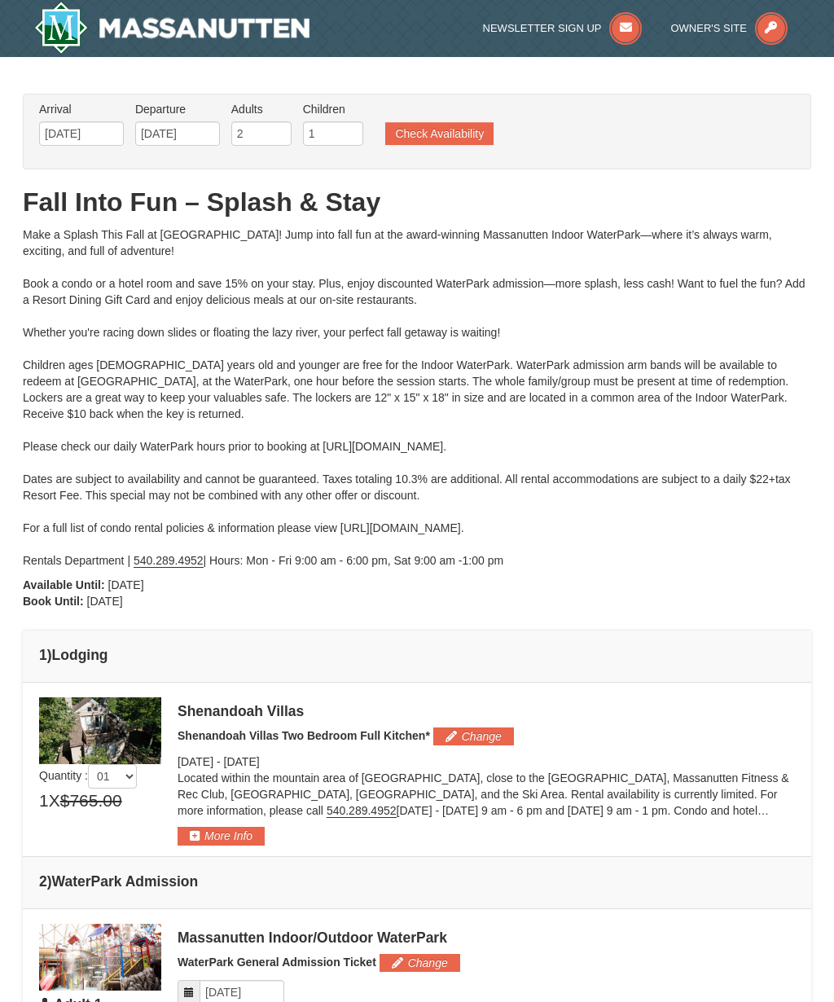
click at [130, 727] on img at bounding box center [100, 730] width 122 height 67
click at [115, 709] on img at bounding box center [100, 730] width 122 height 67
click at [64, 24] on img at bounding box center [171, 28] width 275 height 52
